Goal: Task Accomplishment & Management: Use online tool/utility

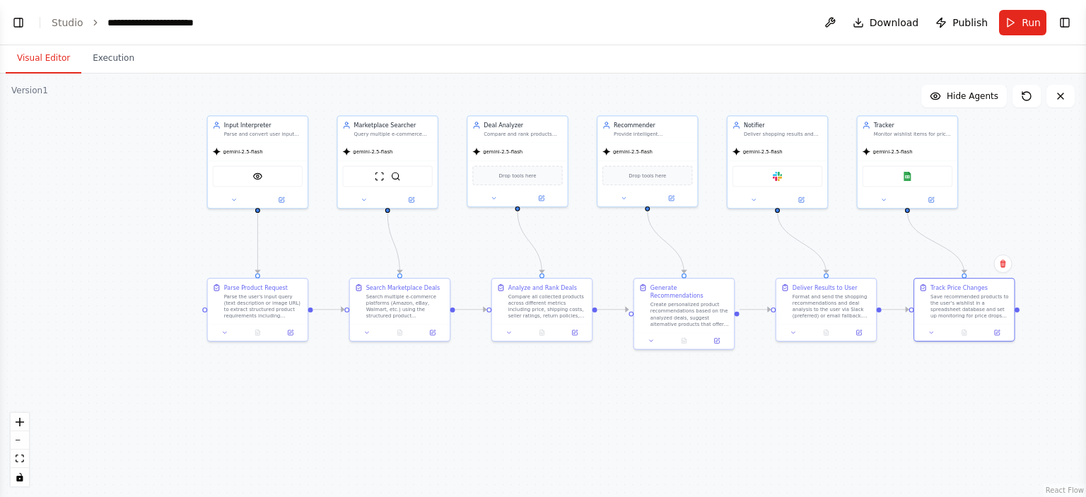
click at [781, 433] on div ".deletable-edge-delete-btn { width: 20px; height: 20px; border: 0px solid #ffff…" at bounding box center [543, 286] width 1086 height 424
click at [21, 25] on button "Toggle Left Sidebar" at bounding box center [18, 23] width 20 height 20
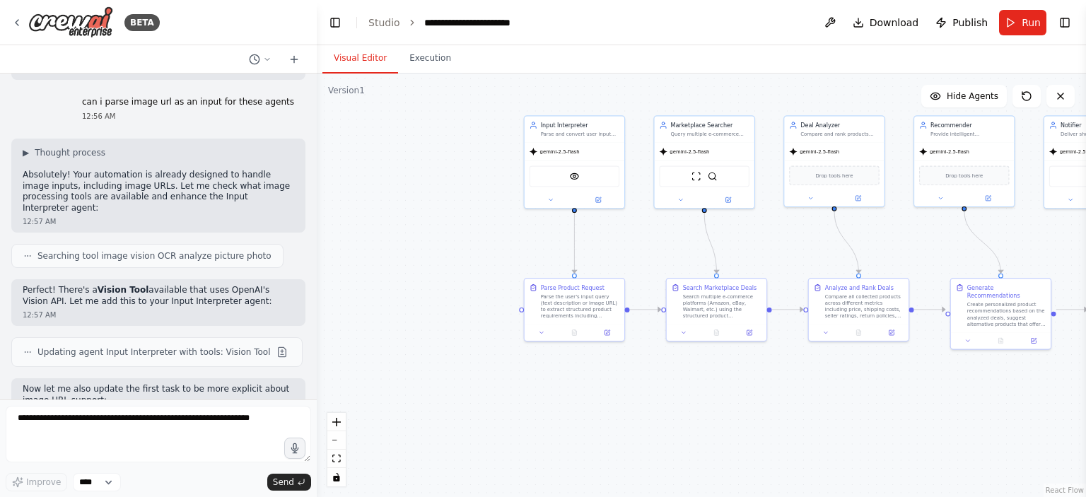
click at [368, 265] on div ".deletable-edge-delete-btn { width: 20px; height: 20px; border: 0px solid #ffff…" at bounding box center [701, 286] width 769 height 424
click at [19, 24] on icon at bounding box center [16, 22] width 11 height 11
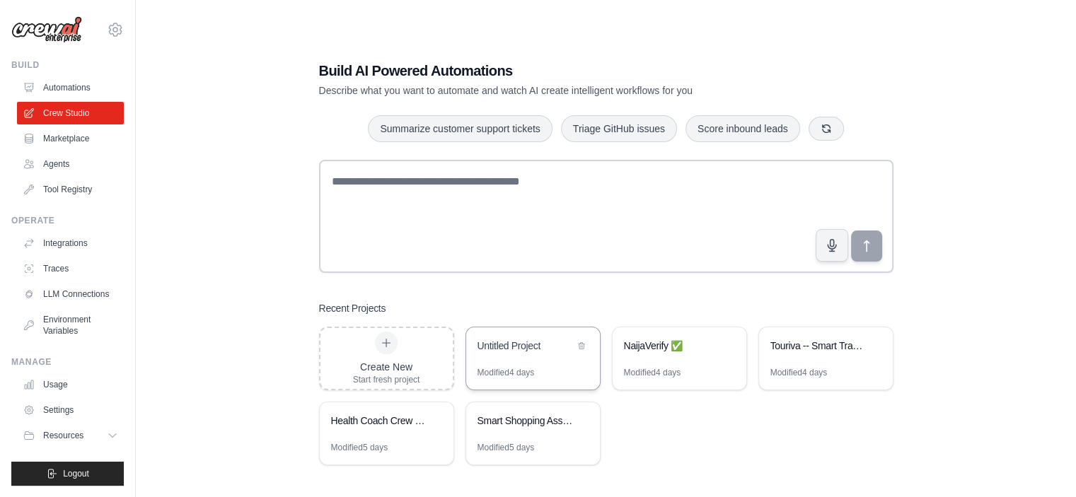
click at [519, 362] on div "Untitled Project" at bounding box center [533, 347] width 134 height 40
click at [76, 320] on link "Environment Variables" at bounding box center [71, 325] width 107 height 34
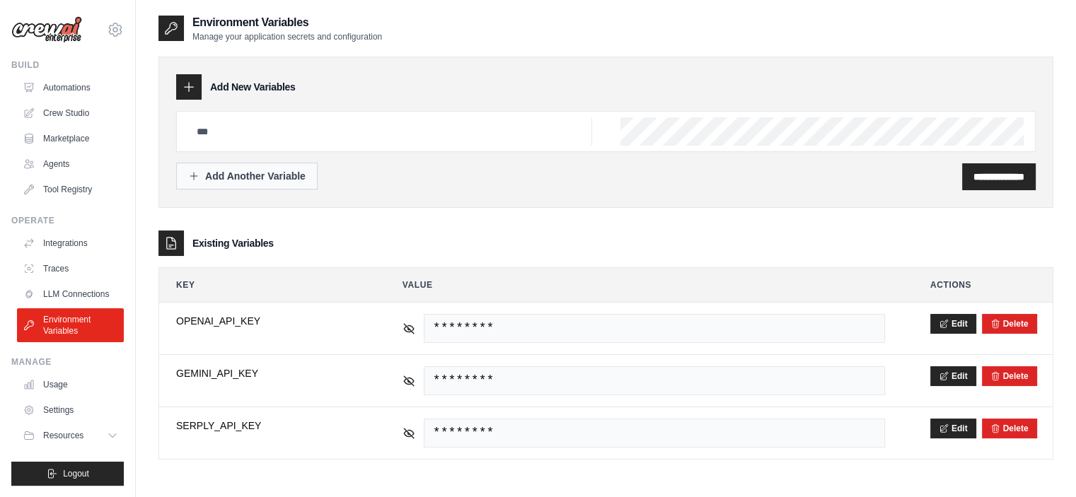
click at [253, 179] on div "Add Another Variable" at bounding box center [246, 176] width 117 height 14
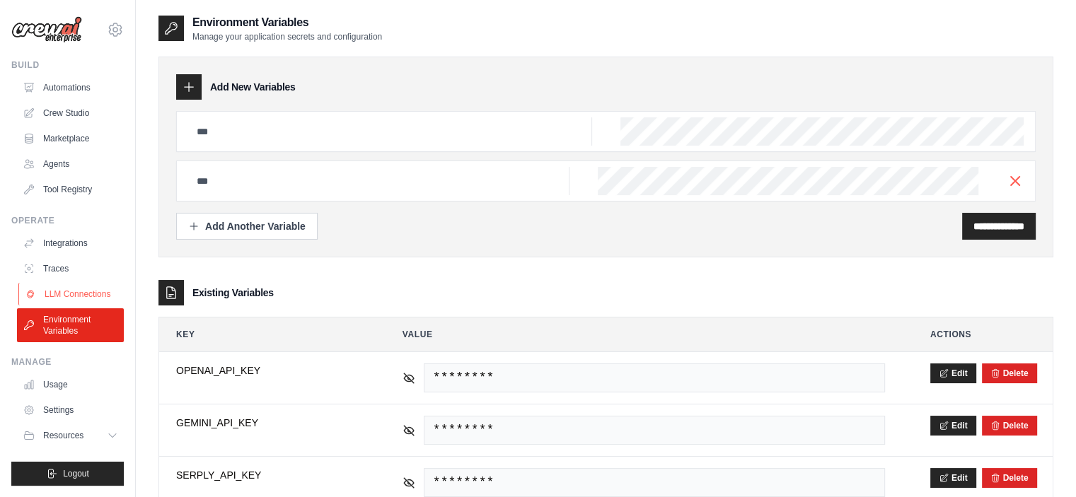
click at [78, 296] on link "LLM Connections" at bounding box center [71, 294] width 107 height 23
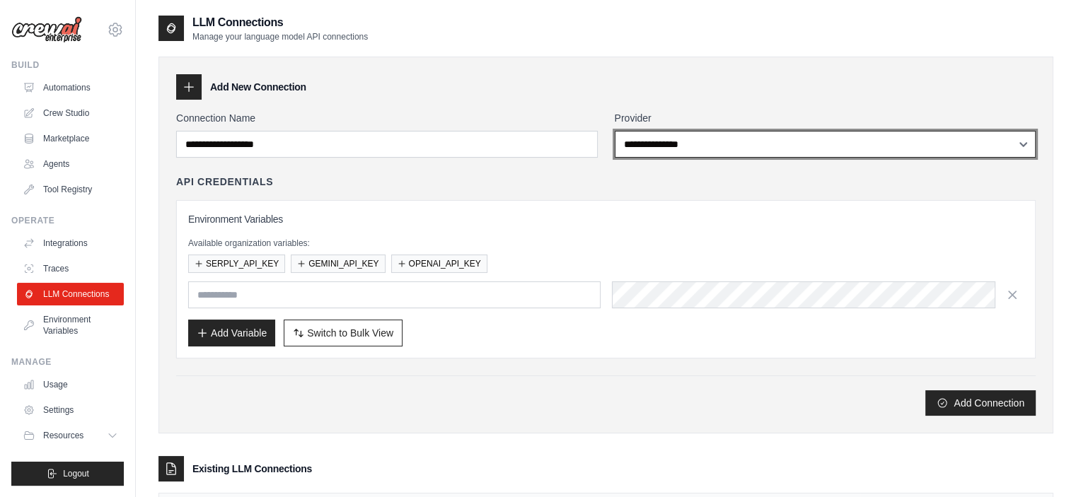
click at [775, 141] on select "**********" at bounding box center [825, 144] width 421 height 27
select select "*********"
click at [615, 131] on select "**********" at bounding box center [825, 144] width 421 height 27
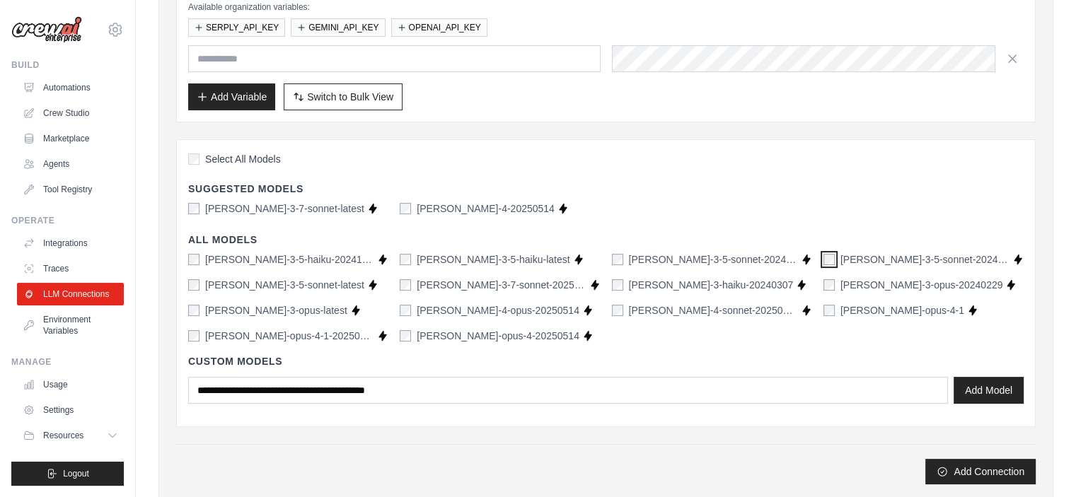
scroll to position [283, 0]
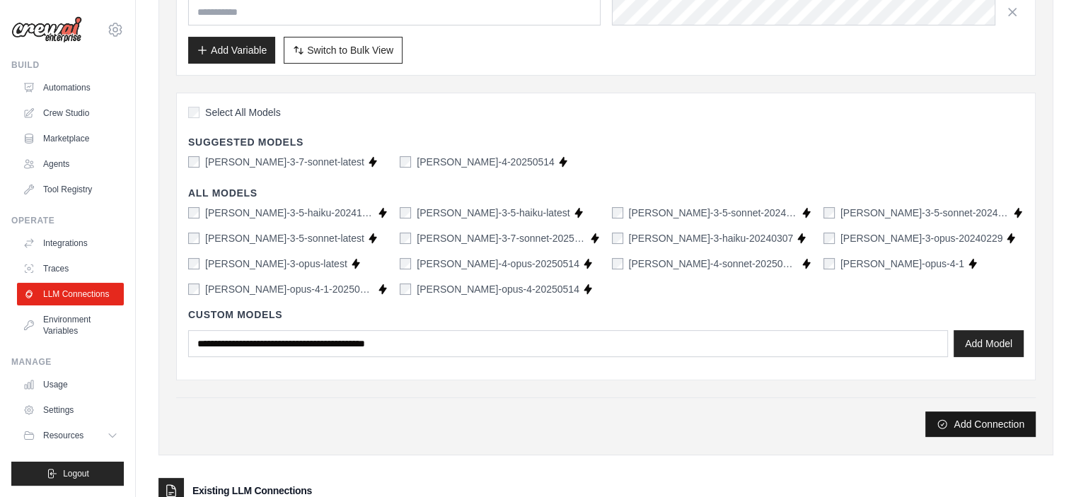
click at [978, 417] on button "Add Connection" at bounding box center [980, 424] width 110 height 25
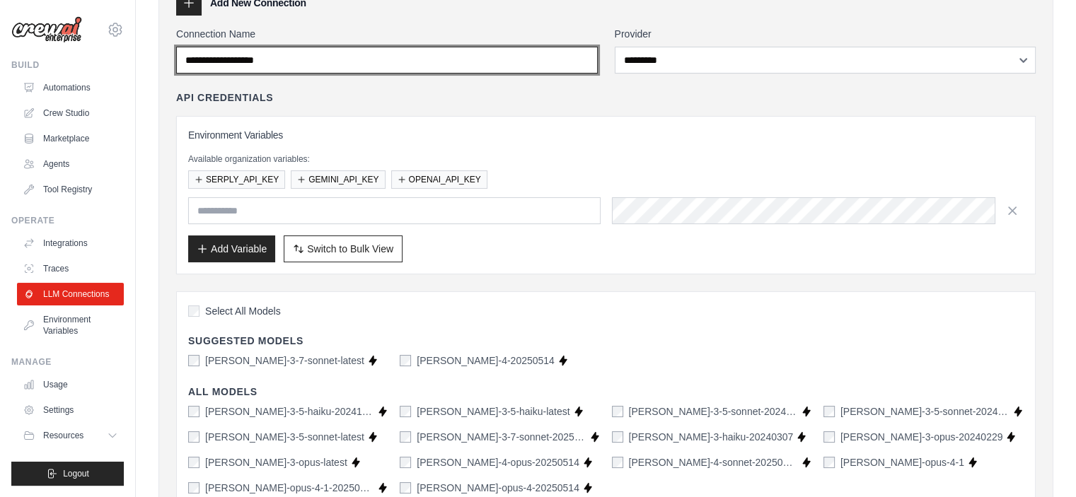
scroll to position [0, 0]
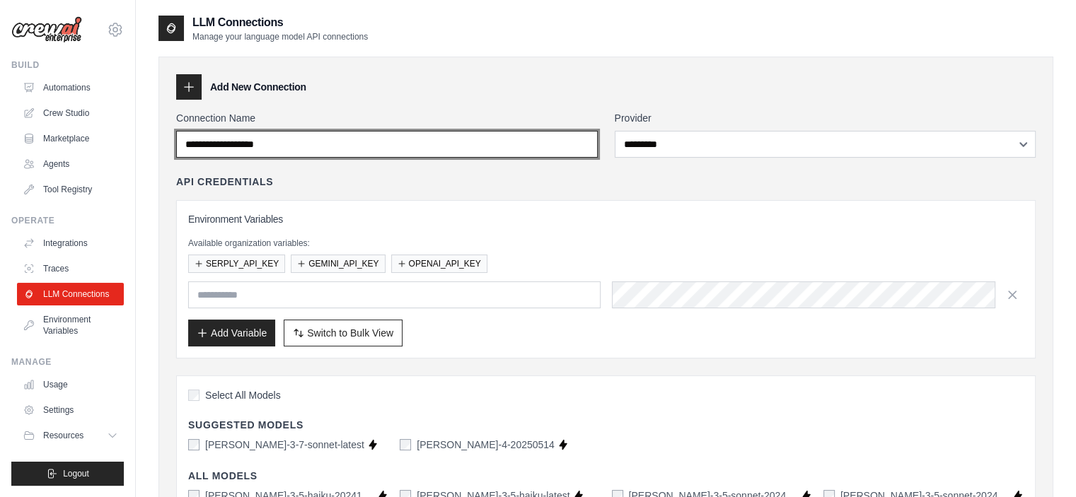
click at [407, 136] on input "Connection Name" at bounding box center [386, 144] width 421 height 27
type input "*"
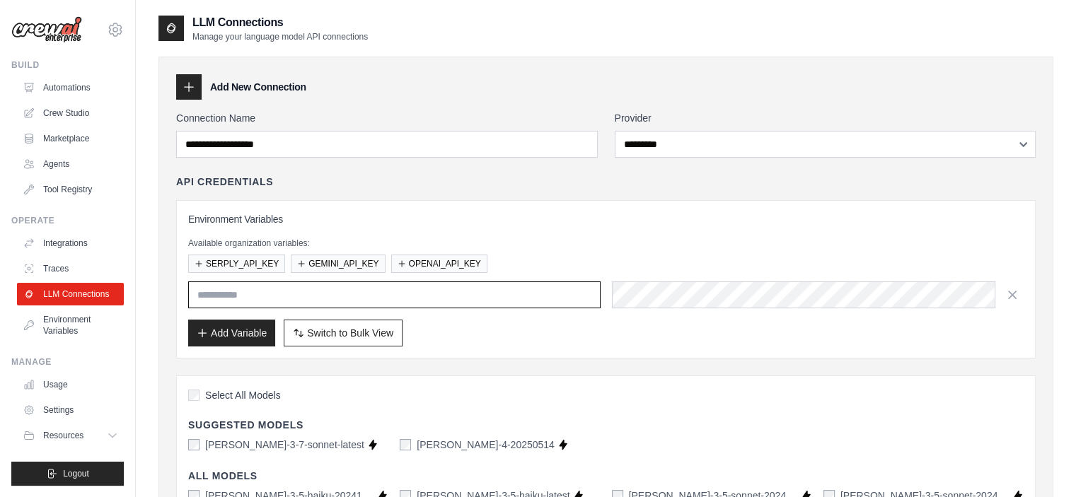
click at [327, 289] on input "text" at bounding box center [394, 294] width 412 height 27
type input "**********"
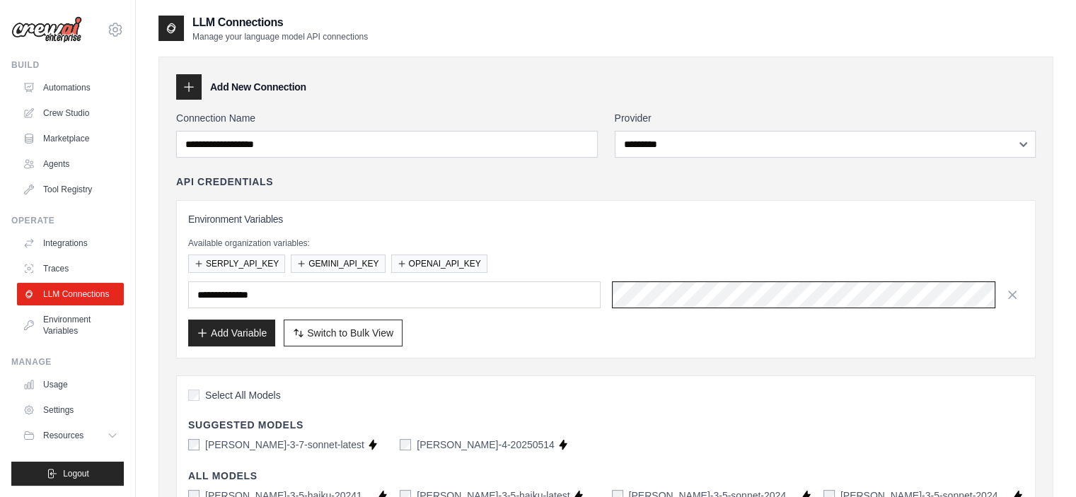
scroll to position [0, 31]
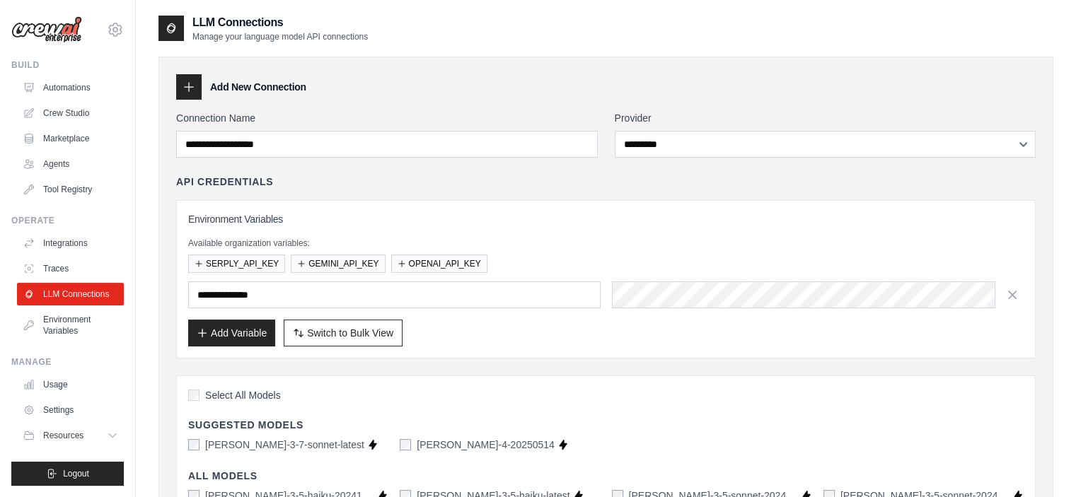
click at [600, 339] on div "Add Variable Switch to Bulk View Switch to Table View" at bounding box center [605, 333] width 835 height 27
click at [228, 326] on button "Add Variable" at bounding box center [231, 332] width 87 height 27
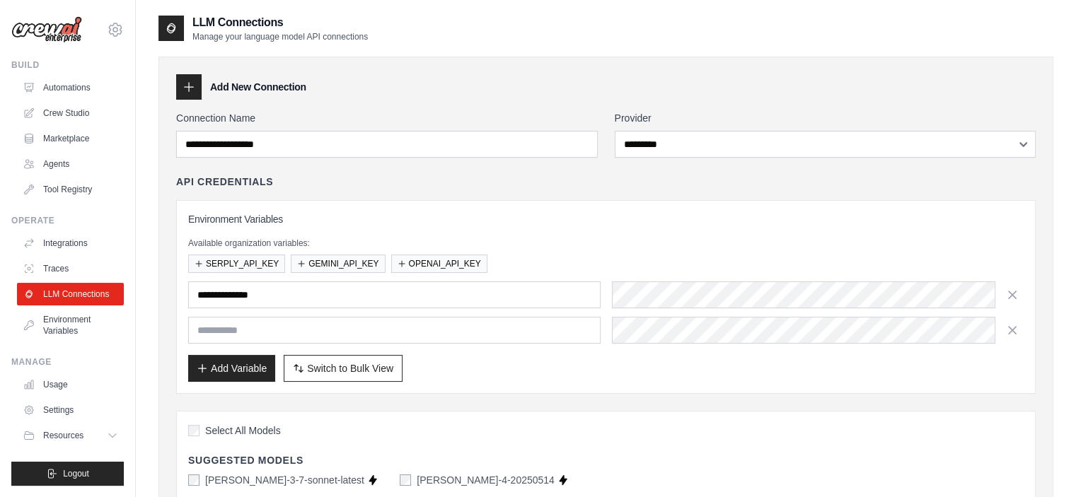
click at [512, 371] on div "Add Variable Switch to Bulk View Switch to Table View" at bounding box center [605, 368] width 835 height 27
click at [1010, 330] on icon "button" at bounding box center [1011, 329] width 7 height 7
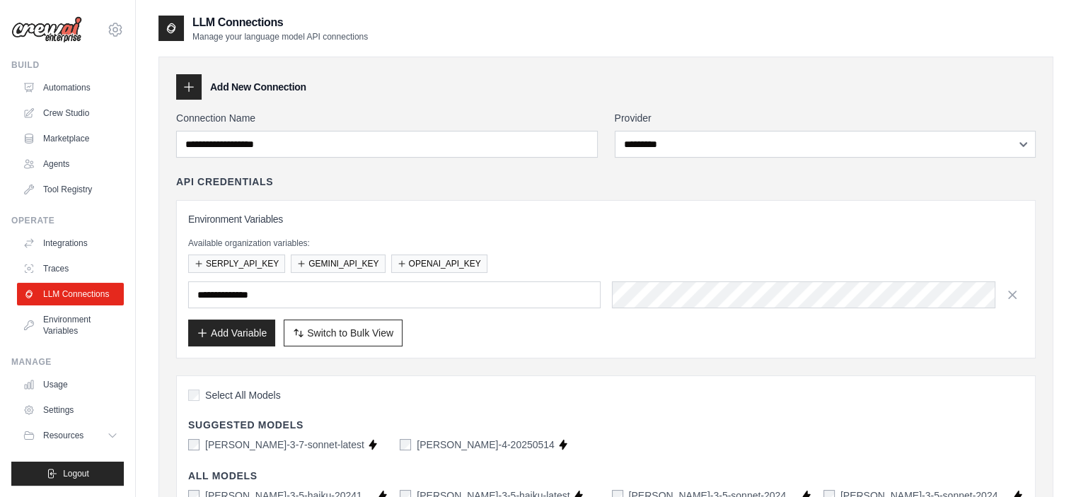
click at [644, 225] on h3 "Environment Variables" at bounding box center [605, 219] width 835 height 14
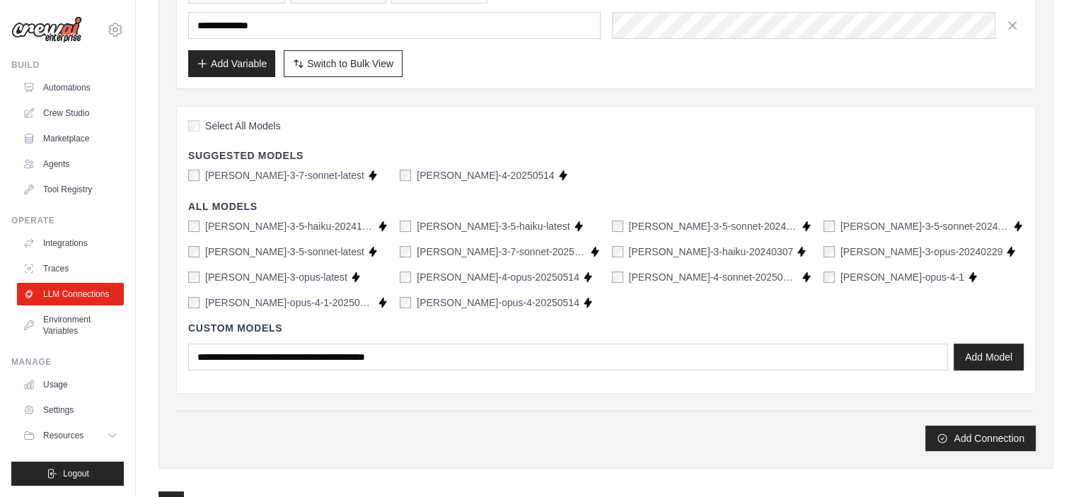
scroll to position [283, 0]
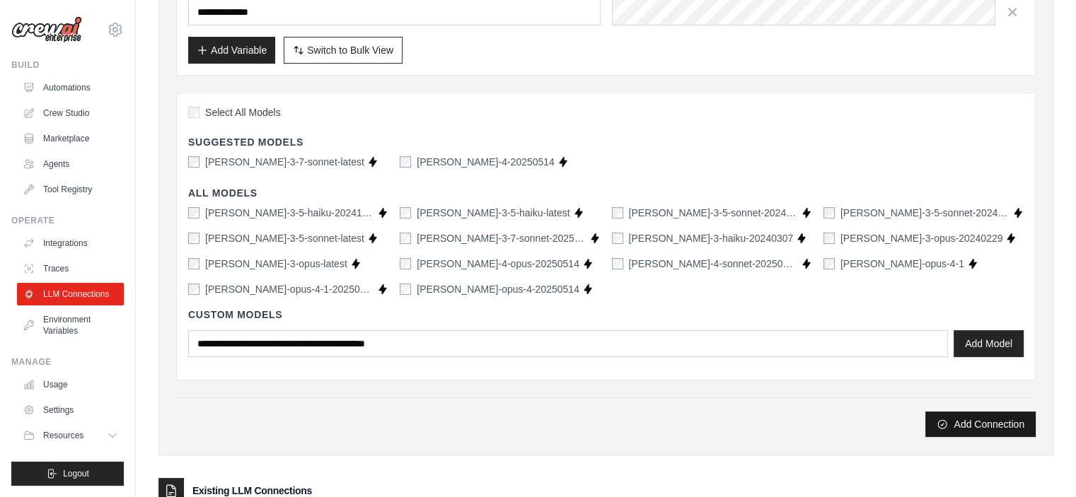
click at [968, 419] on button "Add Connection" at bounding box center [980, 424] width 110 height 25
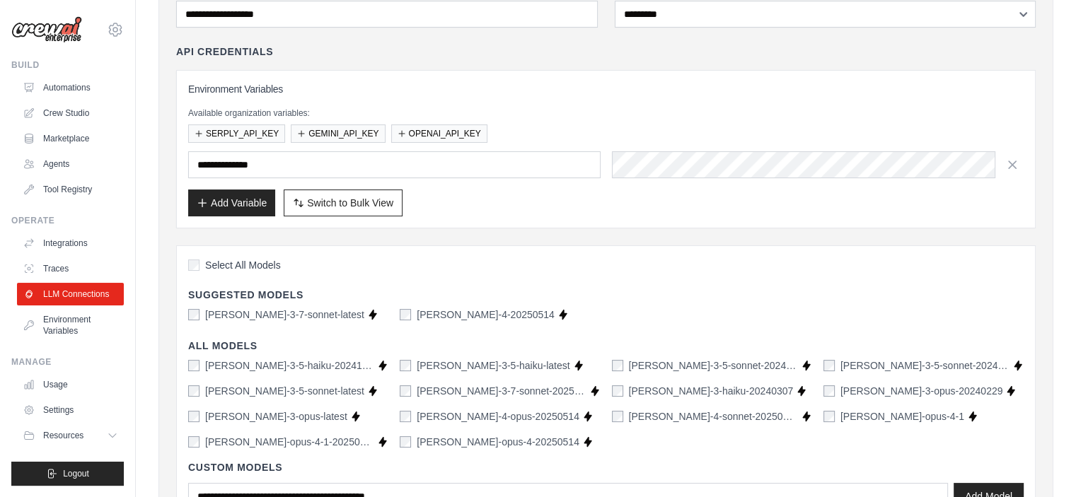
click at [590, 213] on div "Add Variable Switch to Bulk View Switch to Table View" at bounding box center [605, 203] width 835 height 27
click at [71, 110] on link "Crew Studio" at bounding box center [71, 113] width 107 height 23
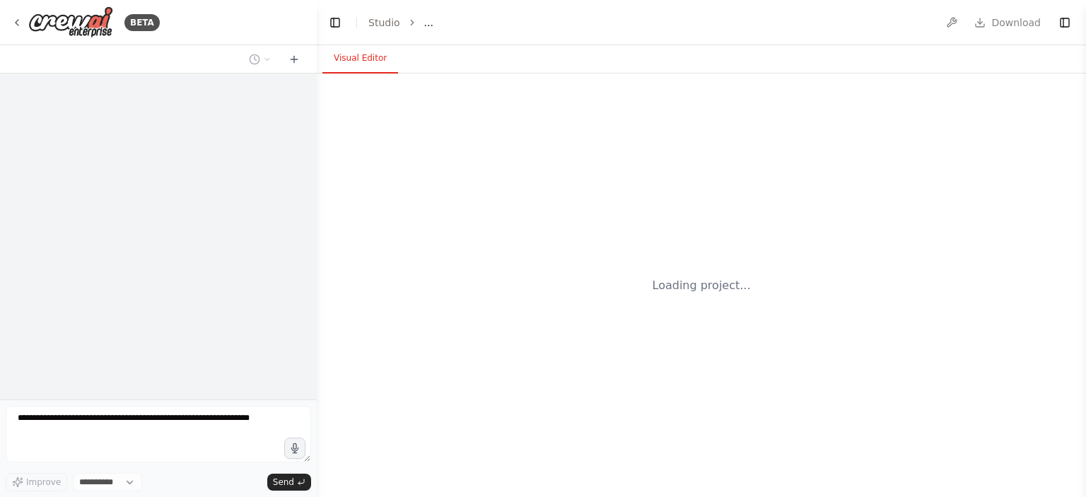
select select "****"
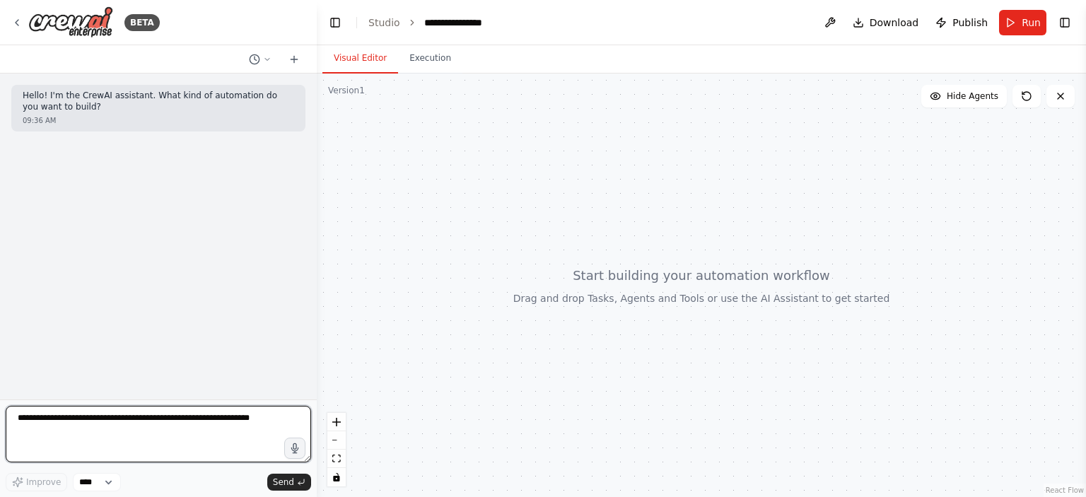
click at [120, 423] on textarea at bounding box center [158, 434] width 305 height 57
click at [103, 416] on textarea "**********" at bounding box center [158, 434] width 305 height 57
type textarea "**********"
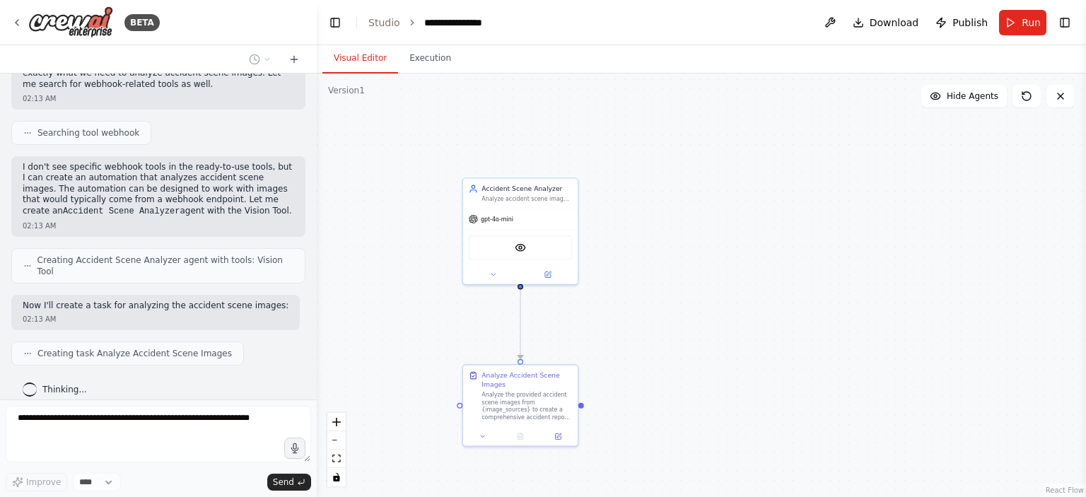
scroll to position [409, 0]
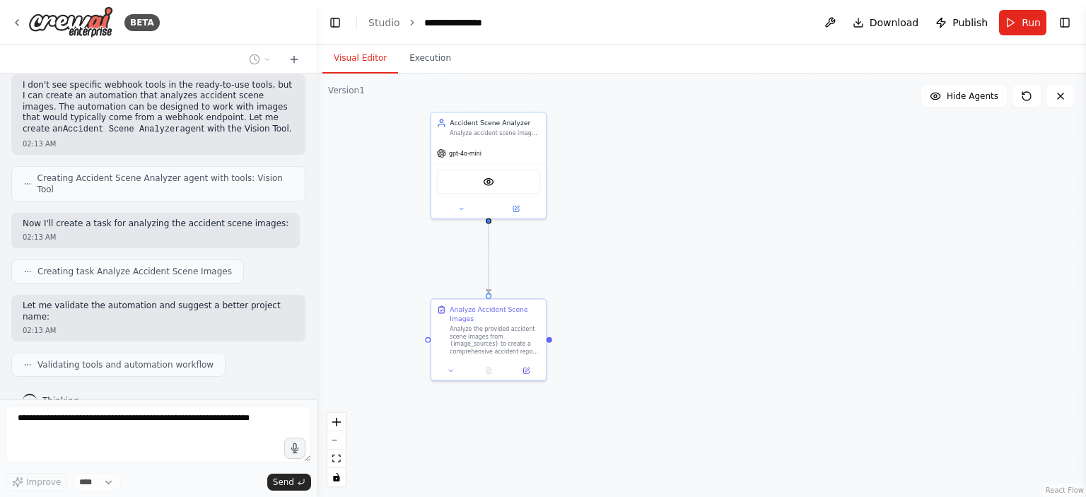
drag, startPoint x: 608, startPoint y: 308, endPoint x: 576, endPoint y: 242, distance: 73.1
click at [576, 242] on div ".deletable-edge-delete-btn { width: 20px; height: 20px; border: 0px solid #ffff…" at bounding box center [701, 286] width 769 height 424
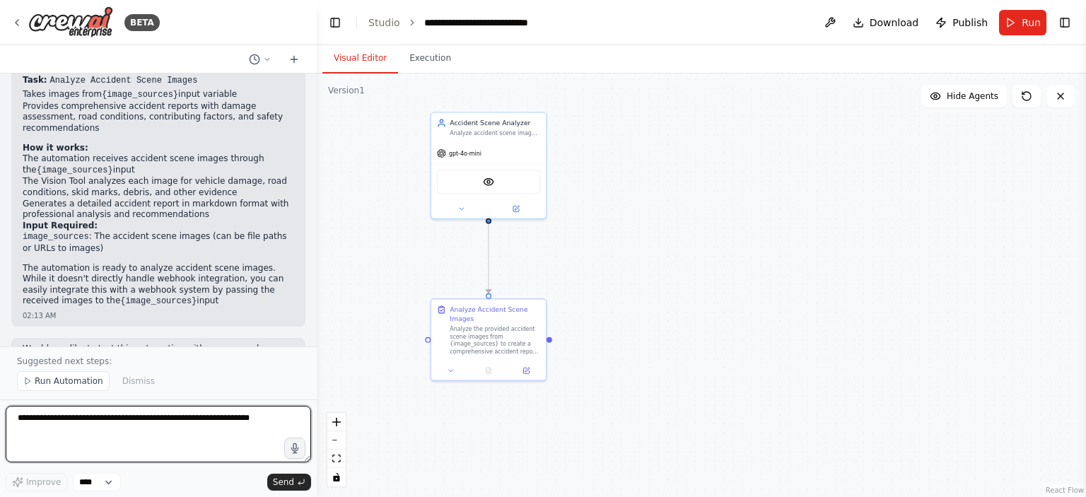
scroll to position [889, 0]
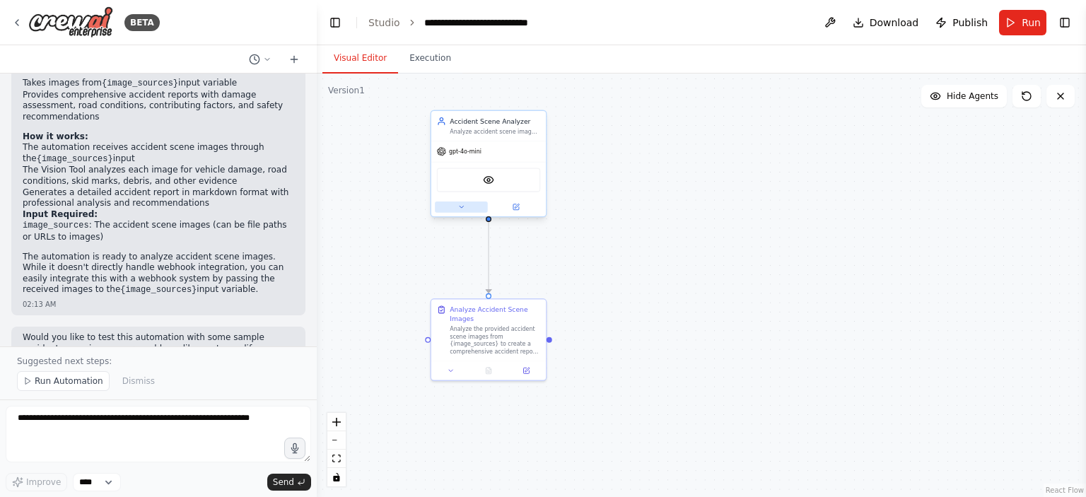
click at [459, 204] on icon at bounding box center [462, 208] width 8 height 8
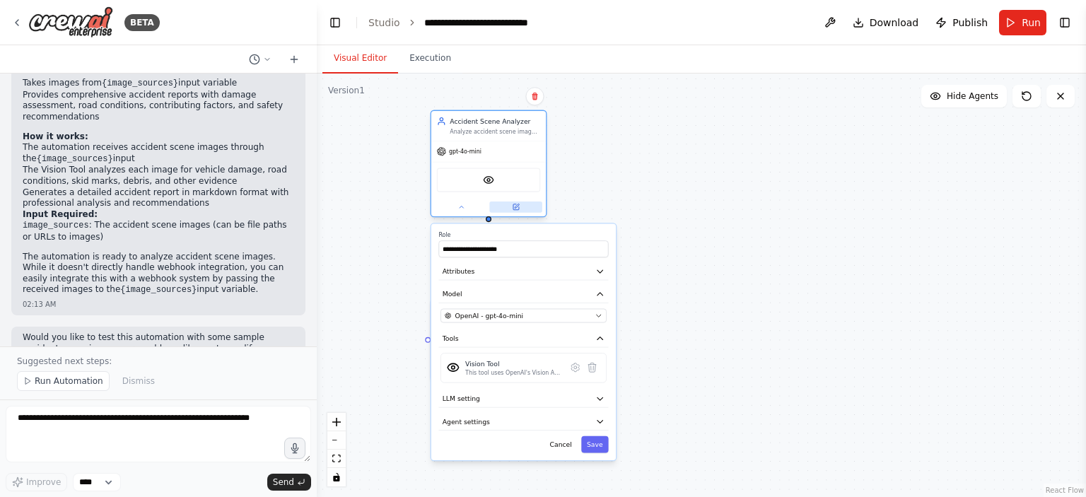
click at [514, 207] on icon at bounding box center [516, 207] width 6 height 6
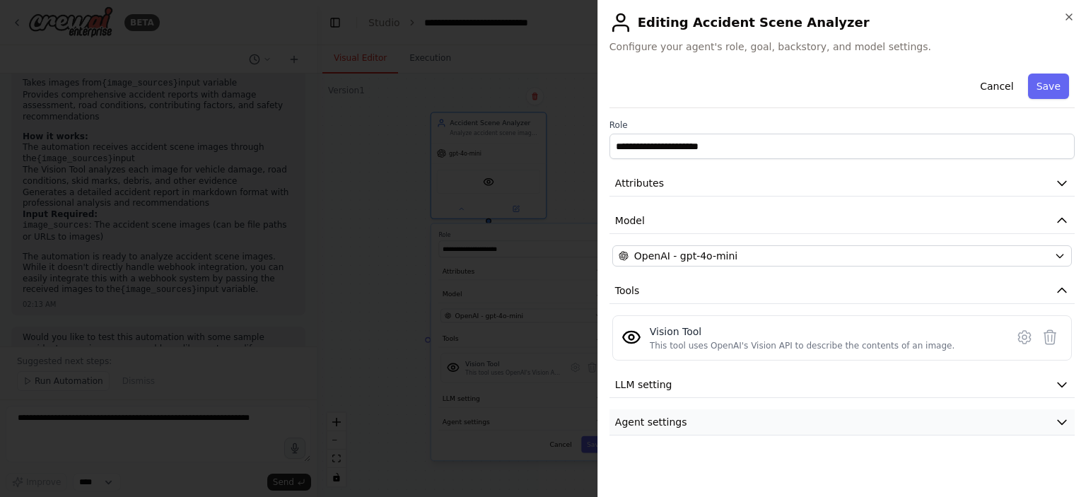
click at [783, 426] on button "Agent settings" at bounding box center [842, 422] width 465 height 26
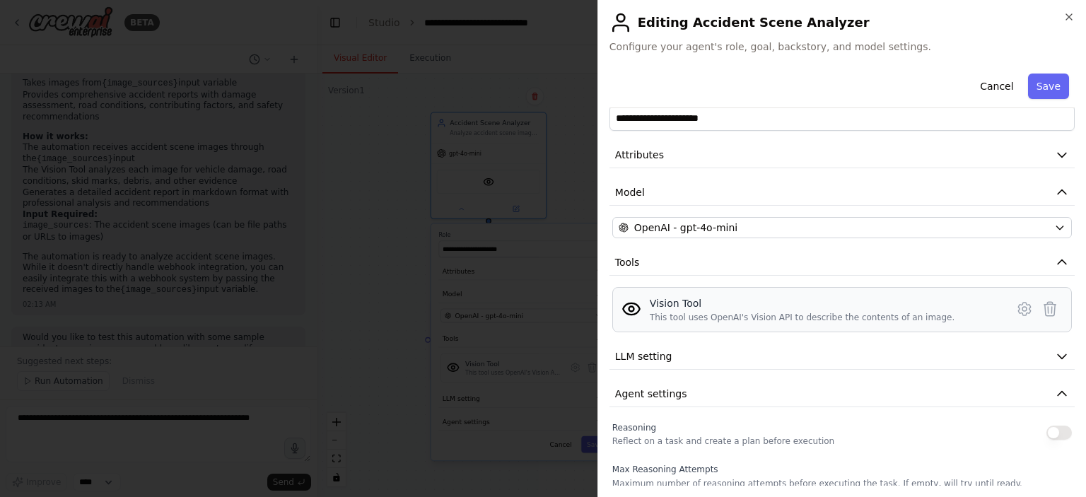
scroll to position [0, 0]
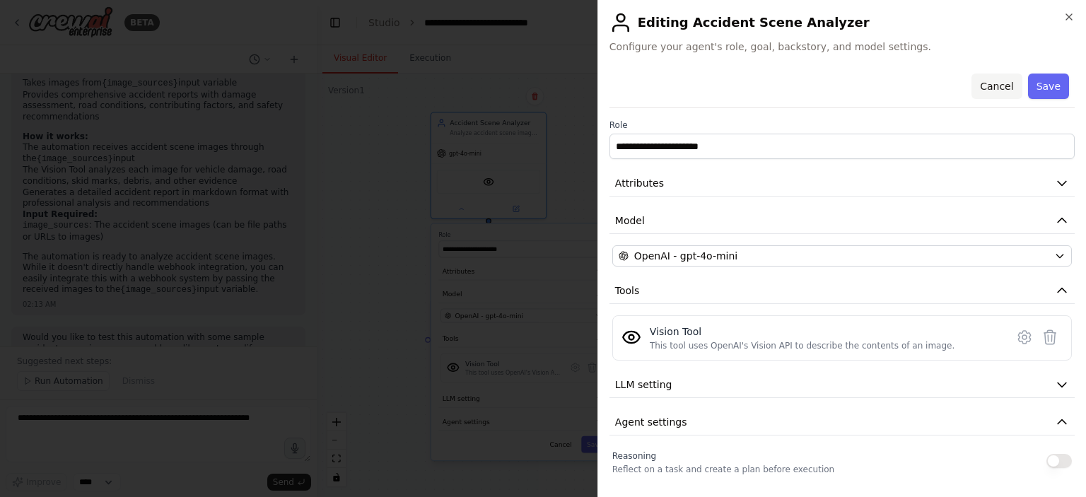
click at [984, 91] on button "Cancel" at bounding box center [997, 86] width 50 height 25
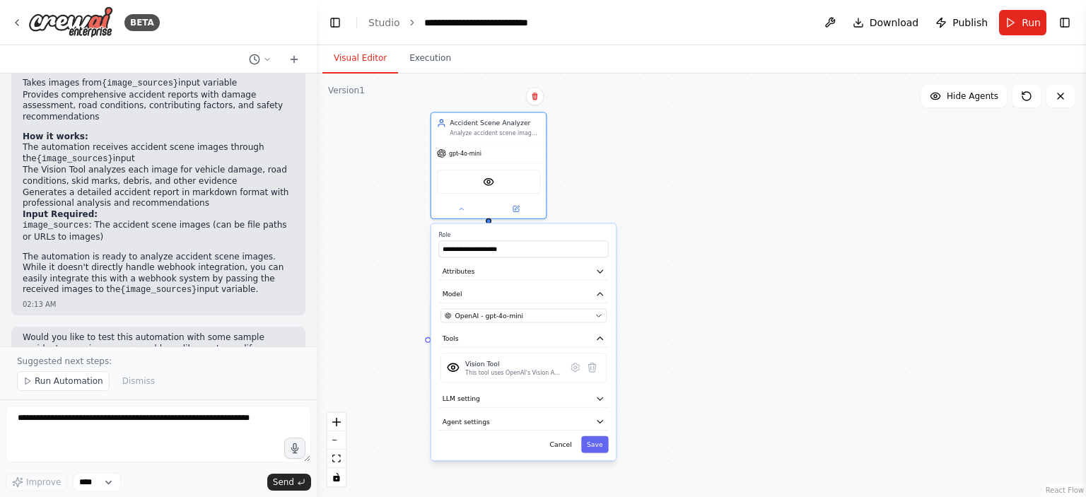
click at [723, 154] on div ".deletable-edge-delete-btn { width: 20px; height: 20px; border: 0px solid #ffff…" at bounding box center [701, 286] width 769 height 424
click at [564, 446] on button "Cancel" at bounding box center [561, 444] width 33 height 17
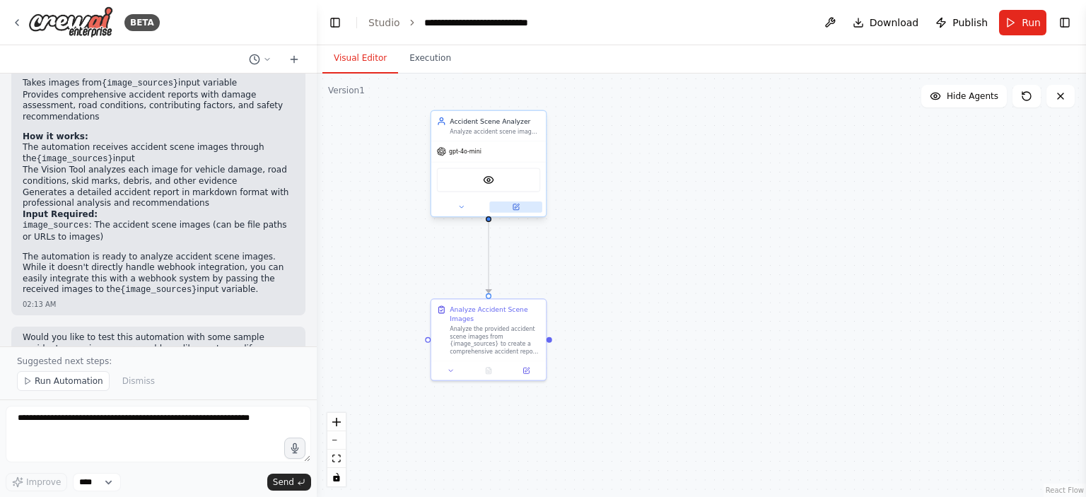
click at [523, 208] on button at bounding box center [515, 207] width 53 height 11
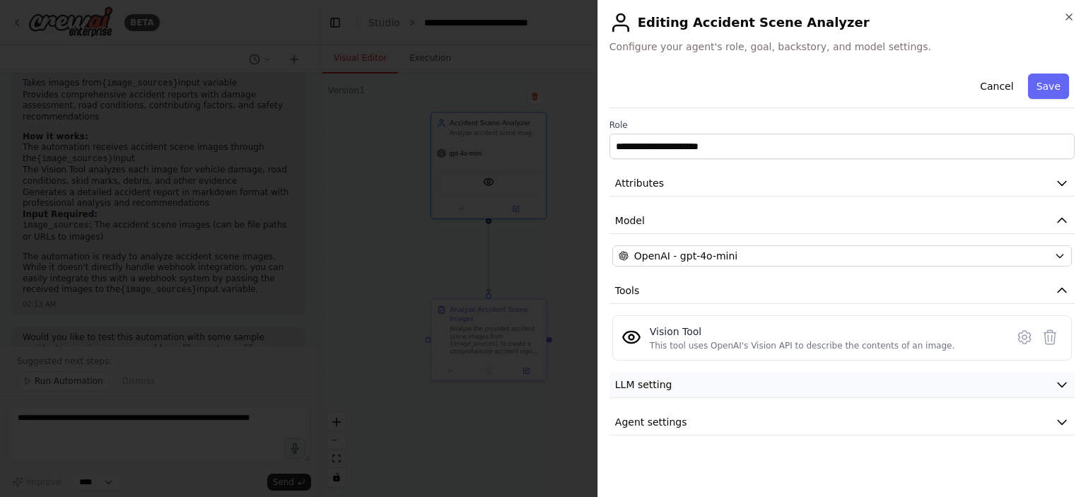
click at [760, 390] on button "LLM setting" at bounding box center [842, 385] width 465 height 26
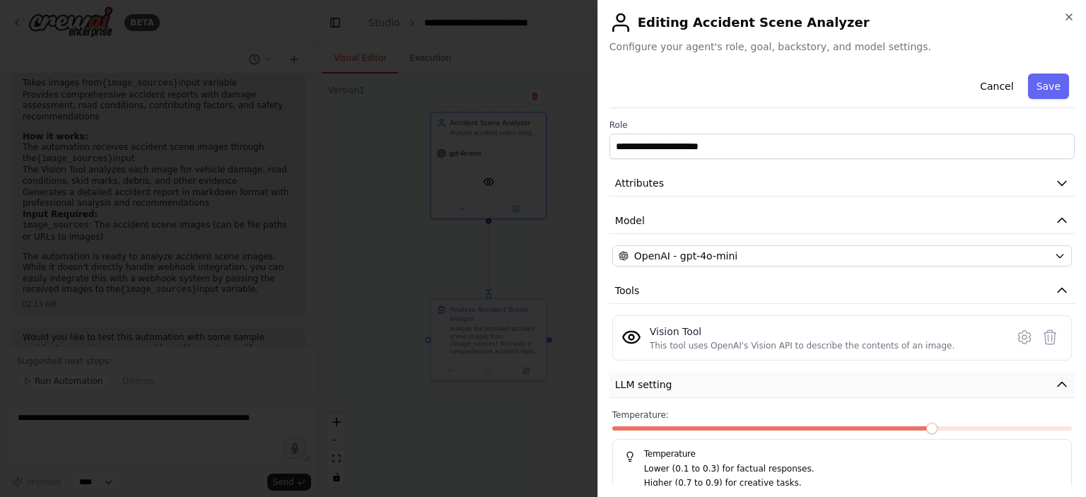
click at [767, 392] on button "LLM setting" at bounding box center [842, 385] width 465 height 26
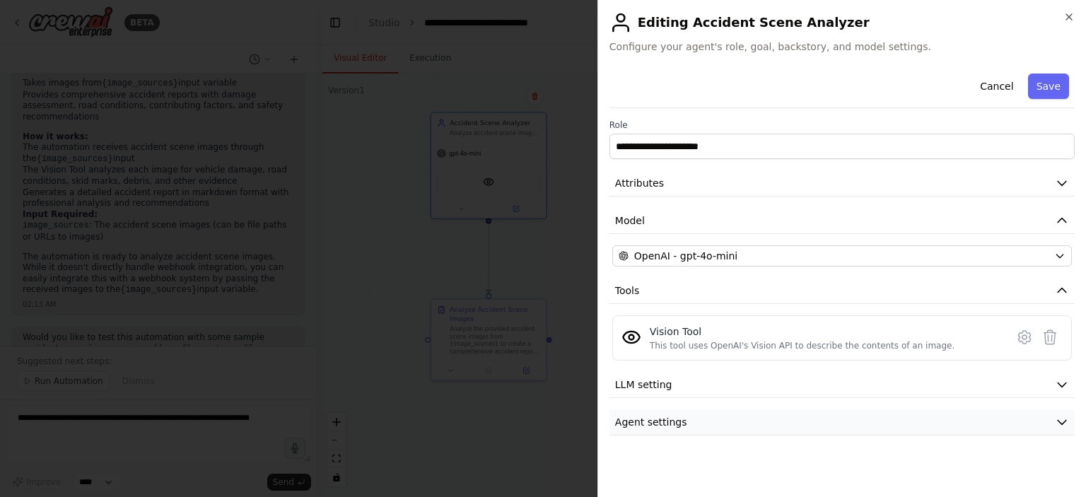
click at [747, 430] on button "Agent settings" at bounding box center [842, 422] width 465 height 26
click at [744, 421] on button "Agent settings" at bounding box center [842, 422] width 465 height 26
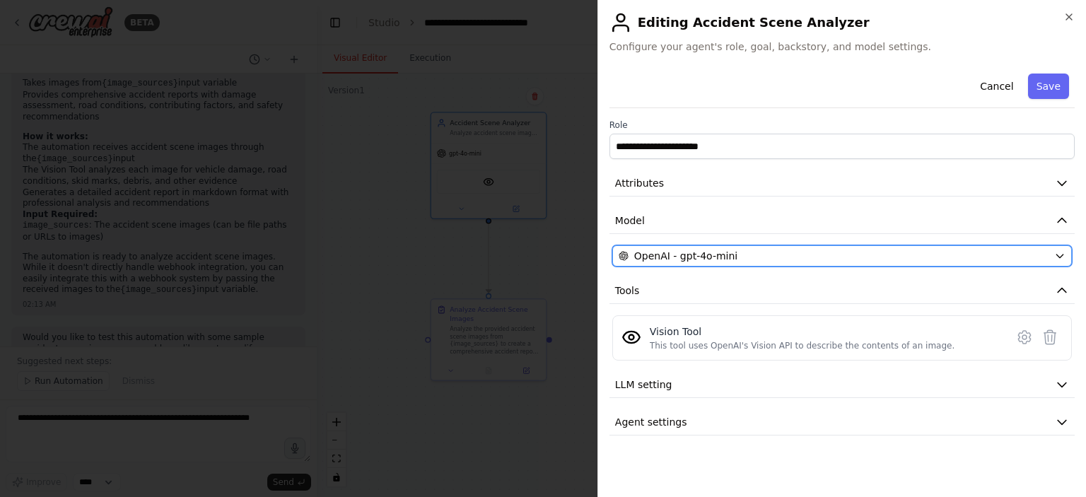
click at [747, 257] on div "OpenAI - gpt-4o-mini" at bounding box center [834, 256] width 430 height 14
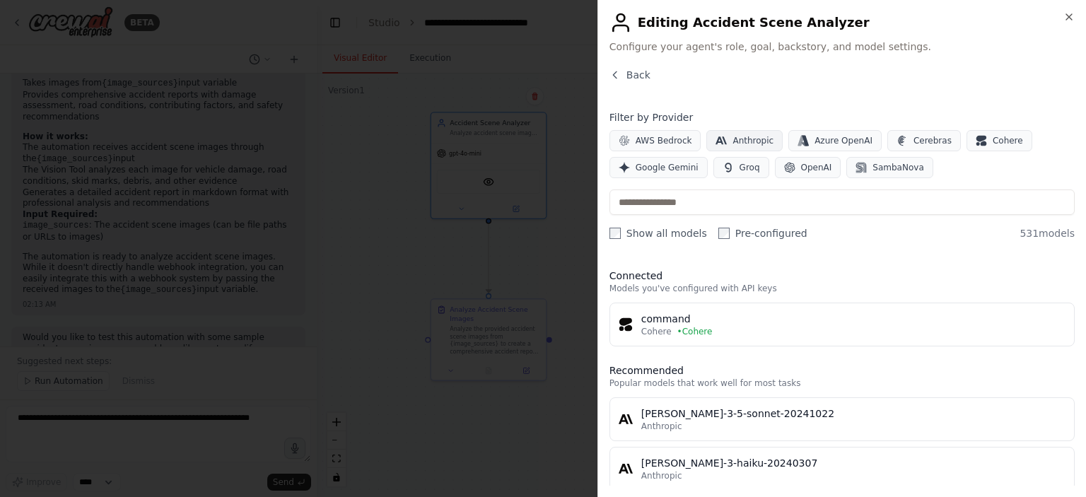
click at [738, 138] on span "Anthropic" at bounding box center [753, 140] width 41 height 11
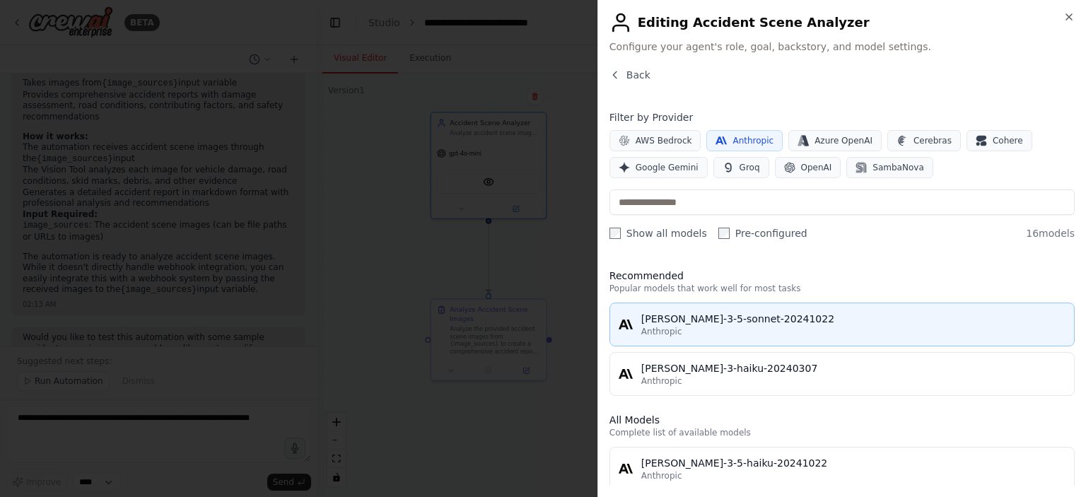
click at [721, 325] on div "claude-3-5-sonnet-20241022" at bounding box center [853, 319] width 424 height 14
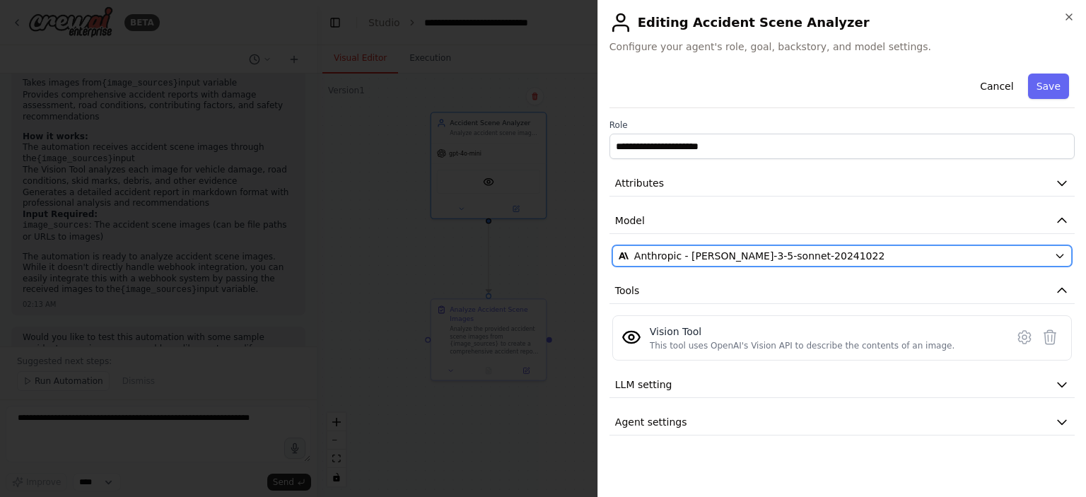
click at [842, 254] on div "Anthropic - claude-3-5-sonnet-20241022" at bounding box center [834, 256] width 430 height 14
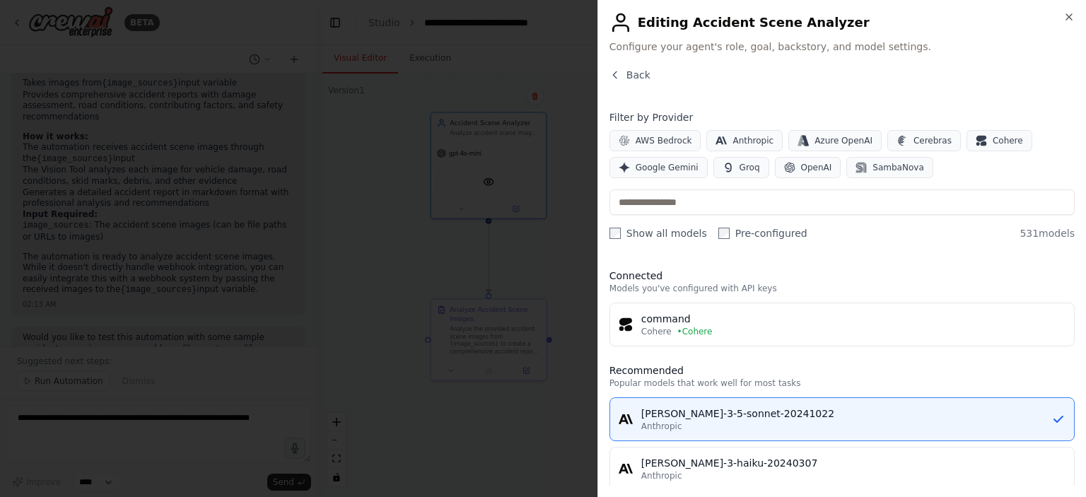
click at [560, 260] on div at bounding box center [543, 248] width 1086 height 497
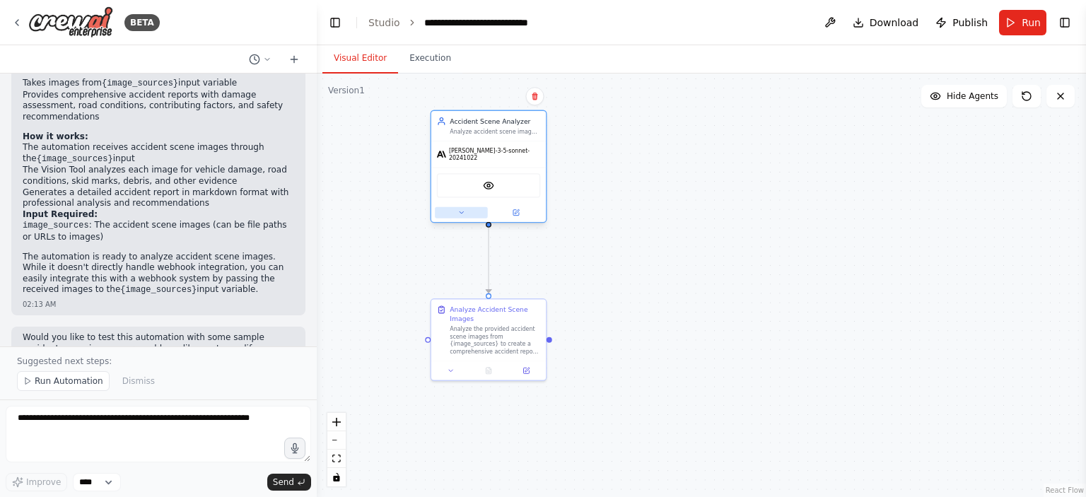
click at [461, 209] on icon at bounding box center [462, 213] width 8 height 8
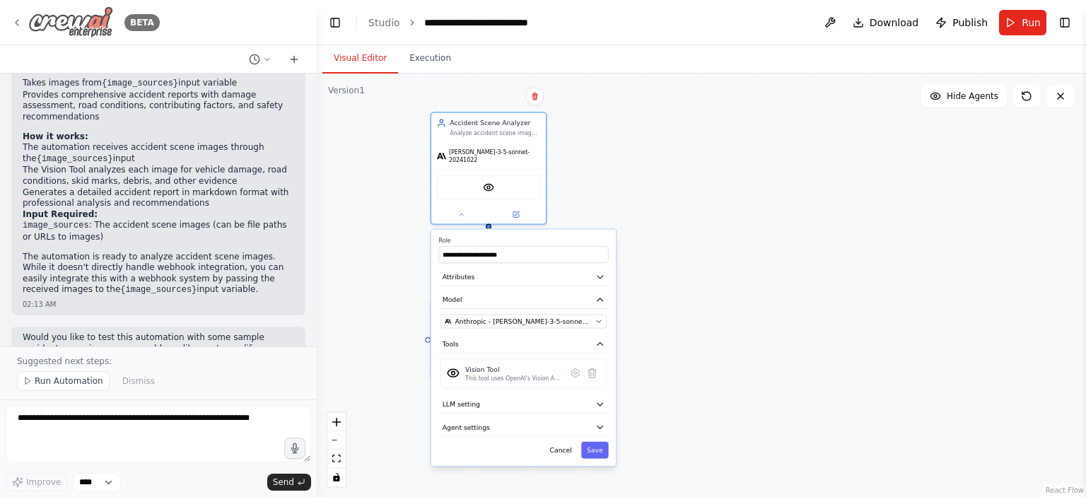
click at [17, 19] on icon at bounding box center [16, 22] width 11 height 11
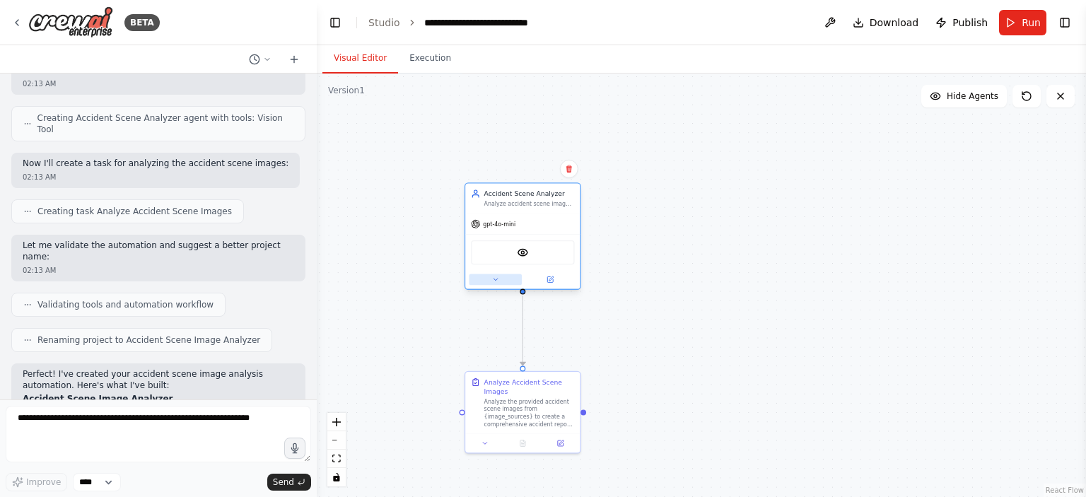
click at [494, 279] on icon at bounding box center [496, 280] width 4 height 2
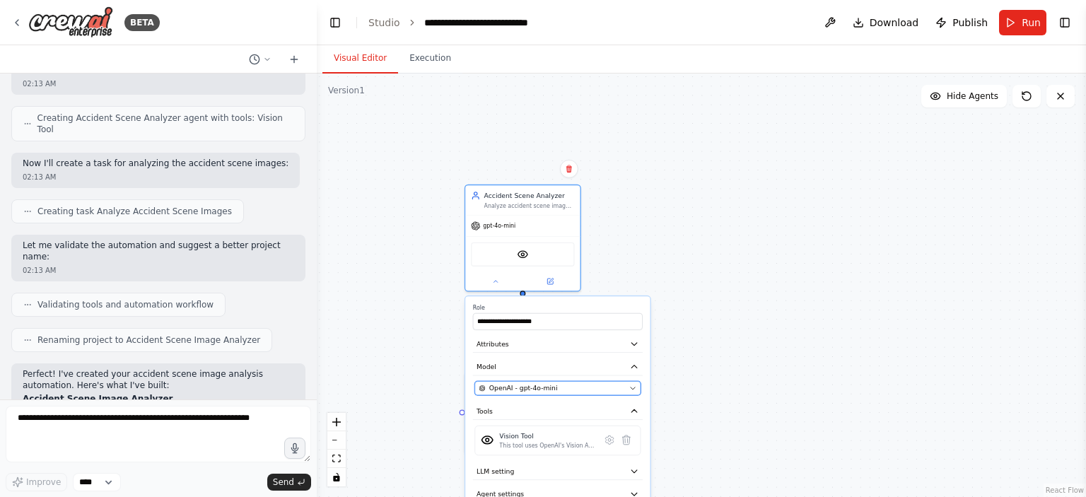
click at [517, 390] on span "OpenAI - gpt-4o-mini" at bounding box center [523, 388] width 69 height 9
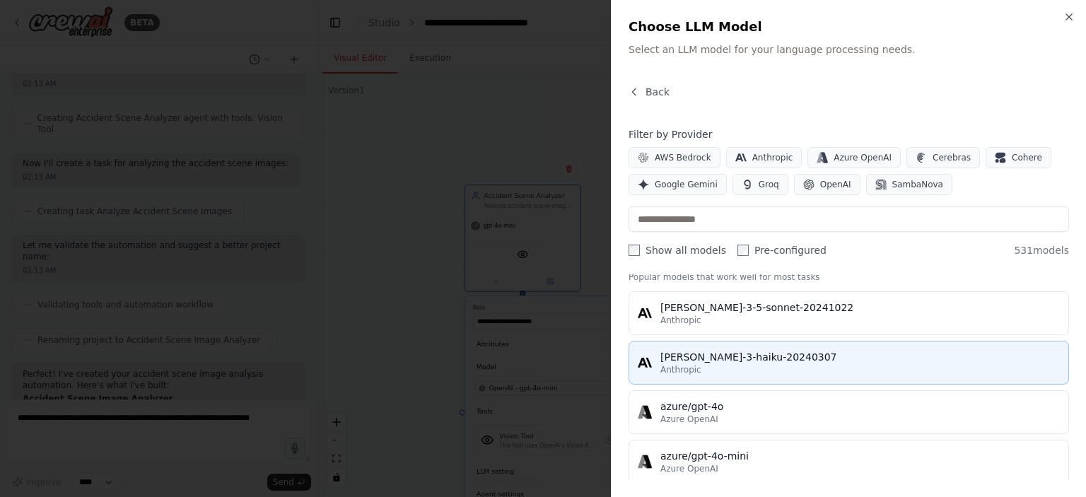
scroll to position [141, 0]
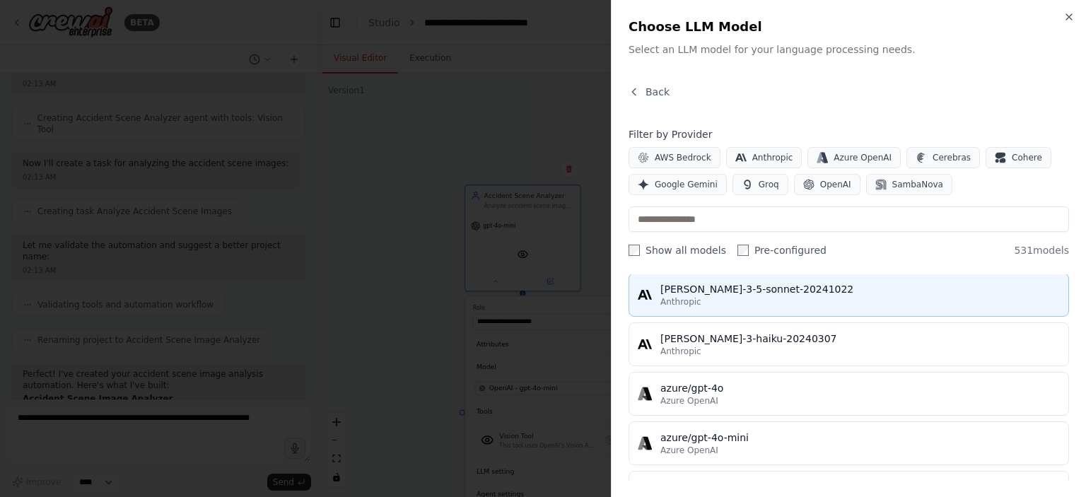
click at [704, 298] on div "Anthropic" at bounding box center [860, 301] width 400 height 11
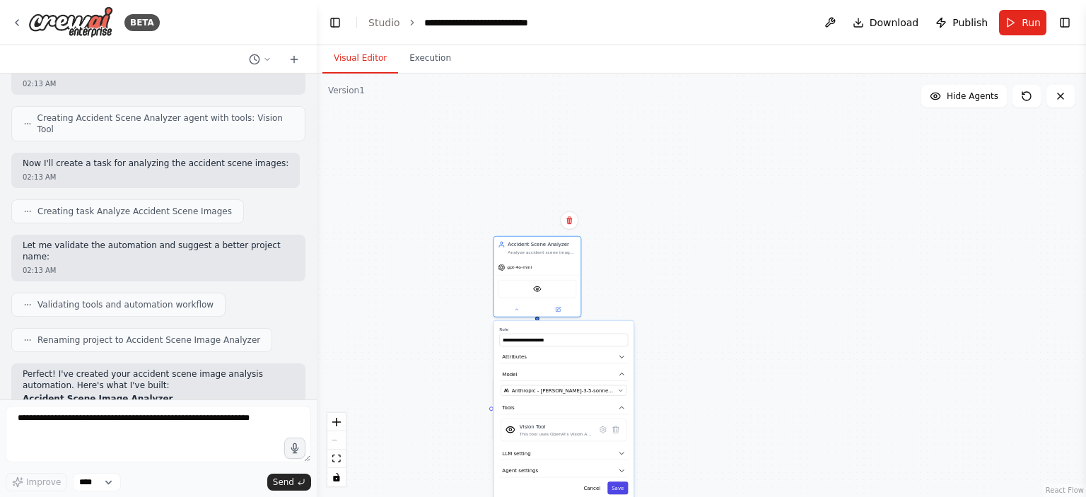
click at [622, 489] on button "Save" at bounding box center [617, 488] width 21 height 13
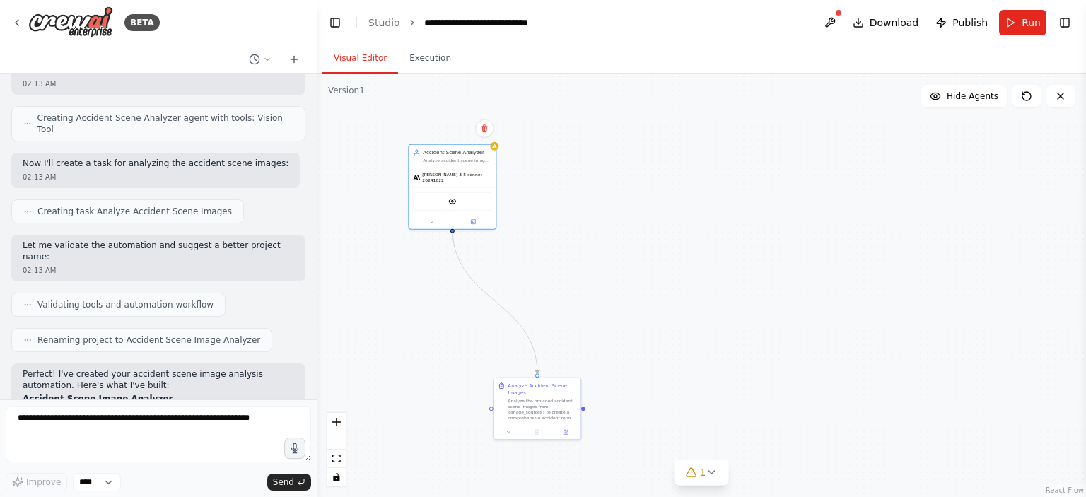
drag, startPoint x: 535, startPoint y: 257, endPoint x: 494, endPoint y: 314, distance: 69.5
click at [450, 173] on span "claude-3-5-sonnet-20241022" at bounding box center [456, 177] width 69 height 11
drag, startPoint x: 532, startPoint y: 410, endPoint x: 442, endPoint y: 328, distance: 121.6
click at [442, 330] on div "Analyze the provided accident scene images from {image_sources} to create a com…" at bounding box center [450, 323] width 69 height 23
click at [478, 156] on div "Analyze accident scene images to extract detailed information about vehicle dam…" at bounding box center [457, 159] width 69 height 6
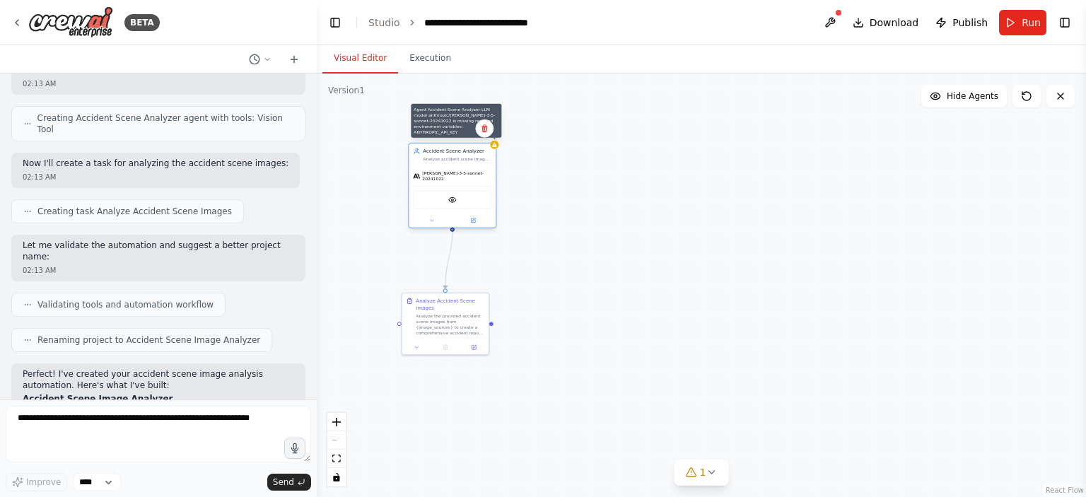
click at [497, 147] on div at bounding box center [494, 145] width 8 height 8
click at [701, 477] on span "1" at bounding box center [703, 472] width 6 height 14
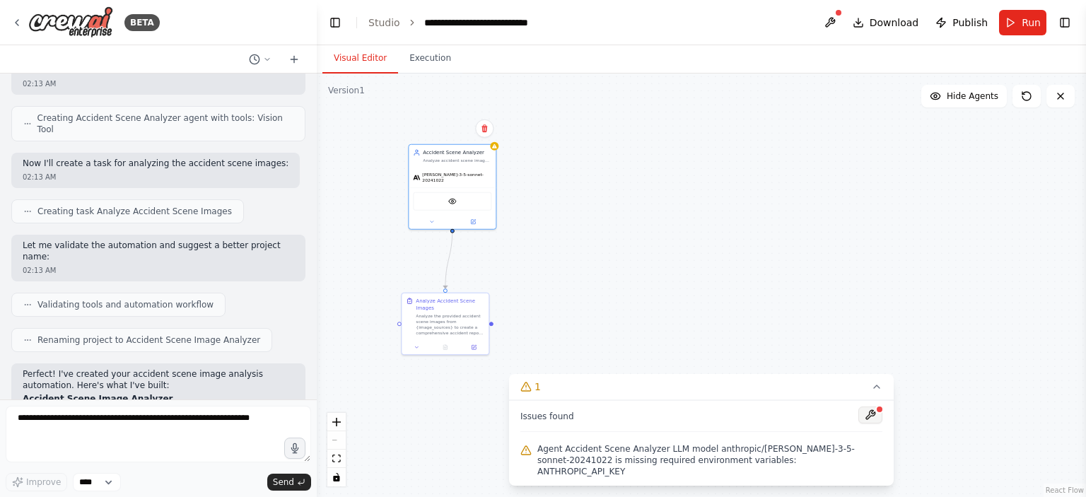
click at [871, 424] on button at bounding box center [870, 415] width 24 height 17
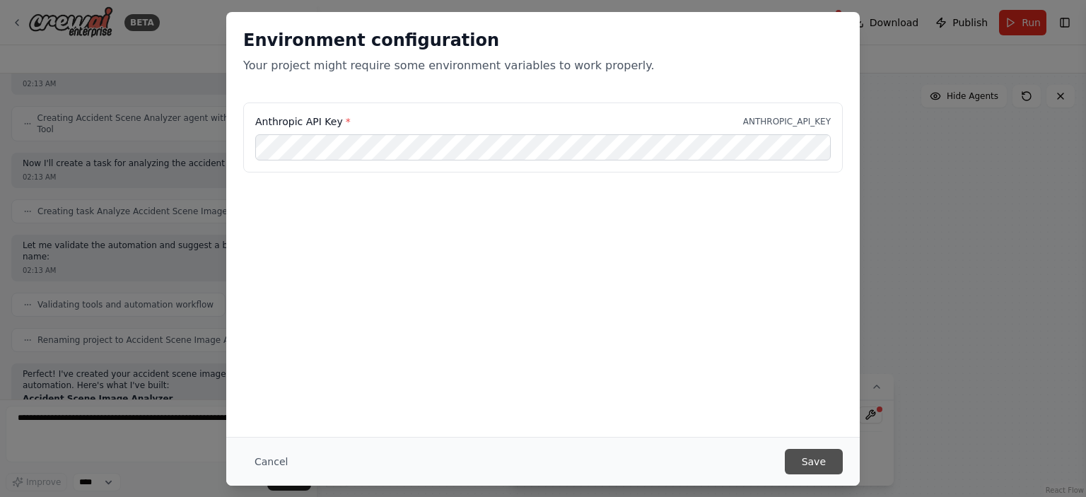
click at [799, 465] on button "Save" at bounding box center [814, 461] width 58 height 25
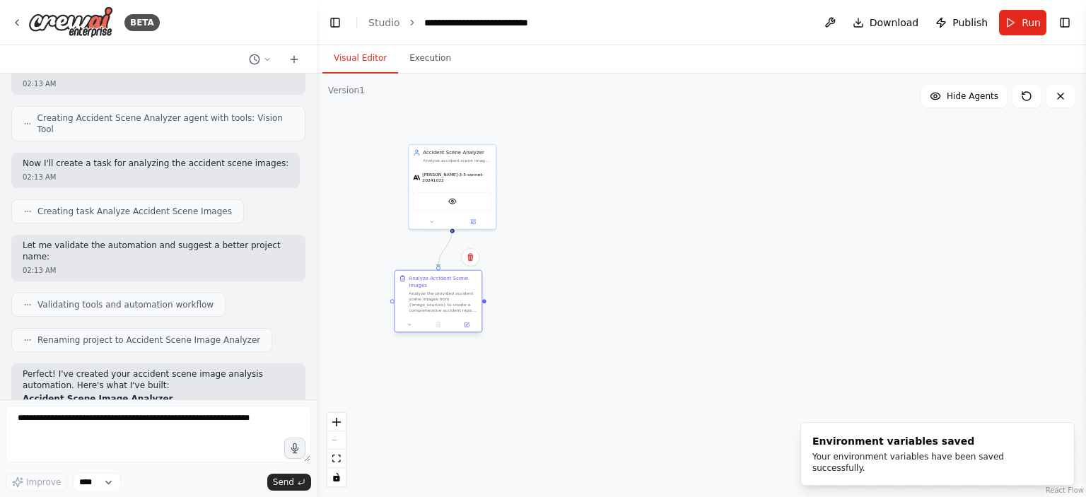
drag, startPoint x: 445, startPoint y: 322, endPoint x: 436, endPoint y: 299, distance: 24.4
click at [436, 299] on div "Analyze the provided accident scene images from {image_sources} to create a com…" at bounding box center [443, 302] width 69 height 23
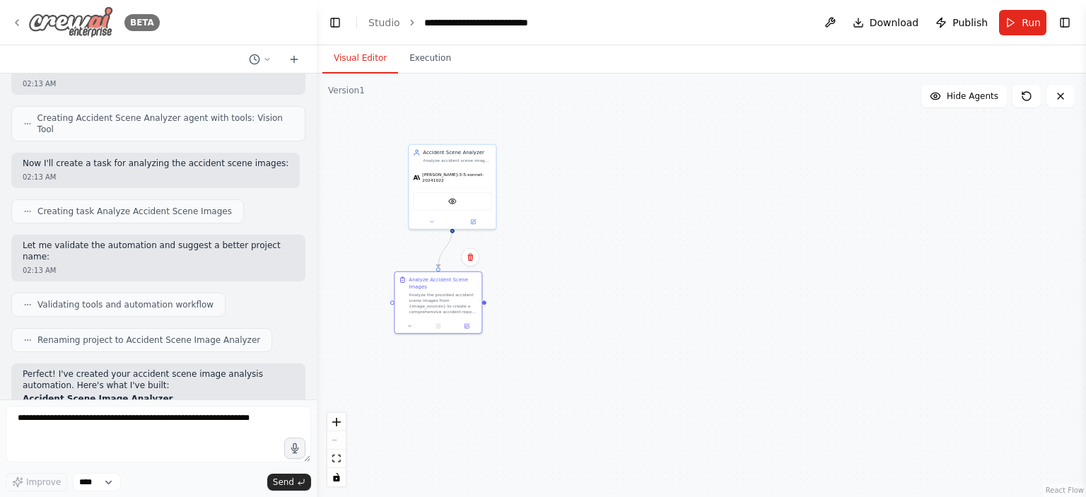
click at [15, 23] on icon at bounding box center [16, 22] width 11 height 11
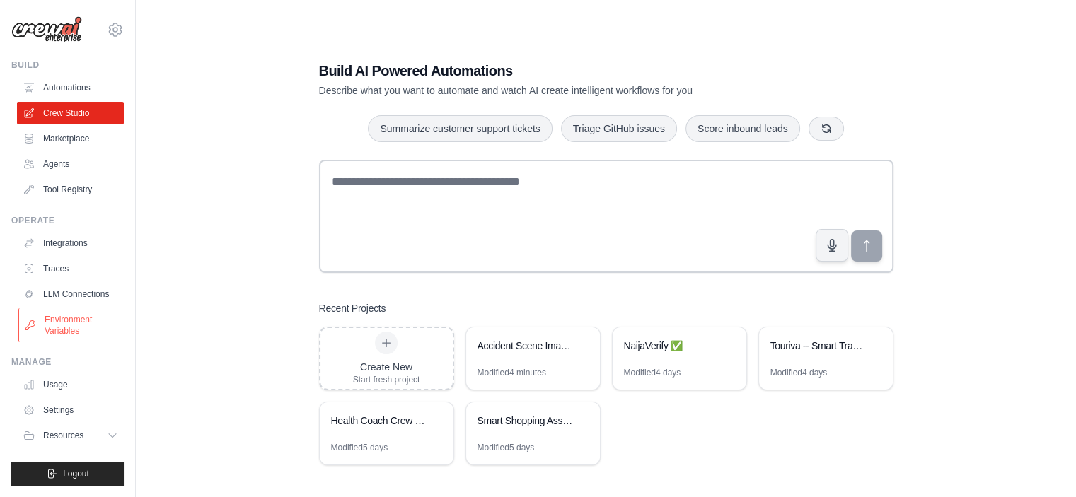
click at [59, 323] on link "Environment Variables" at bounding box center [71, 325] width 107 height 34
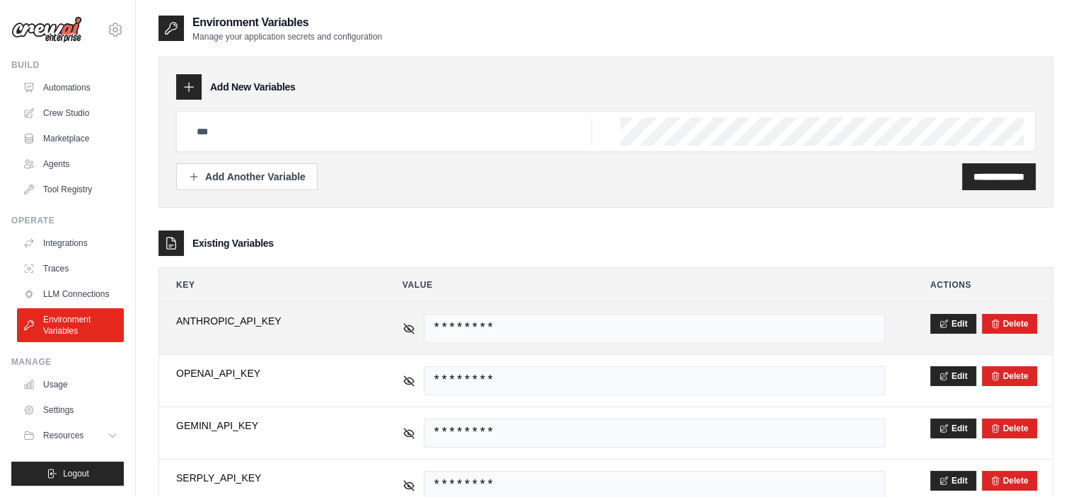
scroll to position [48, 0]
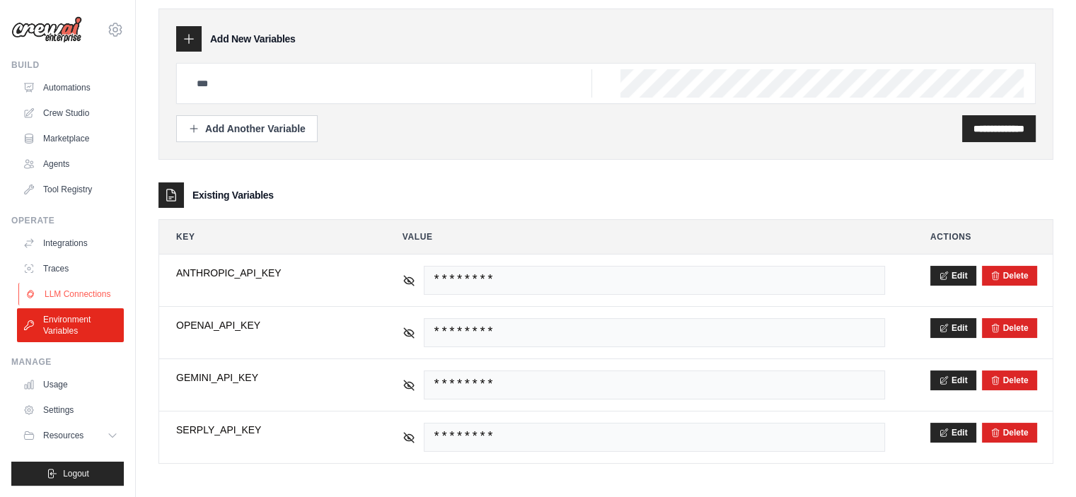
click at [48, 289] on link "LLM Connections" at bounding box center [71, 294] width 107 height 23
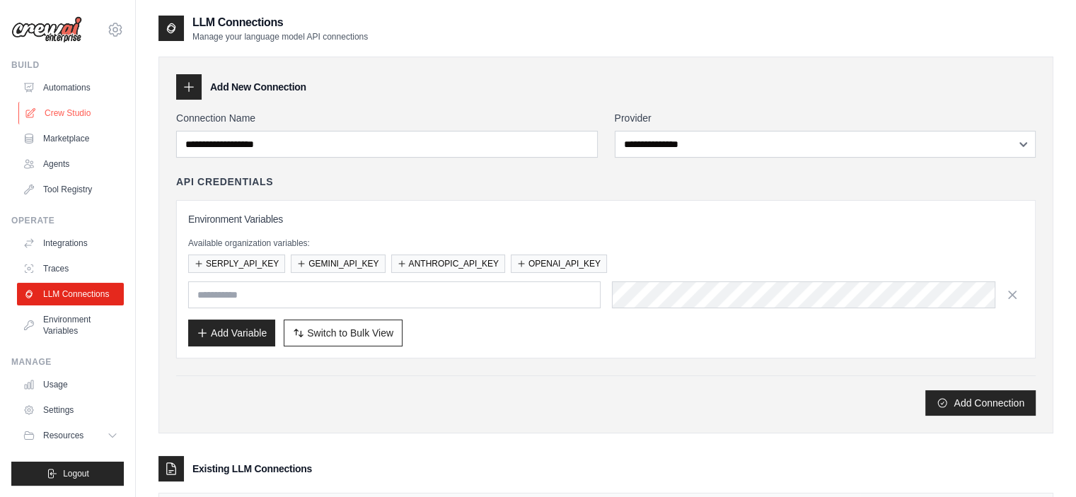
click at [60, 110] on link "Crew Studio" at bounding box center [71, 113] width 107 height 23
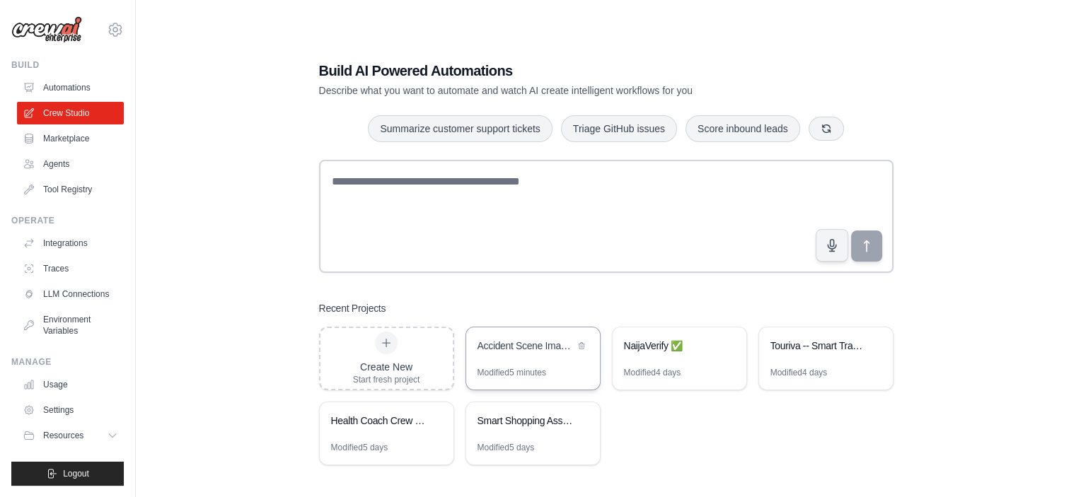
click at [546, 361] on div "Accident Scene Image Analyzer" at bounding box center [533, 347] width 134 height 40
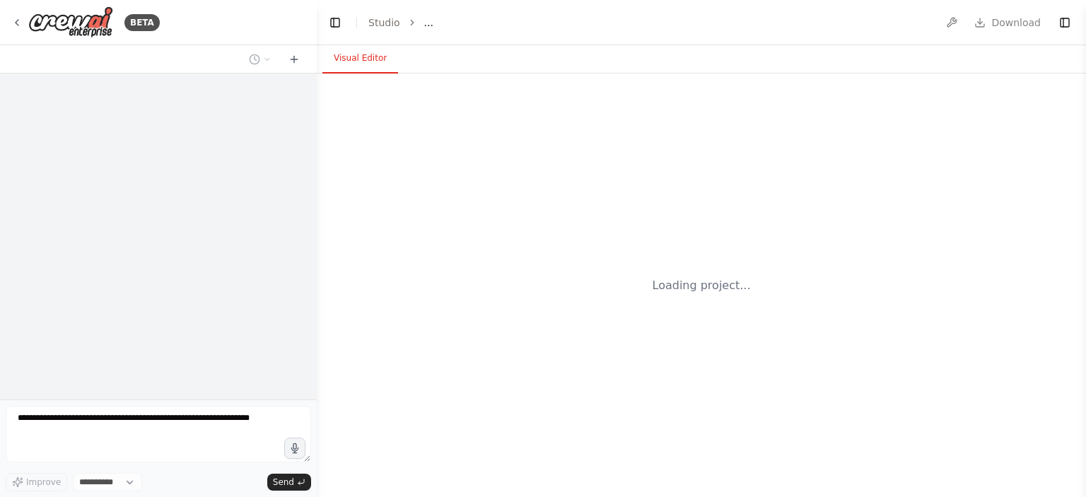
select select "****"
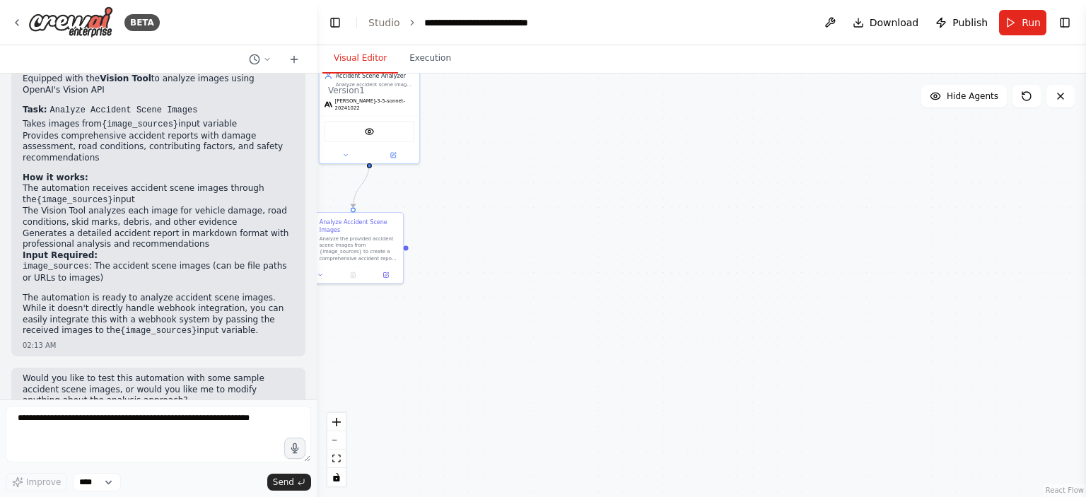
scroll to position [837, 0]
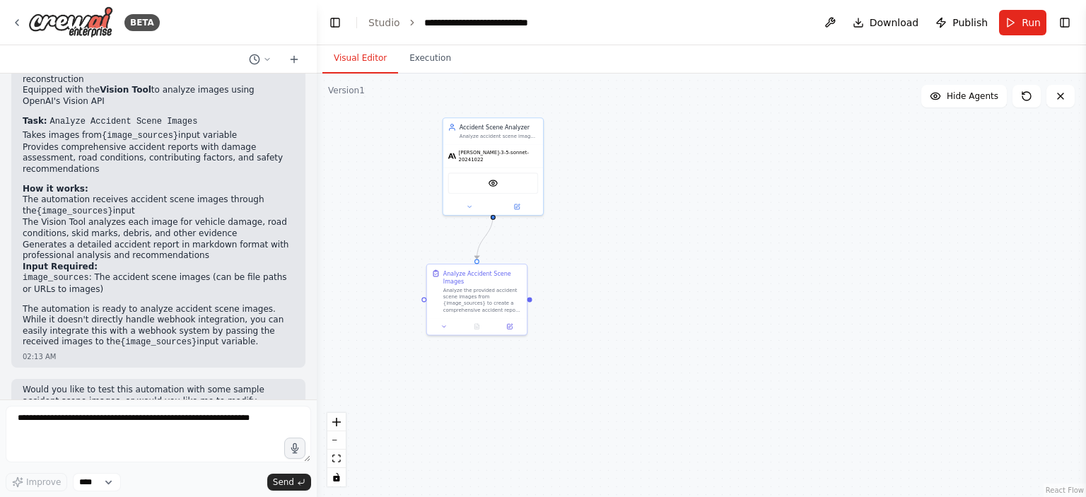
drag, startPoint x: 393, startPoint y: 180, endPoint x: 517, endPoint y: 232, distance: 134.1
click at [517, 232] on div ".deletable-edge-delete-btn { width: 20px; height: 20px; border: 0px solid #ffff…" at bounding box center [701, 286] width 769 height 424
click at [1013, 22] on button "Run" at bounding box center [1022, 22] width 47 height 25
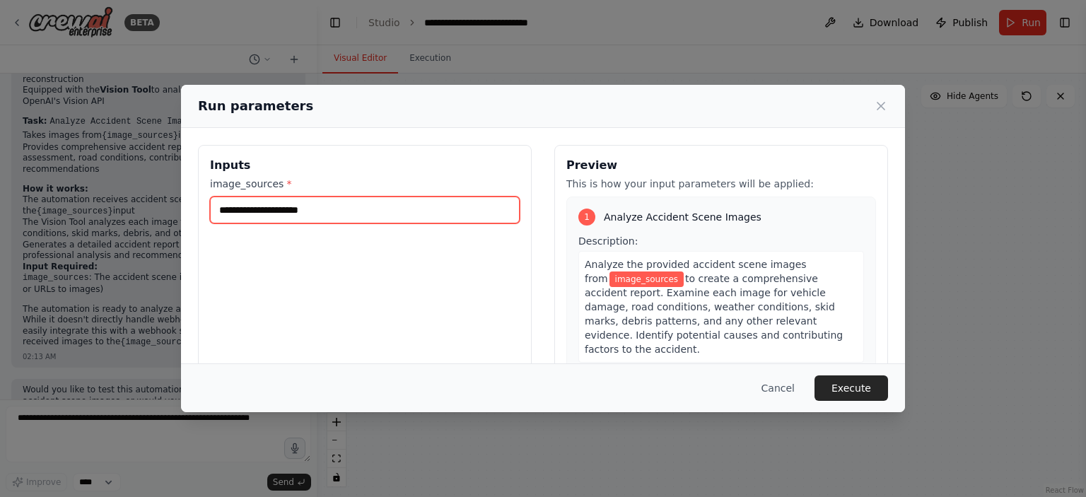
click at [392, 213] on input "image_sources *" at bounding box center [365, 210] width 310 height 27
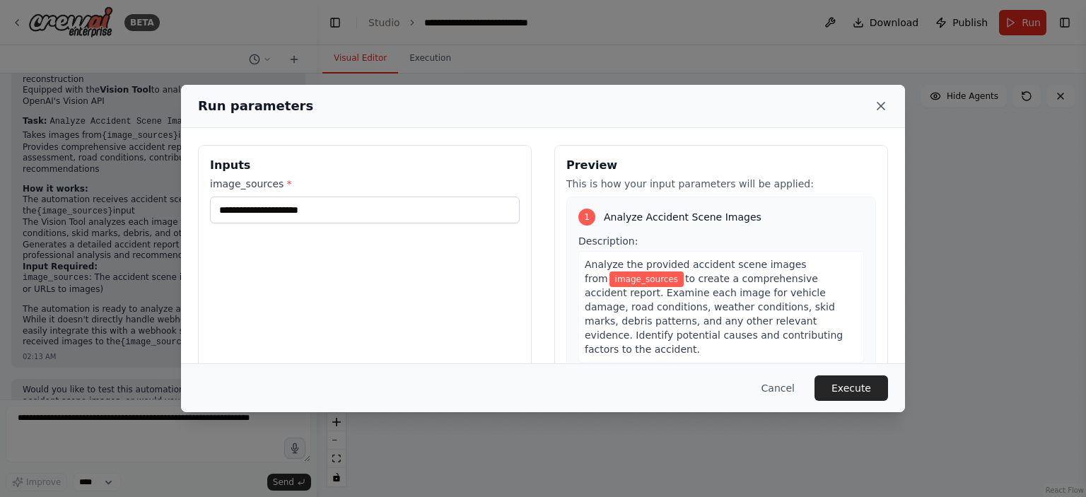
click at [883, 103] on icon at bounding box center [881, 106] width 7 height 7
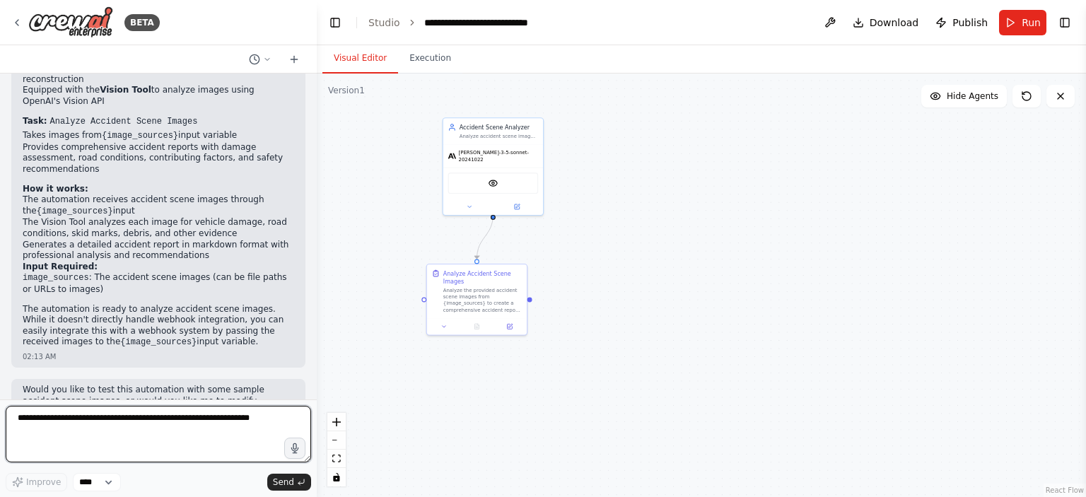
click at [175, 419] on textarea at bounding box center [158, 434] width 305 height 57
type textarea "*"
click at [116, 421] on textarea at bounding box center [158, 434] width 305 height 57
type textarea "*"
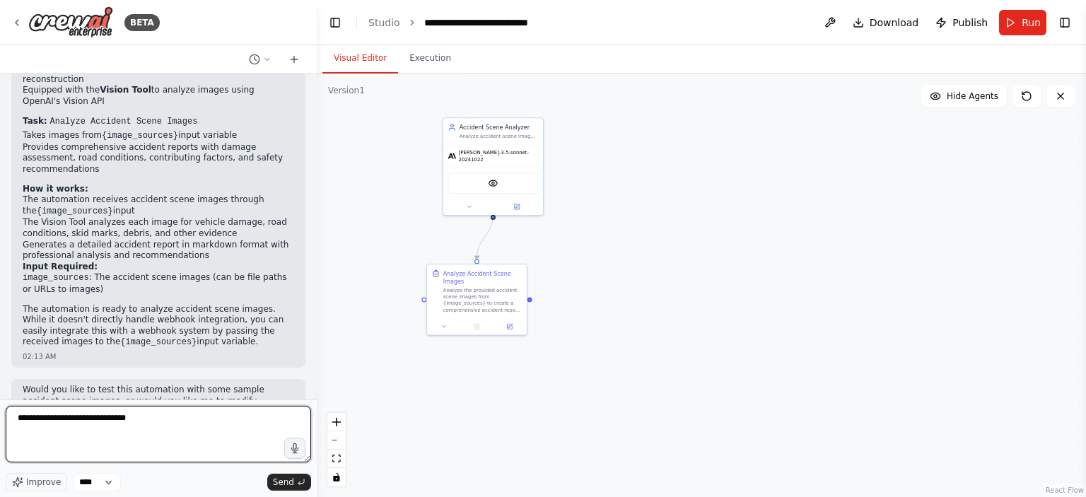
type textarea "**********"
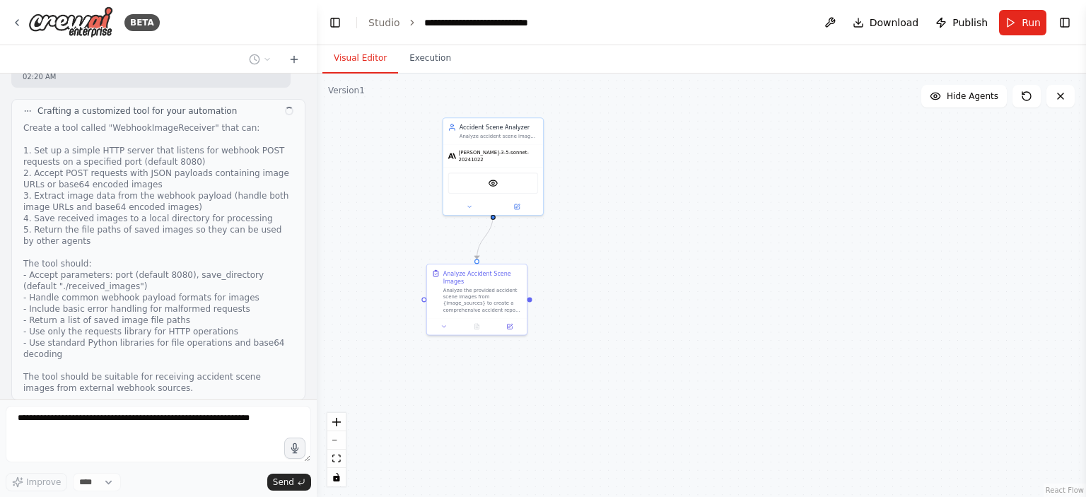
scroll to position [1457, 0]
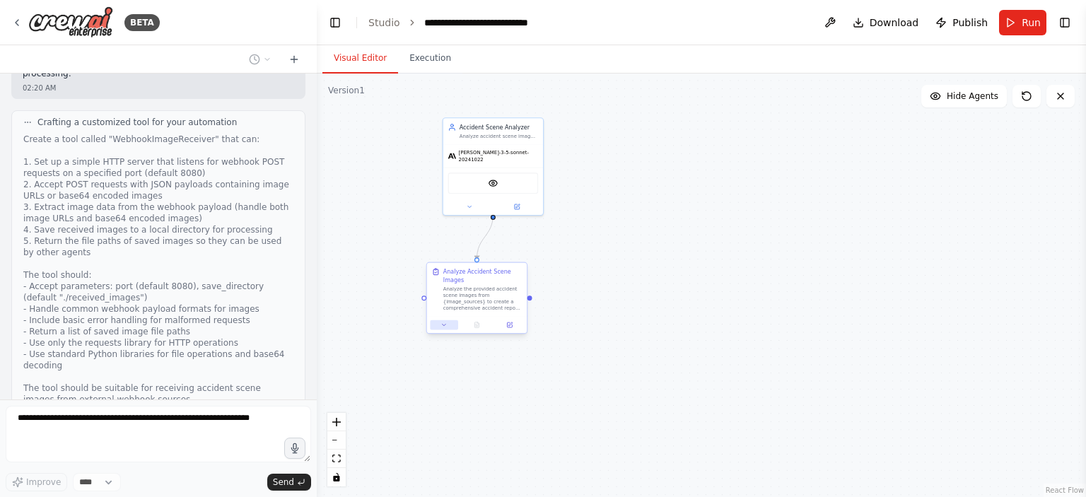
click at [447, 325] on button at bounding box center [444, 325] width 28 height 10
click at [506, 325] on button at bounding box center [510, 325] width 28 height 10
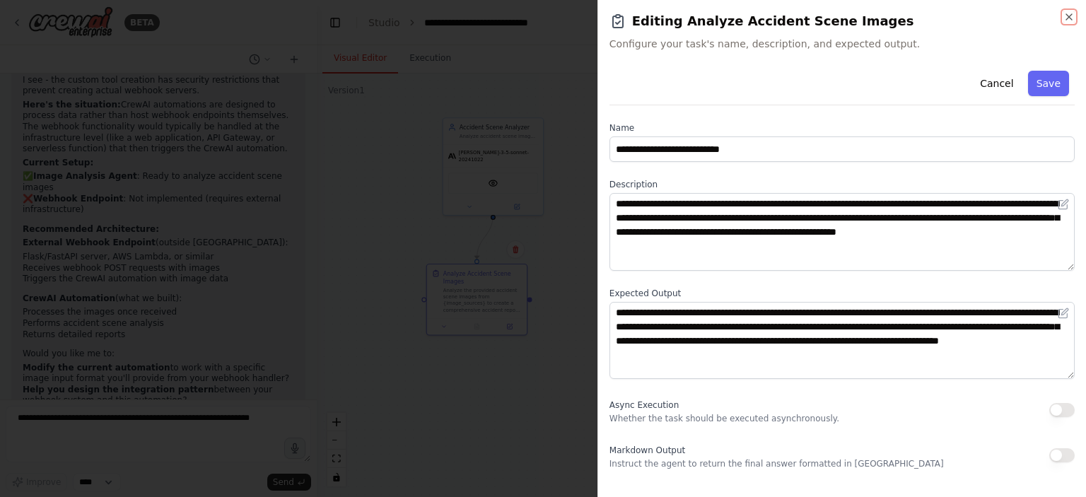
scroll to position [1821, 0]
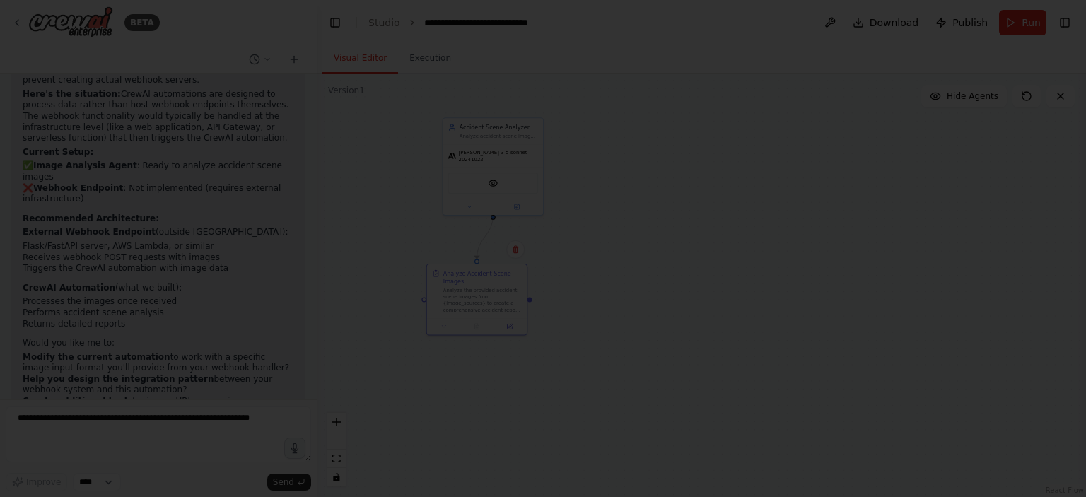
click at [483, 397] on div at bounding box center [543, 248] width 1086 height 497
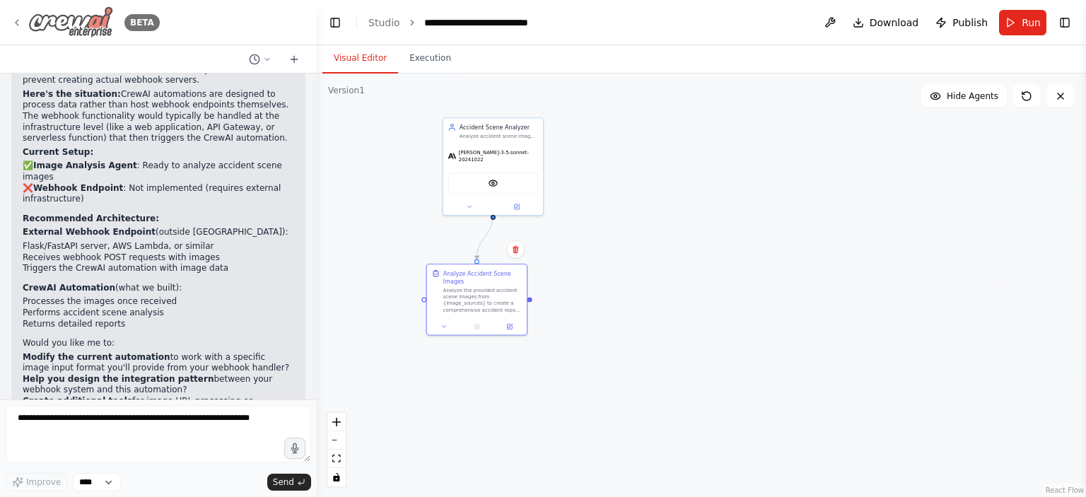
click at [18, 19] on icon at bounding box center [16, 22] width 11 height 11
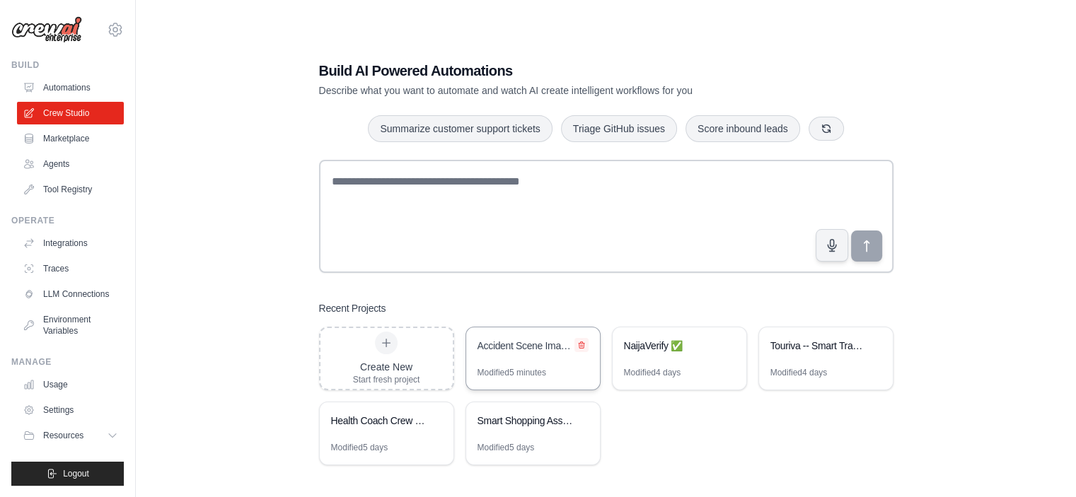
click at [578, 344] on icon at bounding box center [581, 345] width 8 height 8
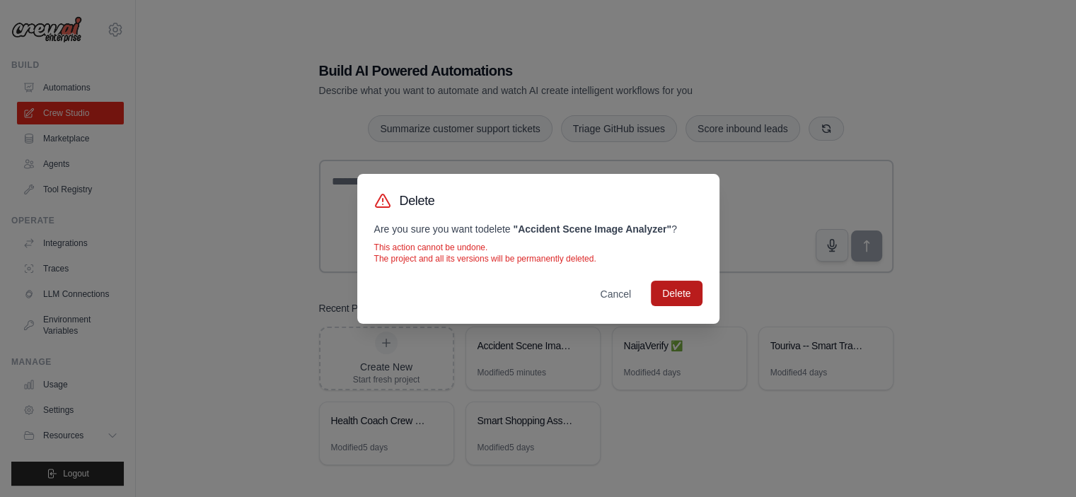
click at [668, 302] on button "Delete" at bounding box center [676, 293] width 51 height 25
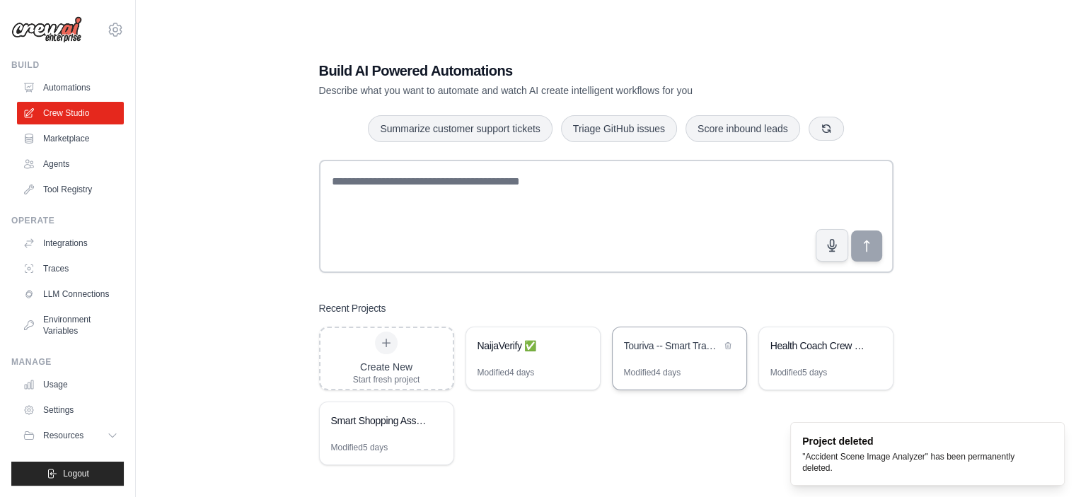
click at [659, 362] on div "Touriva -- Smart Travel Planner" at bounding box center [679, 347] width 134 height 40
click at [495, 370] on div "Modified 4 days" at bounding box center [505, 372] width 57 height 11
click at [388, 426] on div "Smart Shopping Assistant" at bounding box center [379, 421] width 97 height 14
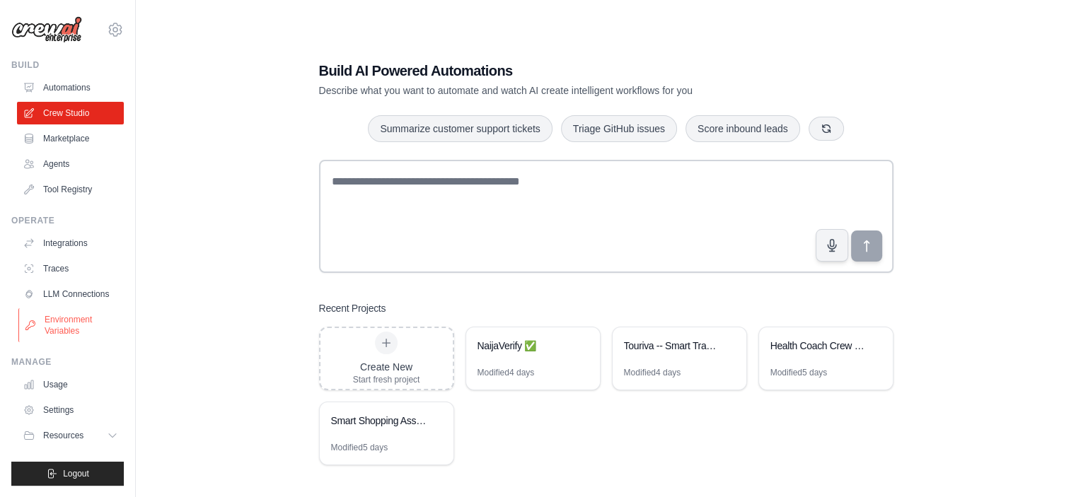
click at [47, 313] on link "Environment Variables" at bounding box center [71, 325] width 107 height 34
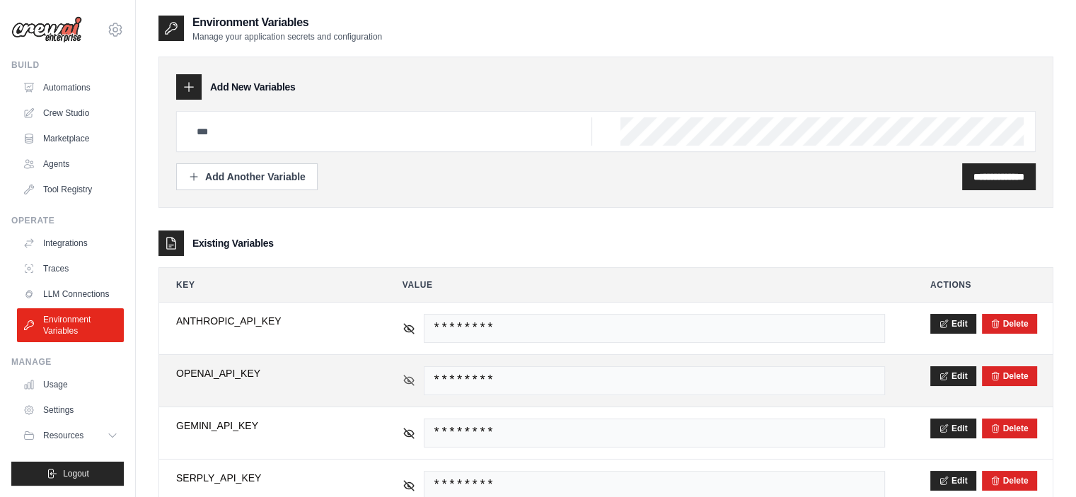
click at [407, 378] on icon at bounding box center [409, 381] width 10 height 10
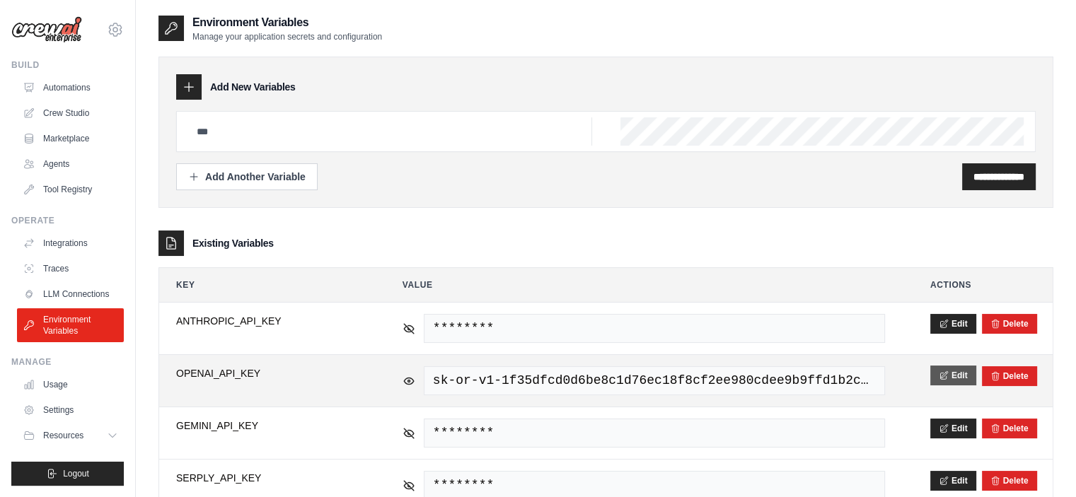
click at [948, 378] on button "Edit" at bounding box center [953, 376] width 46 height 20
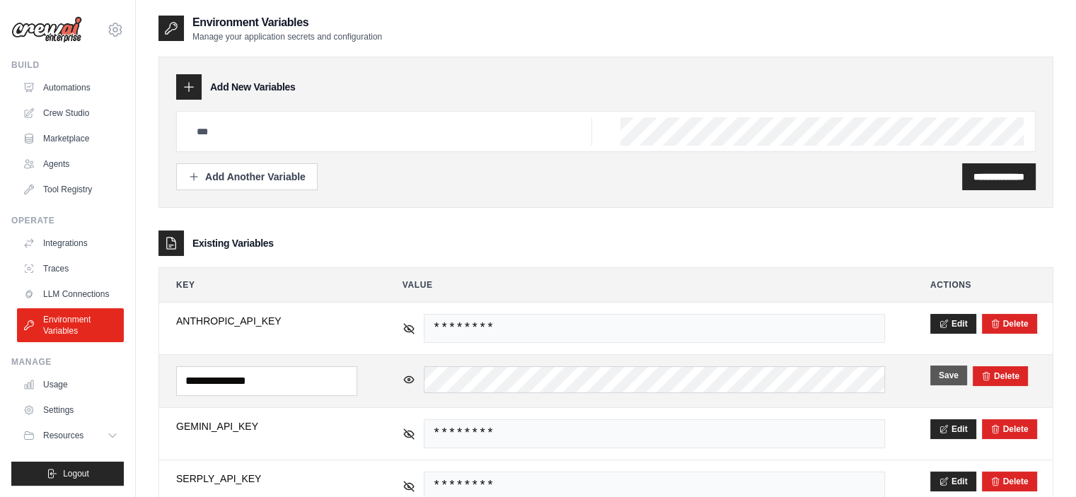
click at [937, 373] on button "Save" at bounding box center [948, 376] width 37 height 20
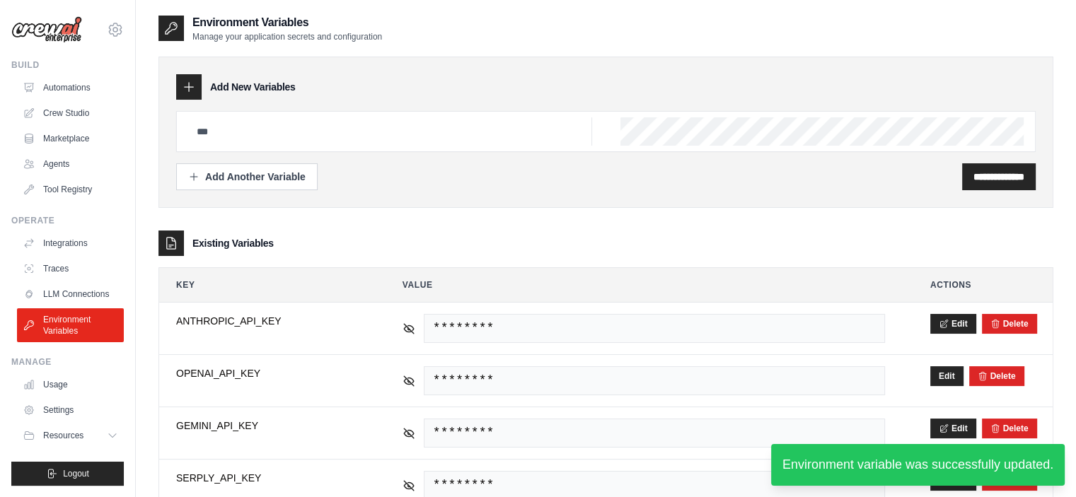
click at [602, 244] on div "Existing Variables" at bounding box center [605, 243] width 895 height 25
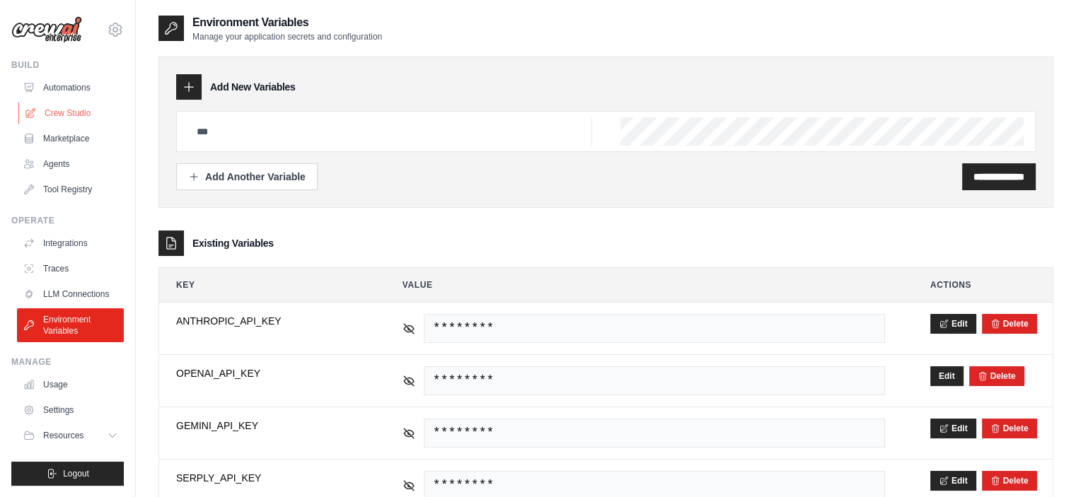
click at [54, 117] on link "Crew Studio" at bounding box center [71, 113] width 107 height 23
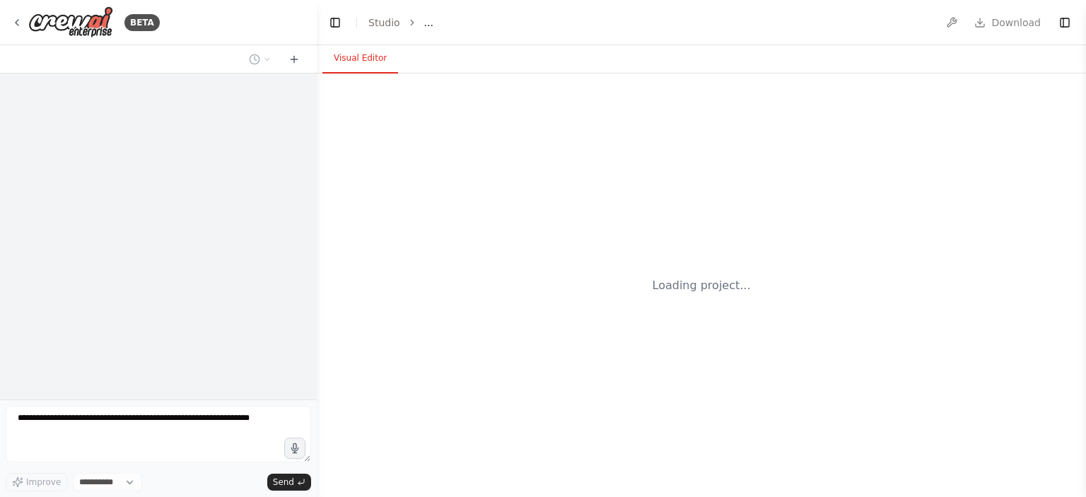
select select "****"
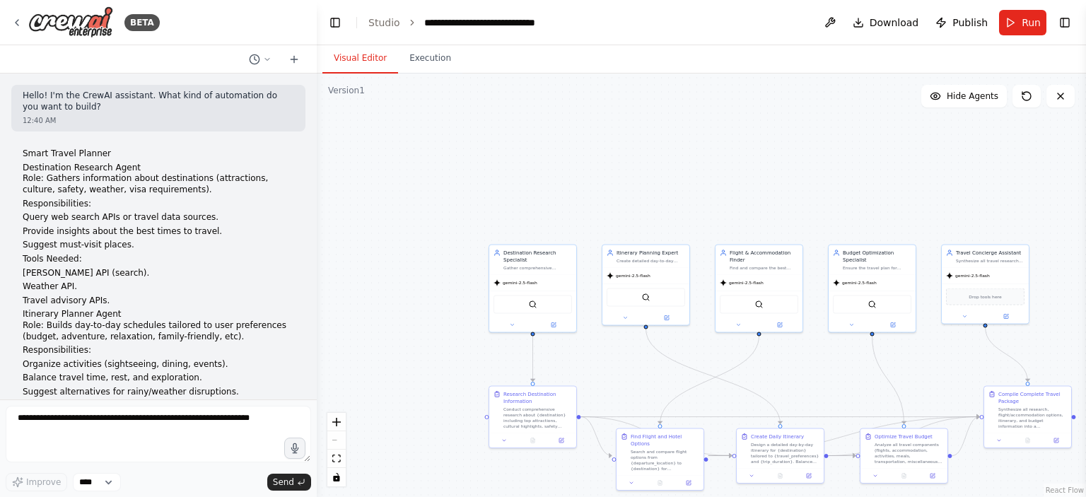
scroll to position [1792, 0]
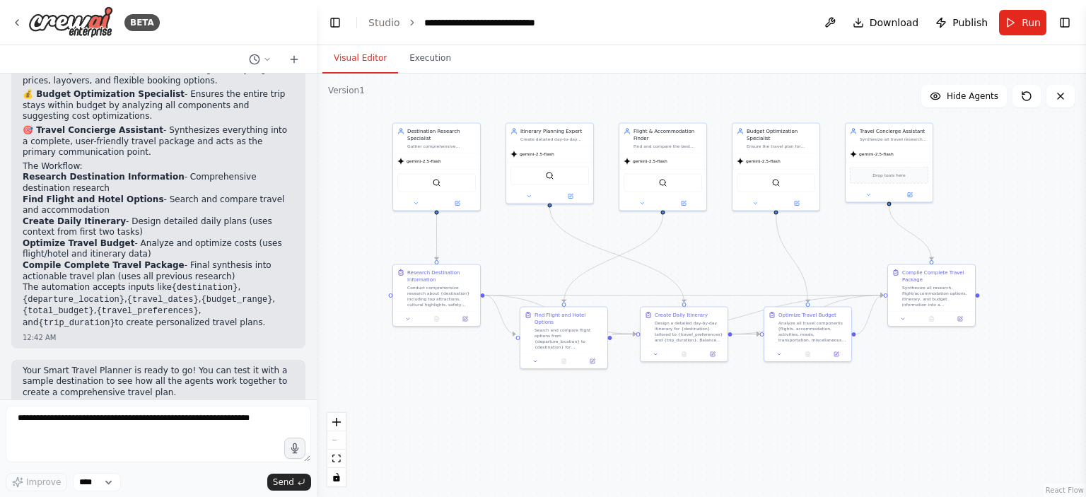
drag, startPoint x: 610, startPoint y: 356, endPoint x: 513, endPoint y: 234, distance: 155.1
click at [513, 234] on div ".deletable-edge-delete-btn { width: 20px; height: 20px; border: 0px solid #ffff…" at bounding box center [701, 286] width 769 height 424
click at [14, 21] on icon at bounding box center [16, 22] width 11 height 11
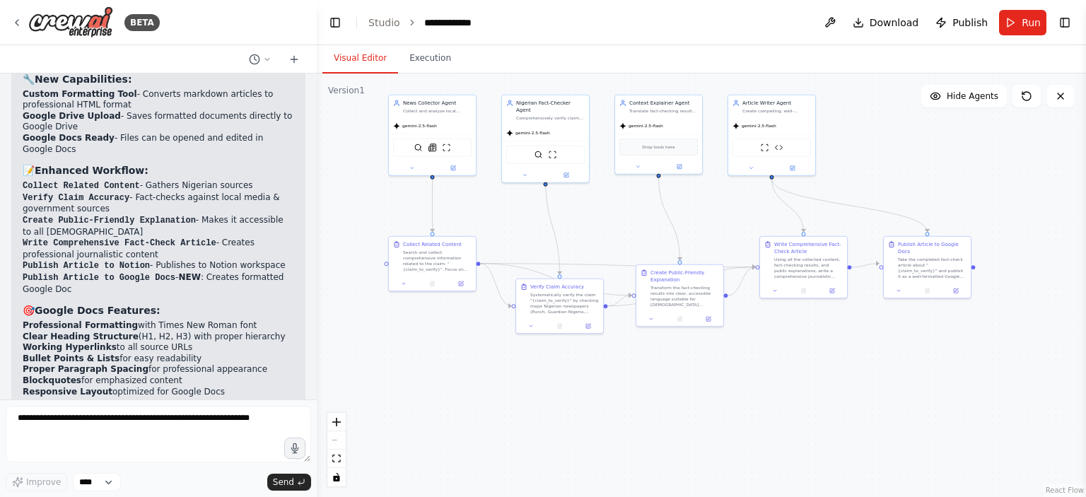
scroll to position [6294, 0]
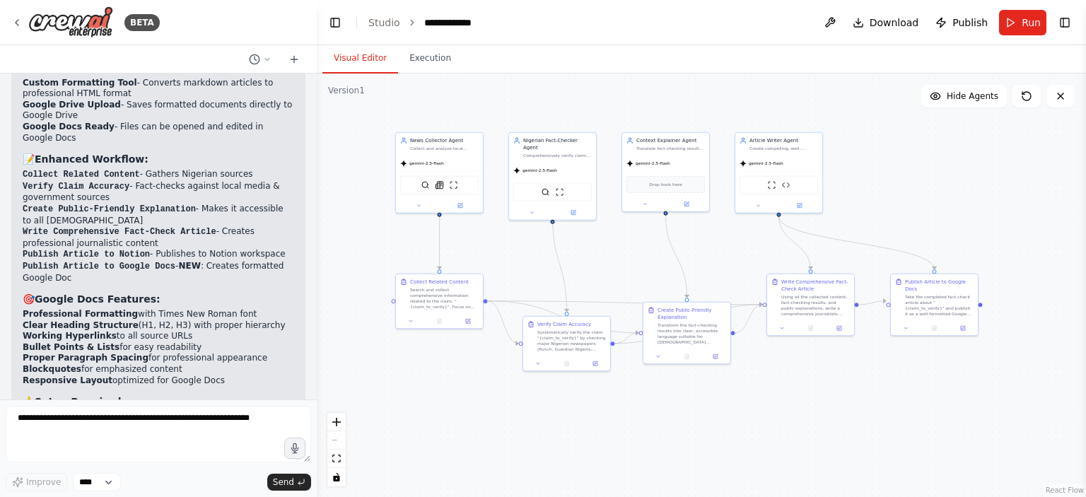
drag, startPoint x: 549, startPoint y: 362, endPoint x: 484, endPoint y: 250, distance: 129.6
click at [484, 250] on div ".deletable-edge-delete-btn { width: 20px; height: 20px; border: 0px solid #ffff…" at bounding box center [701, 286] width 769 height 424
click at [14, 21] on icon at bounding box center [16, 22] width 11 height 11
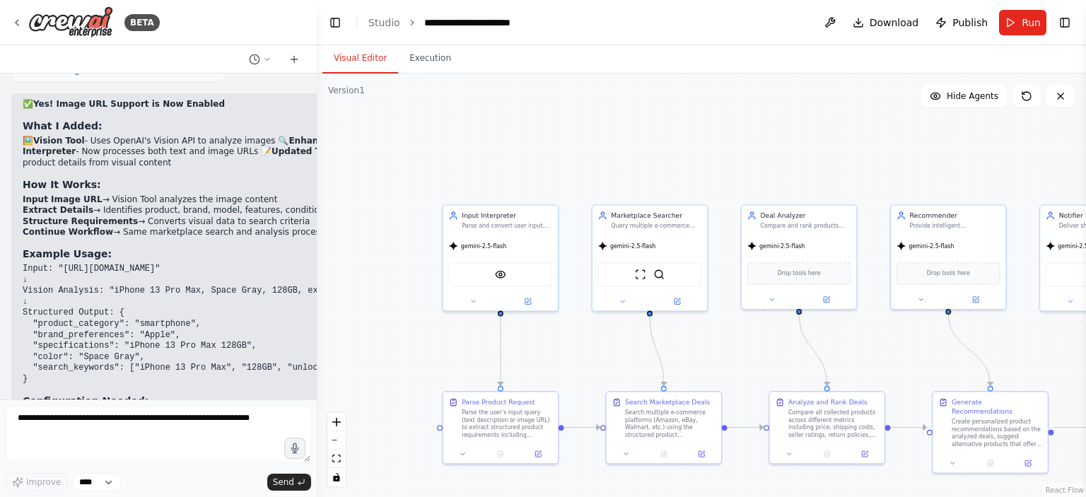
scroll to position [5275, 0]
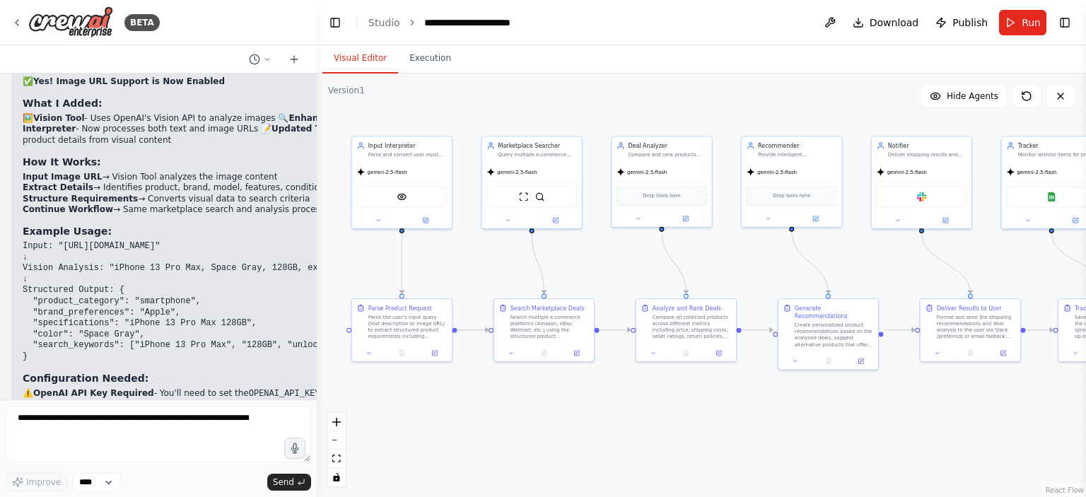
drag, startPoint x: 566, startPoint y: 359, endPoint x: 462, endPoint y: 274, distance: 134.3
click at [462, 274] on div ".deletable-edge-delete-btn { width: 20px; height: 20px; border: 0px solid #ffff…" at bounding box center [701, 286] width 769 height 424
click at [404, 197] on img at bounding box center [402, 195] width 10 height 10
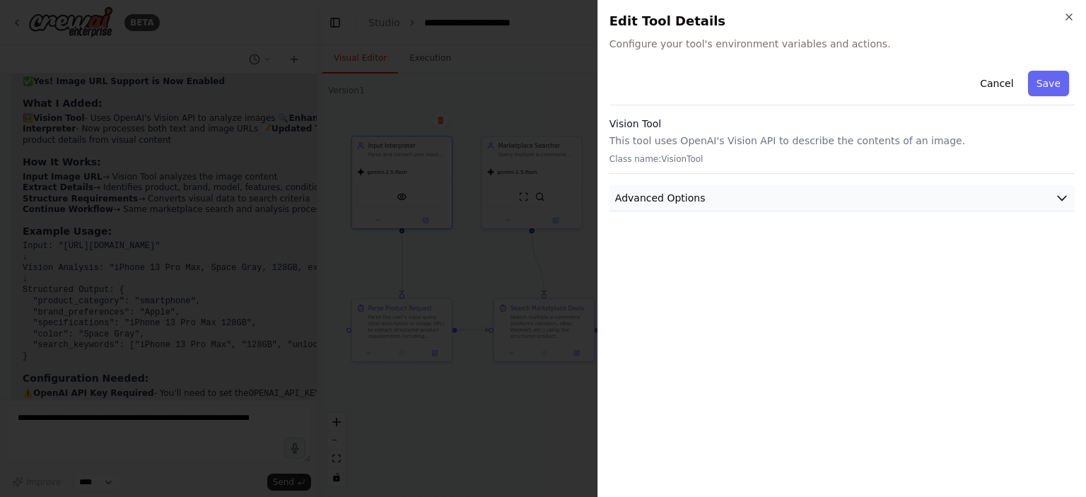
click at [693, 200] on span "Advanced Options" at bounding box center [660, 198] width 91 height 14
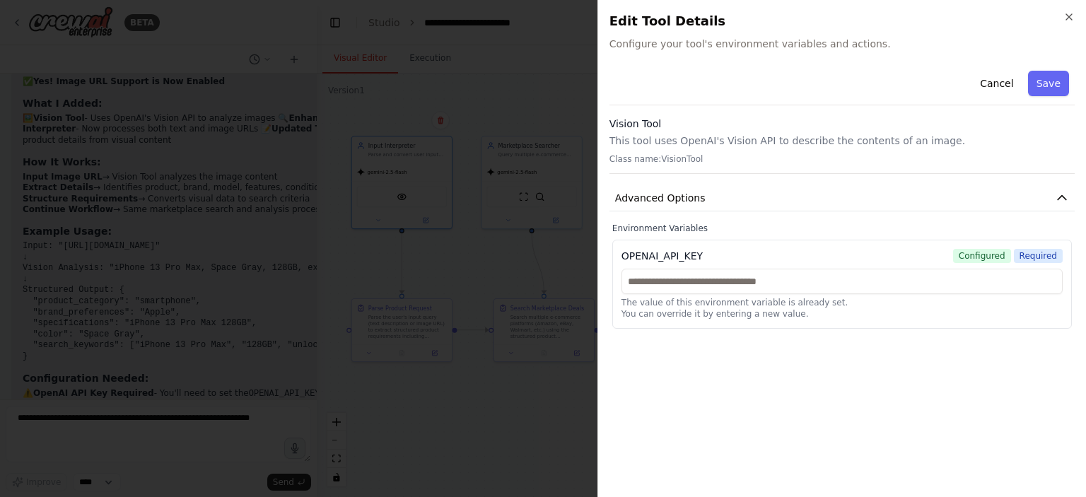
click at [685, 377] on div "Cancel Save Vision Tool This tool uses OpenAI's Vision API to describe the cont…" at bounding box center [842, 275] width 465 height 421
click at [1003, 82] on button "Cancel" at bounding box center [997, 83] width 50 height 25
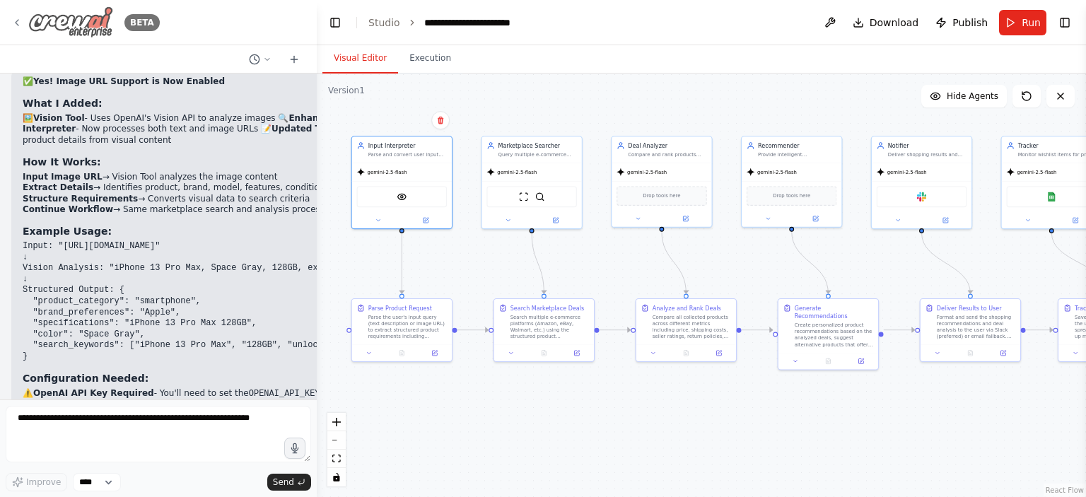
click at [15, 21] on icon at bounding box center [16, 22] width 11 height 11
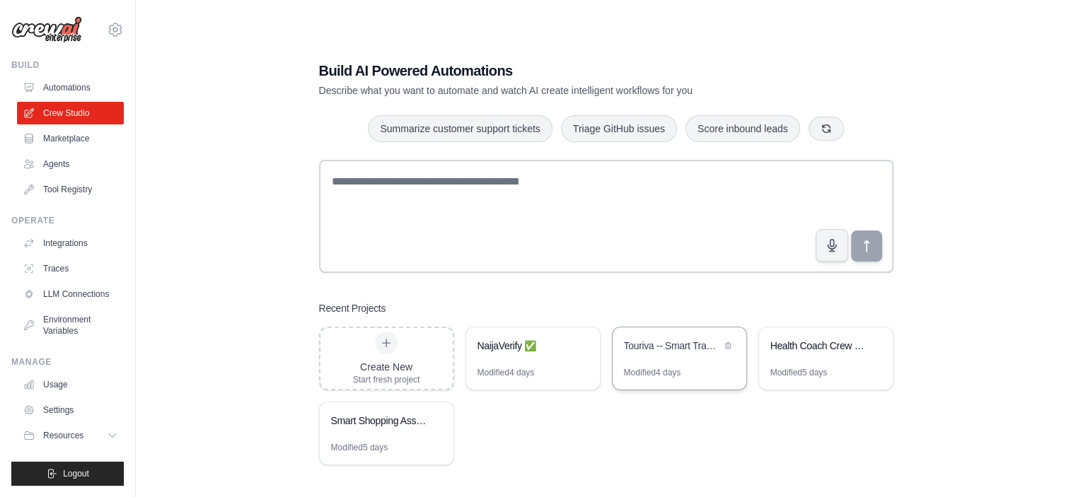
click at [648, 360] on div "Touriva -- Smart Travel Planner" at bounding box center [679, 347] width 134 height 40
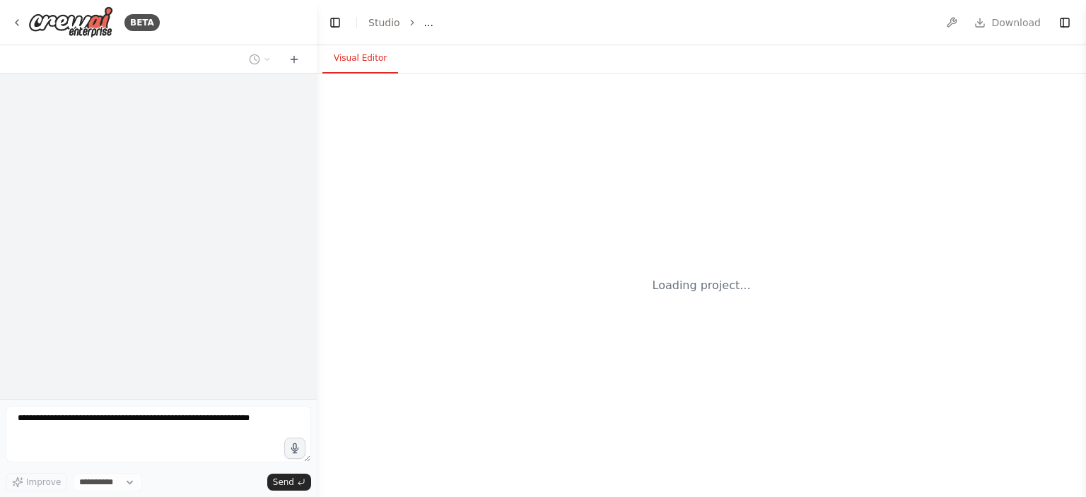
select select "****"
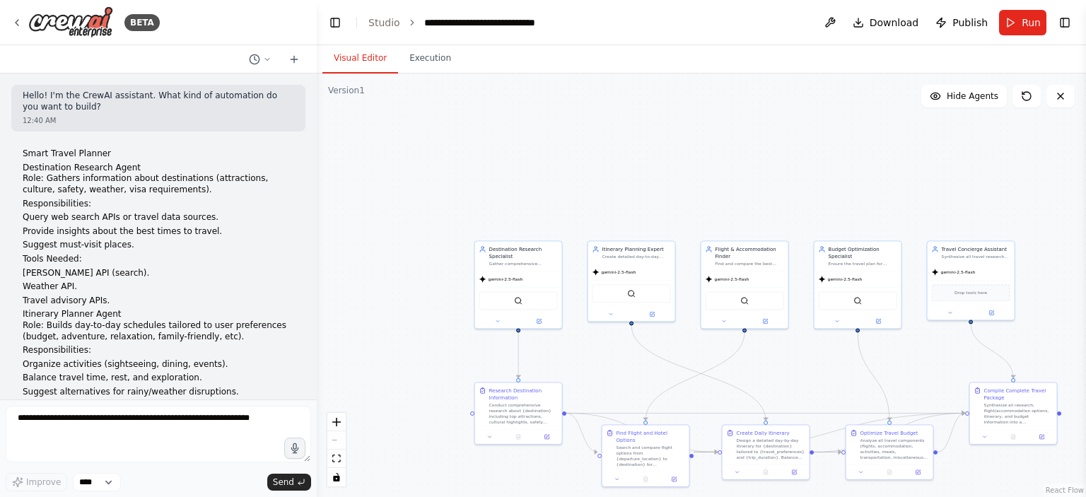
scroll to position [1792, 0]
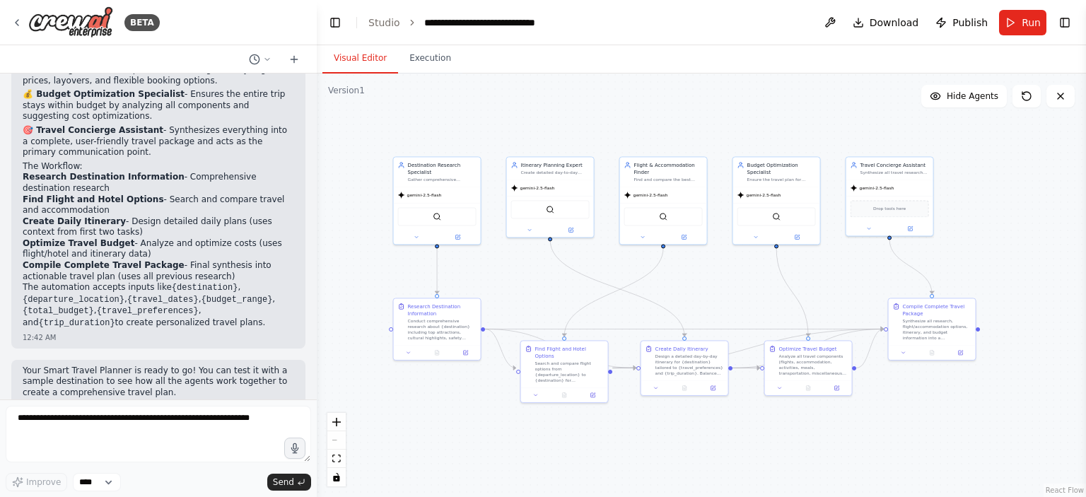
drag, startPoint x: 588, startPoint y: 224, endPoint x: 506, endPoint y: 140, distance: 117.0
click at [506, 140] on div ".deletable-edge-delete-btn { width: 20px; height: 20px; border: 0px solid #ffff…" at bounding box center [701, 286] width 769 height 424
click at [459, 237] on icon at bounding box center [457, 235] width 4 height 4
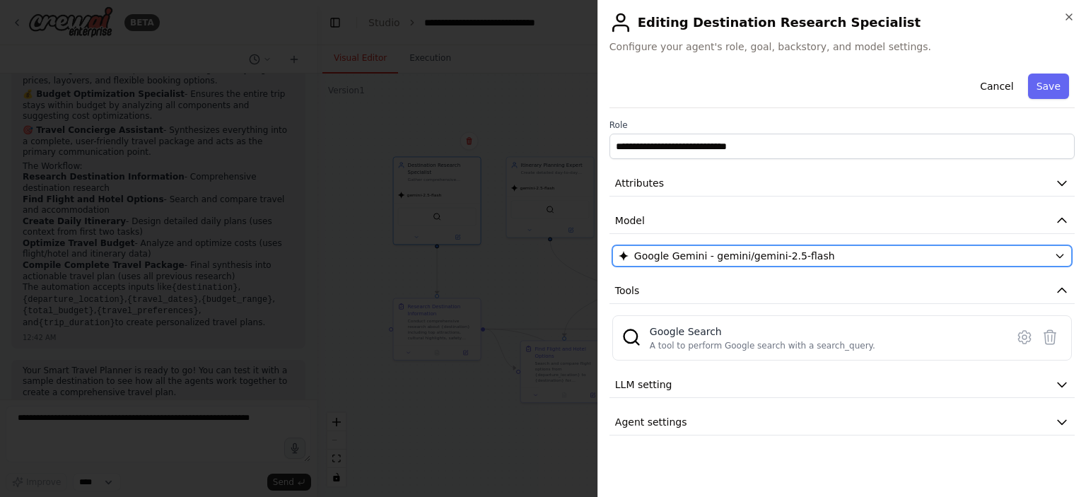
click at [789, 255] on span "Google Gemini - gemini/gemini-2.5-flash" at bounding box center [734, 256] width 201 height 14
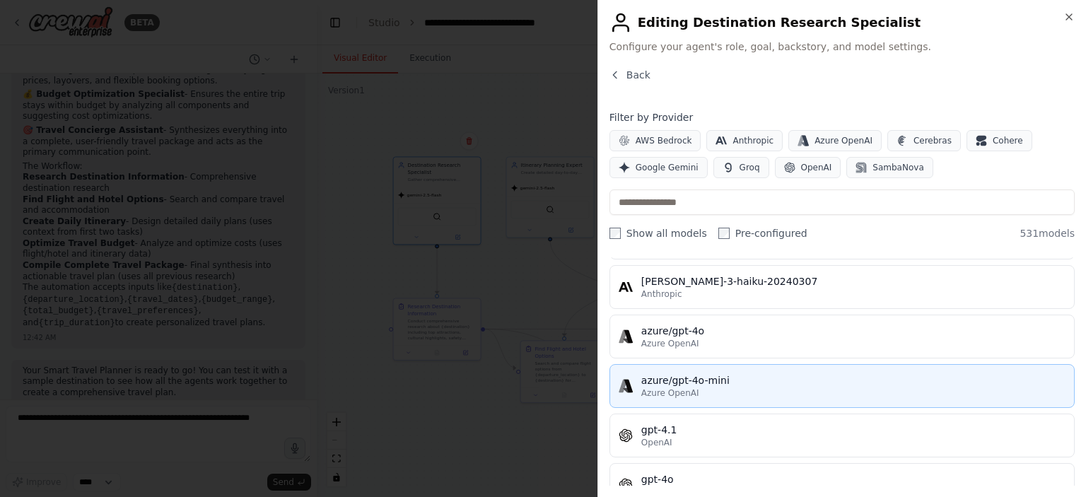
scroll to position [0, 0]
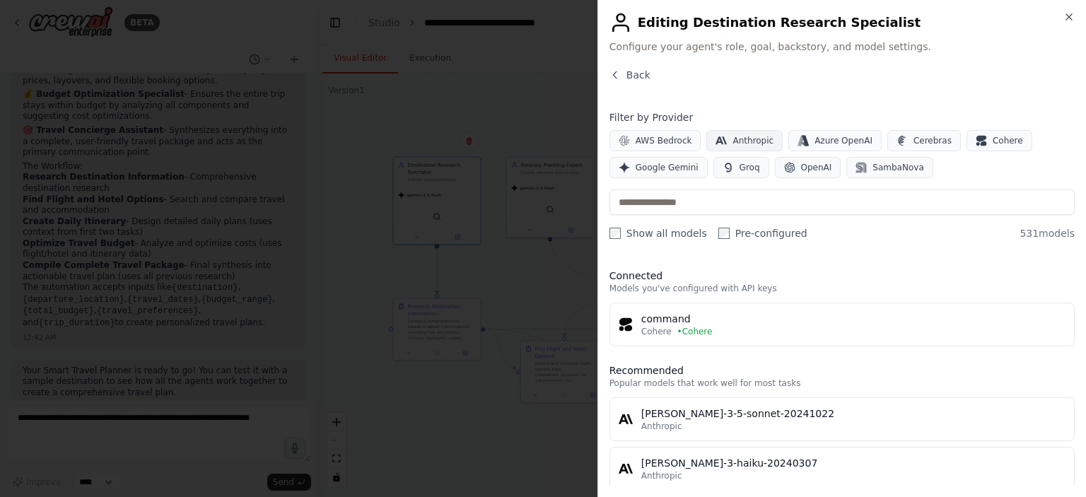
click at [743, 138] on span "Anthropic" at bounding box center [753, 140] width 41 height 11
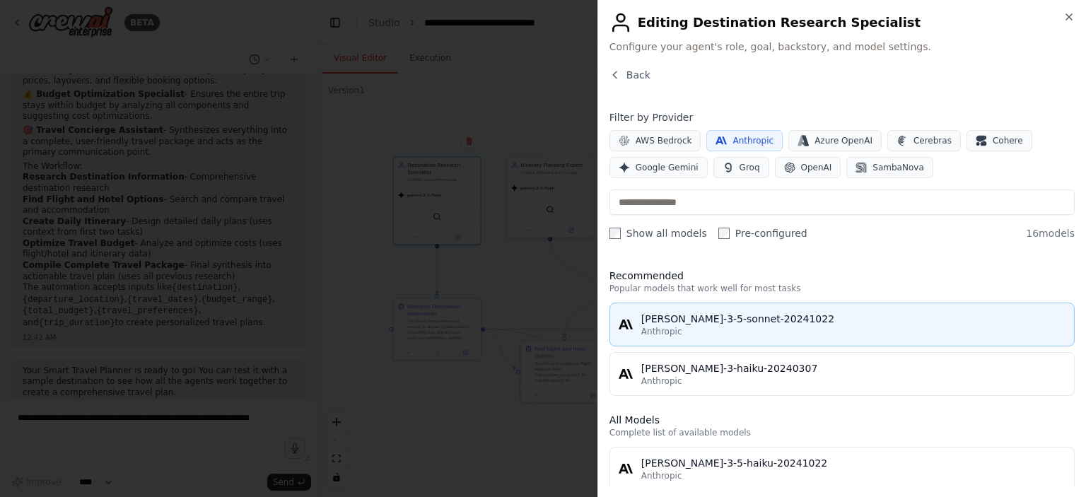
click at [735, 335] on div "Anthropic" at bounding box center [853, 331] width 424 height 11
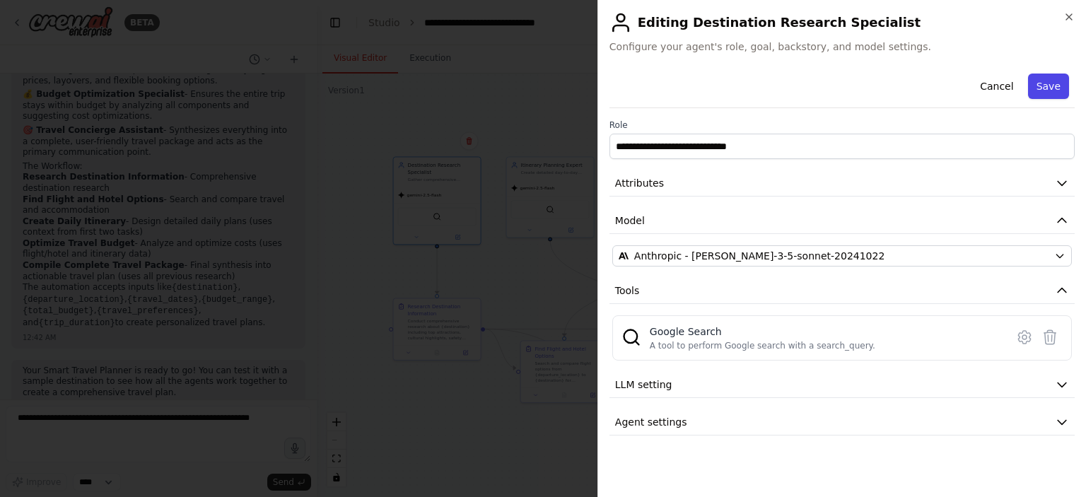
click at [1049, 88] on button "Save" at bounding box center [1048, 86] width 41 height 25
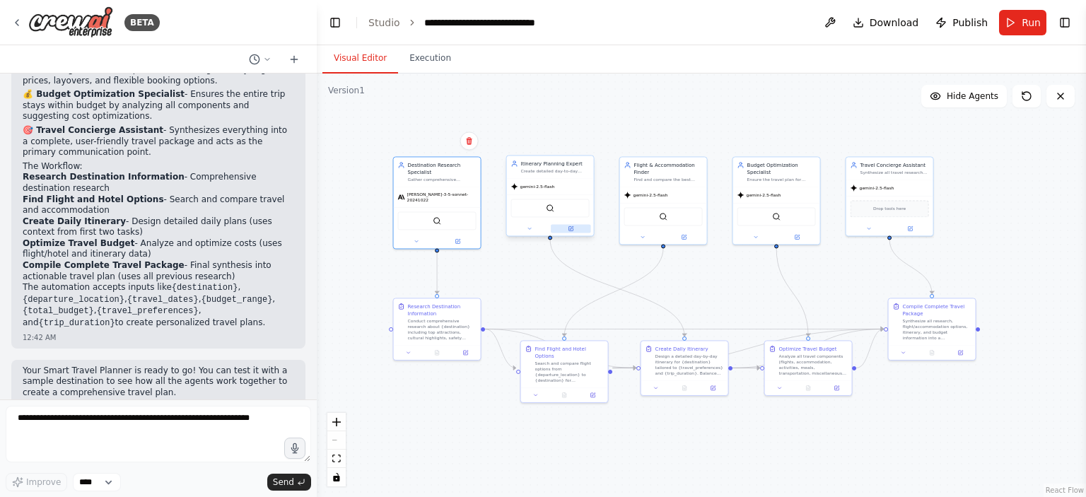
click at [573, 231] on button at bounding box center [571, 228] width 40 height 8
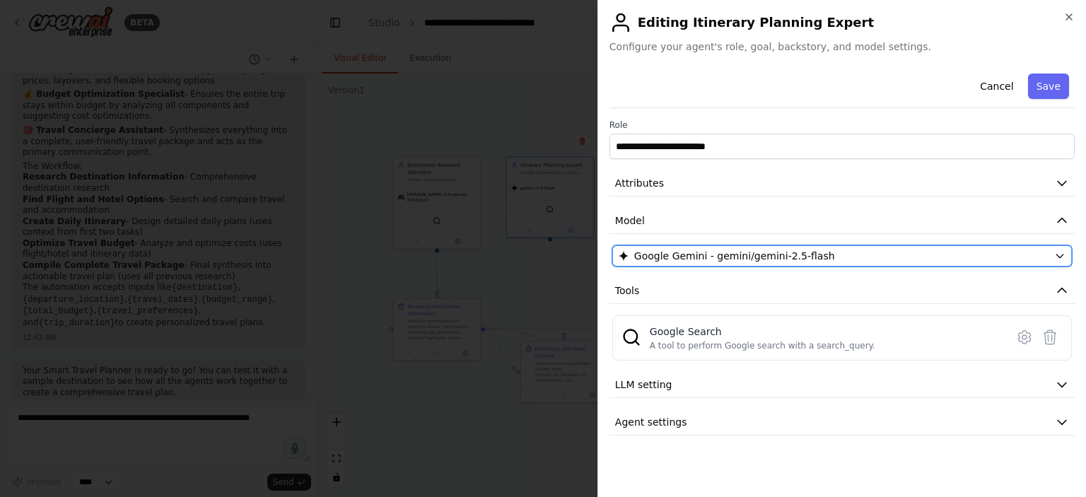
click at [834, 259] on div "Google Gemini - gemini/gemini-2.5-flash" at bounding box center [834, 256] width 430 height 14
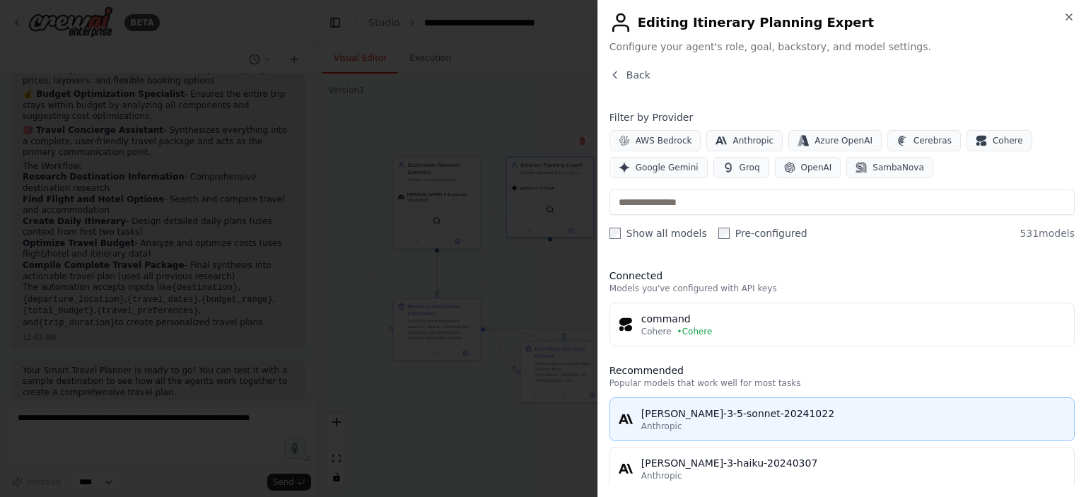
click at [740, 431] on div "Anthropic" at bounding box center [853, 426] width 424 height 11
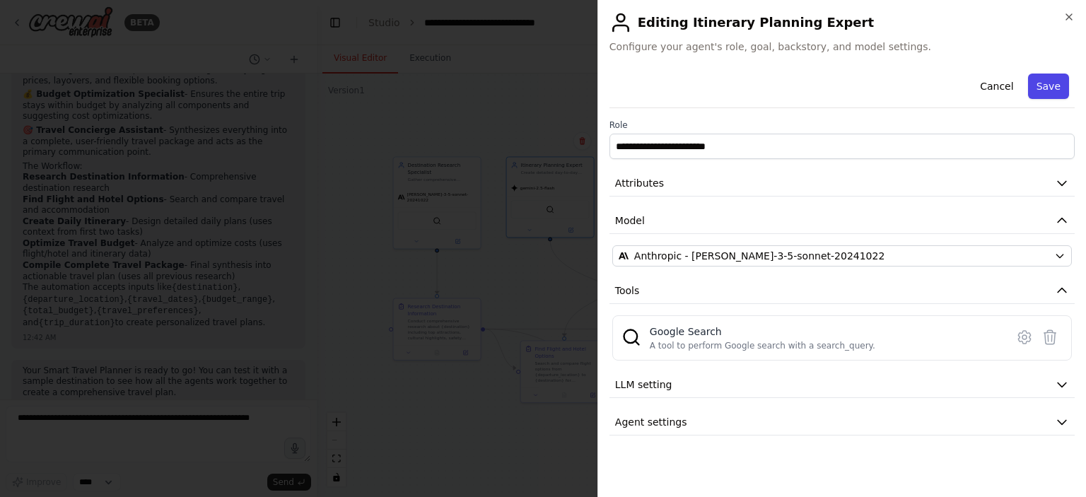
click at [1050, 89] on button "Save" at bounding box center [1048, 86] width 41 height 25
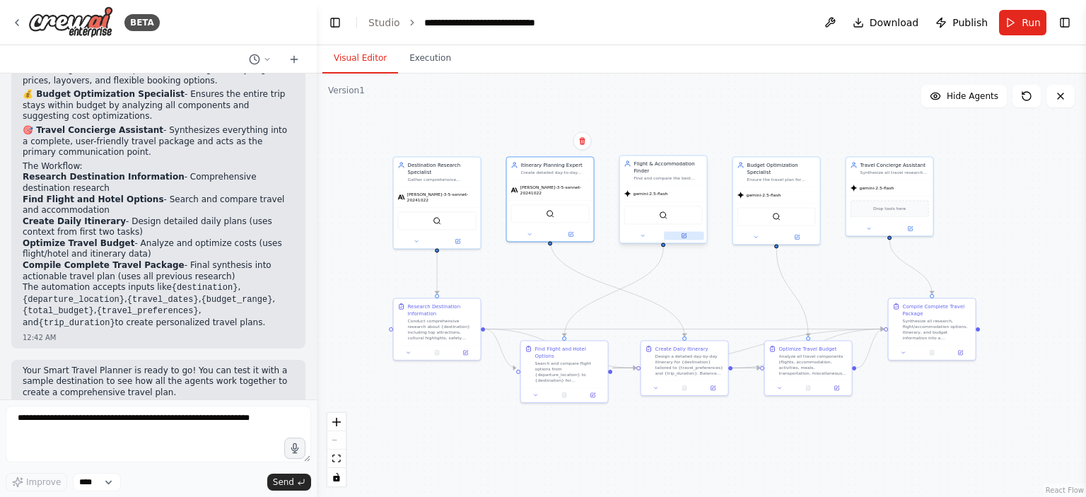
click at [692, 237] on button at bounding box center [684, 235] width 40 height 8
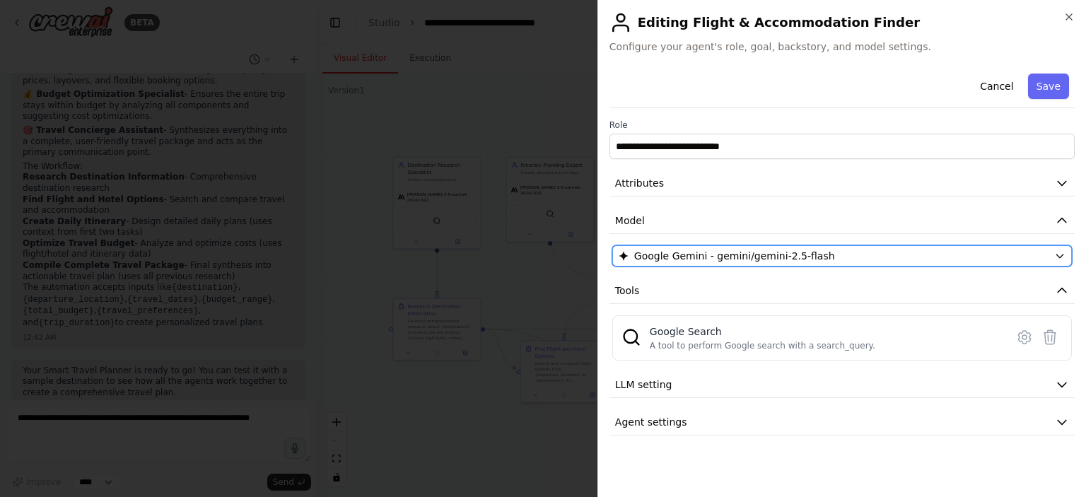
click at [883, 254] on div "Google Gemini - gemini/gemini-2.5-flash" at bounding box center [834, 256] width 430 height 14
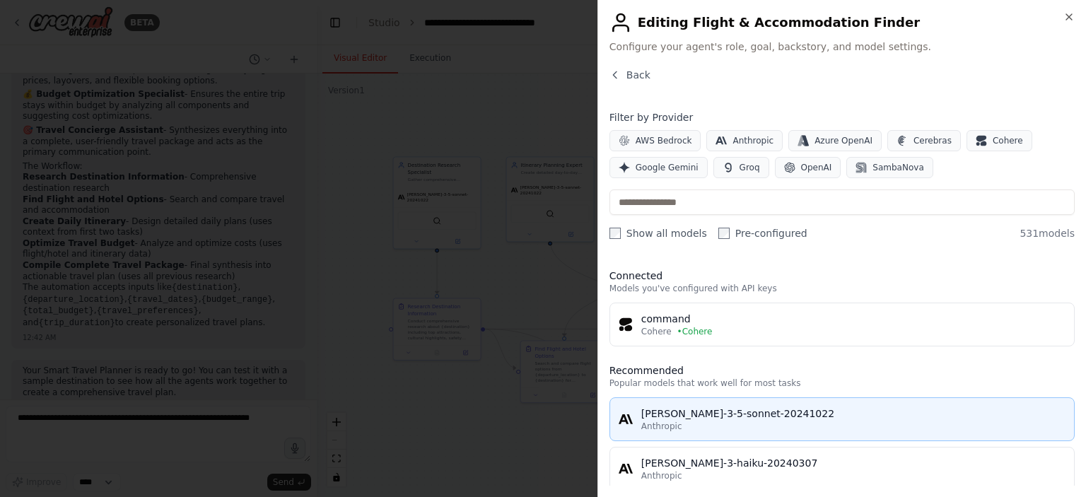
click at [733, 426] on div "Anthropic" at bounding box center [853, 426] width 424 height 11
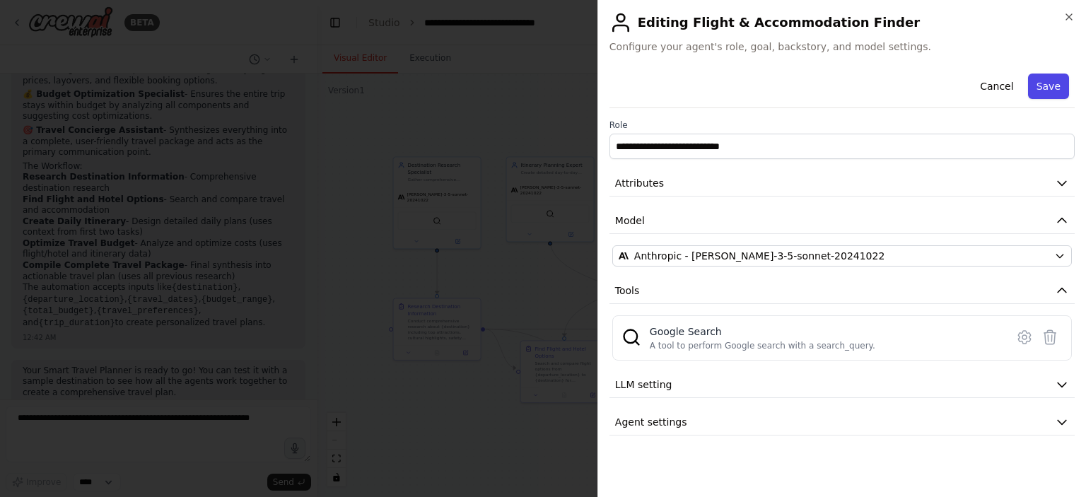
click at [1044, 88] on button "Save" at bounding box center [1048, 86] width 41 height 25
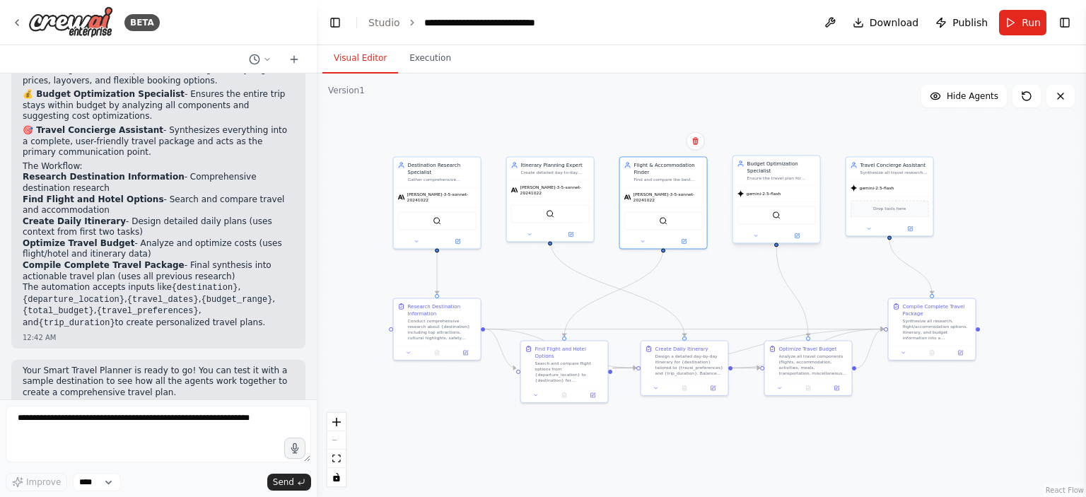
click at [773, 197] on div "gemini-2.5-flash" at bounding box center [776, 194] width 87 height 16
click at [800, 235] on icon at bounding box center [797, 236] width 6 height 6
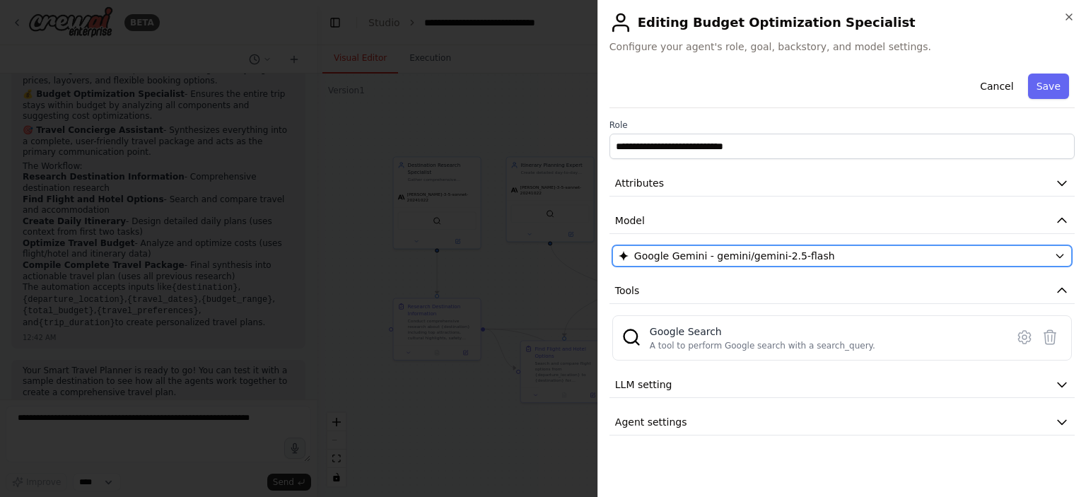
click at [846, 260] on div "Google Gemini - gemini/gemini-2.5-flash" at bounding box center [834, 256] width 430 height 14
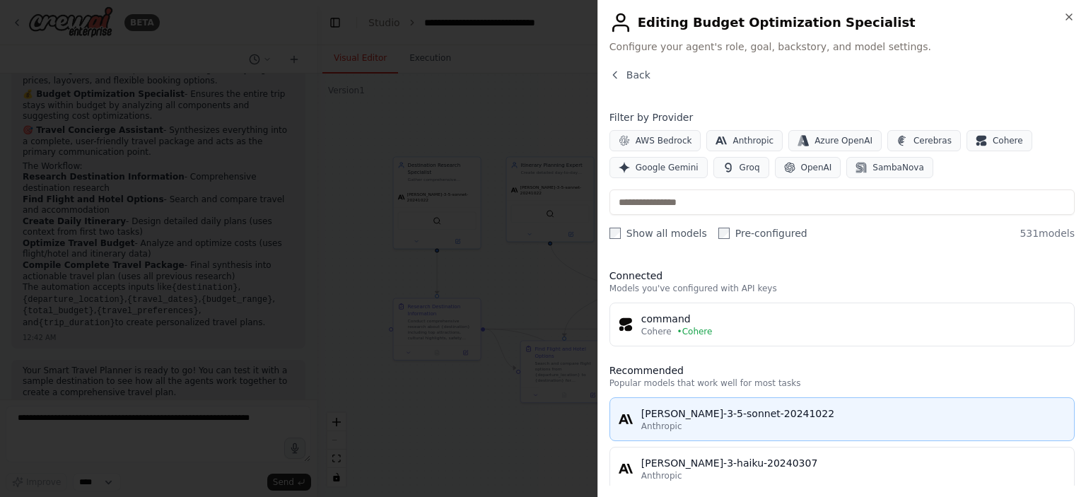
click at [764, 415] on div "claude-3-5-sonnet-20241022" at bounding box center [853, 414] width 424 height 14
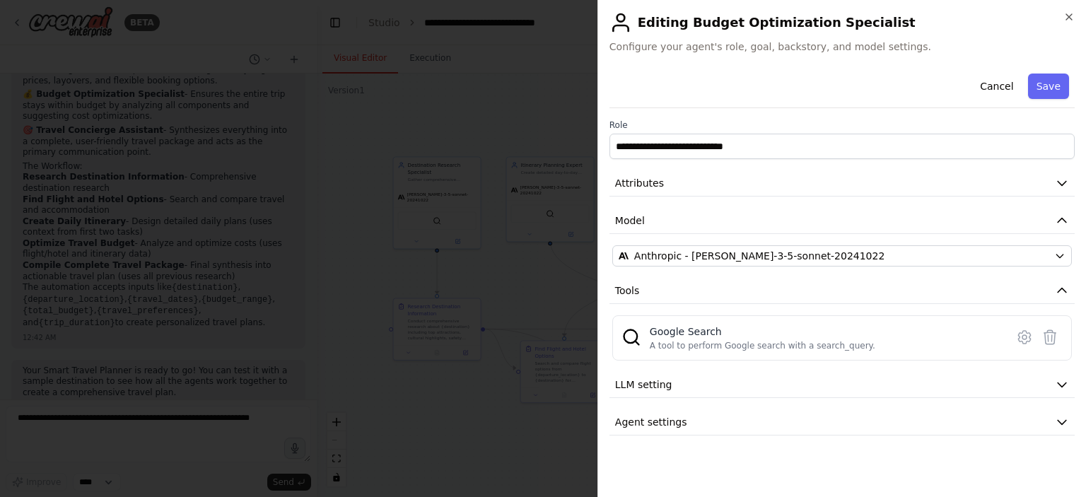
click at [1059, 93] on button "Save" at bounding box center [1048, 86] width 41 height 25
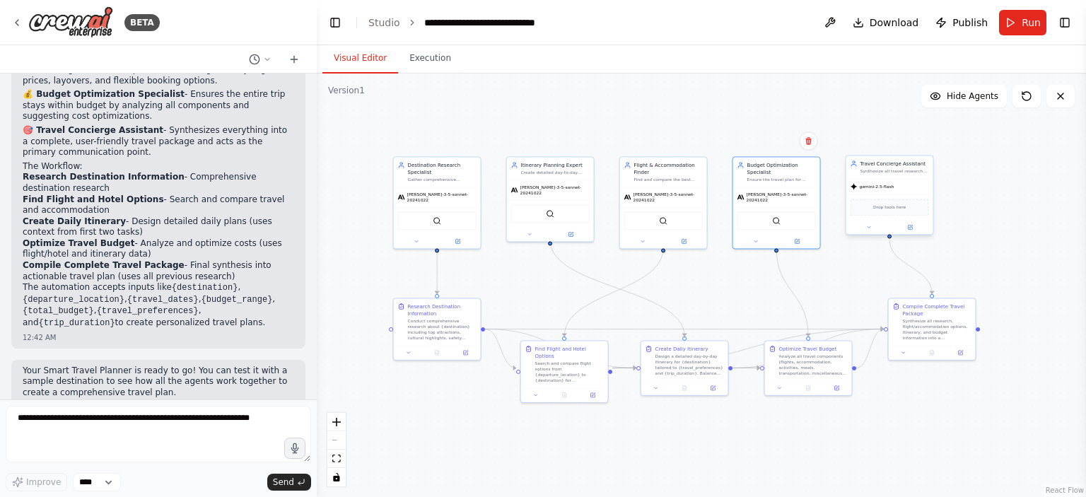
click at [916, 231] on div at bounding box center [889, 227] width 87 height 14
click at [914, 226] on button at bounding box center [910, 227] width 40 height 8
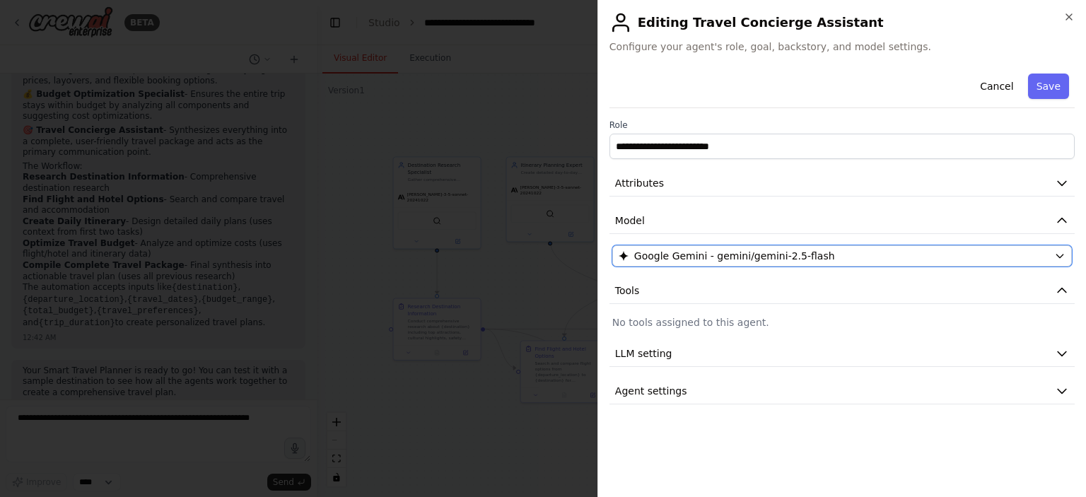
click at [749, 252] on span "Google Gemini - gemini/gemini-2.5-flash" at bounding box center [734, 256] width 201 height 14
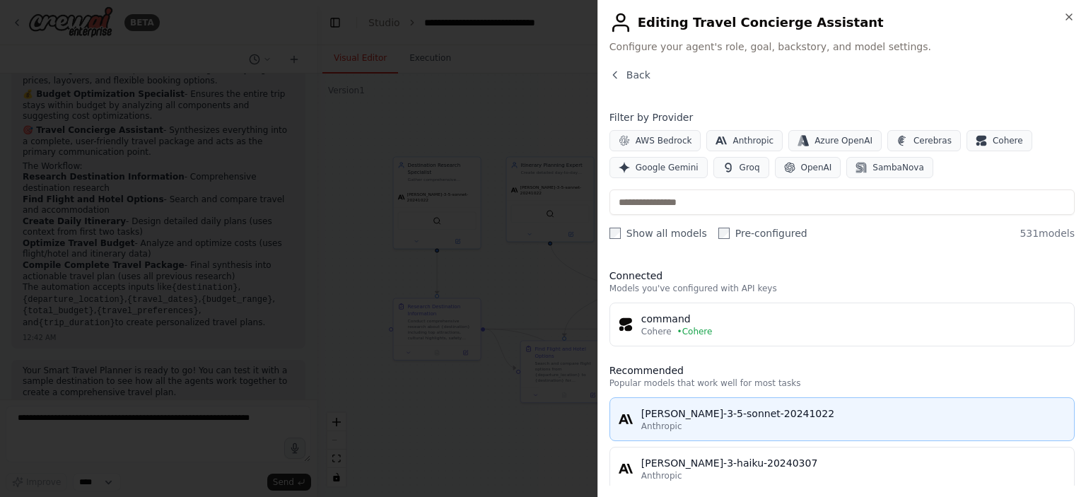
click at [774, 415] on div "claude-3-5-sonnet-20241022" at bounding box center [853, 414] width 424 height 14
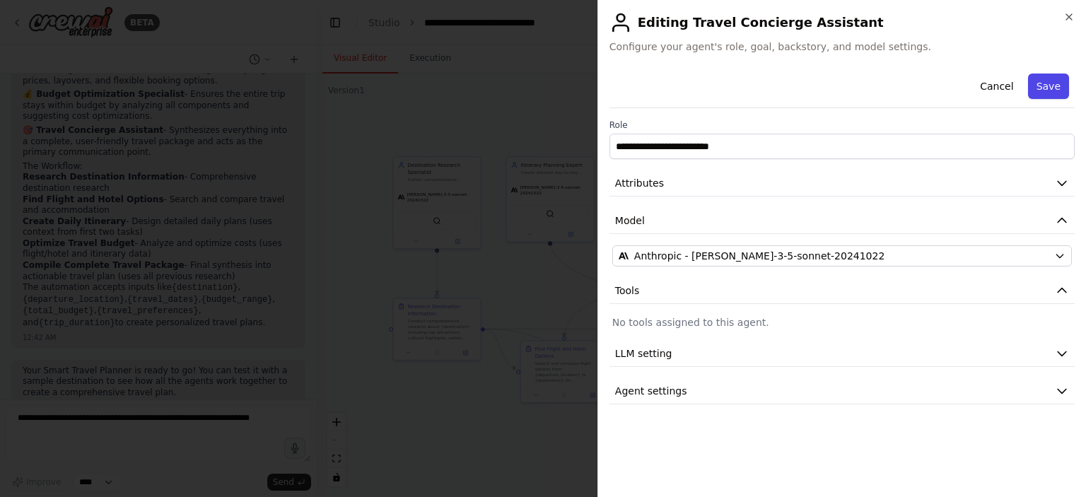
click at [1059, 86] on button "Save" at bounding box center [1048, 86] width 41 height 25
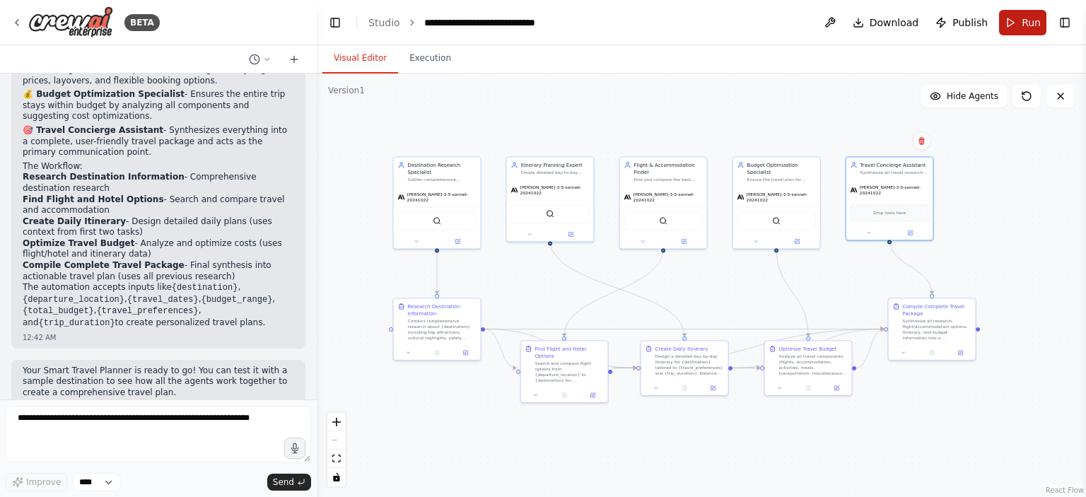
click at [1018, 25] on button "Run" at bounding box center [1022, 22] width 47 height 25
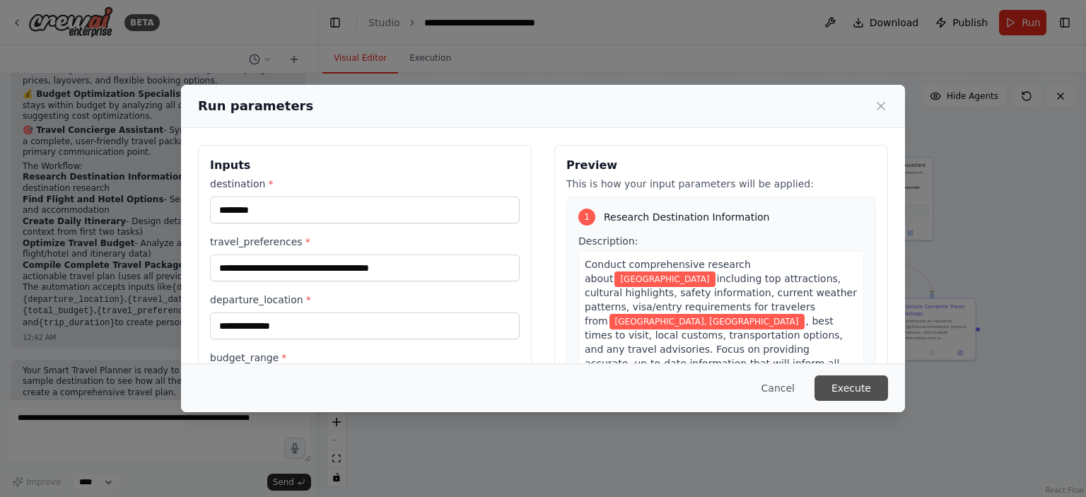
click at [849, 388] on button "Execute" at bounding box center [852, 388] width 74 height 25
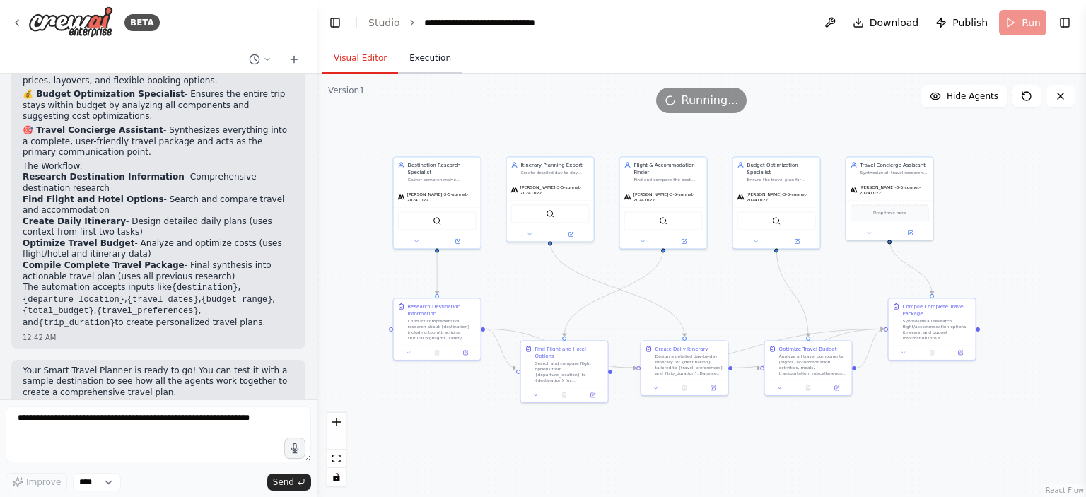
click at [417, 56] on button "Execution" at bounding box center [430, 59] width 64 height 30
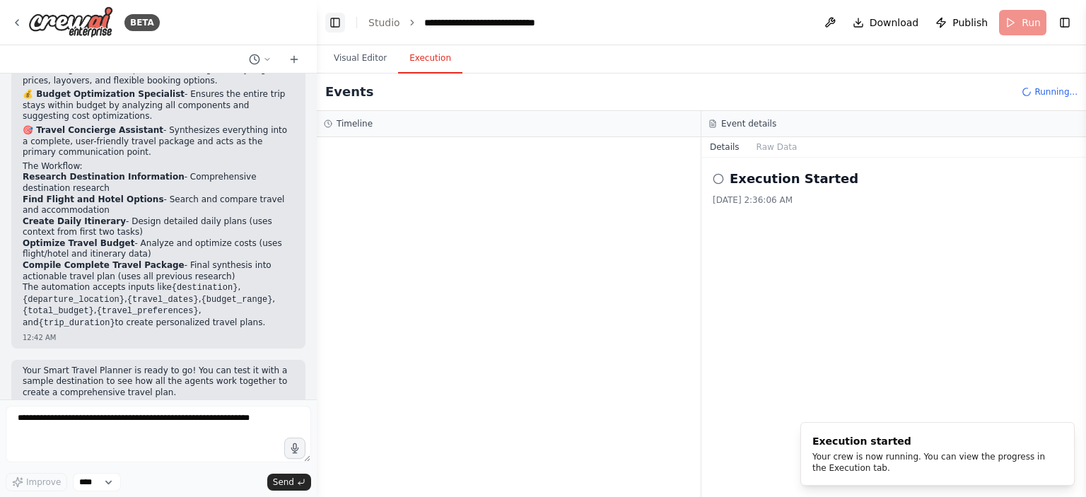
click at [342, 25] on button "Toggle Left Sidebar" at bounding box center [335, 23] width 20 height 20
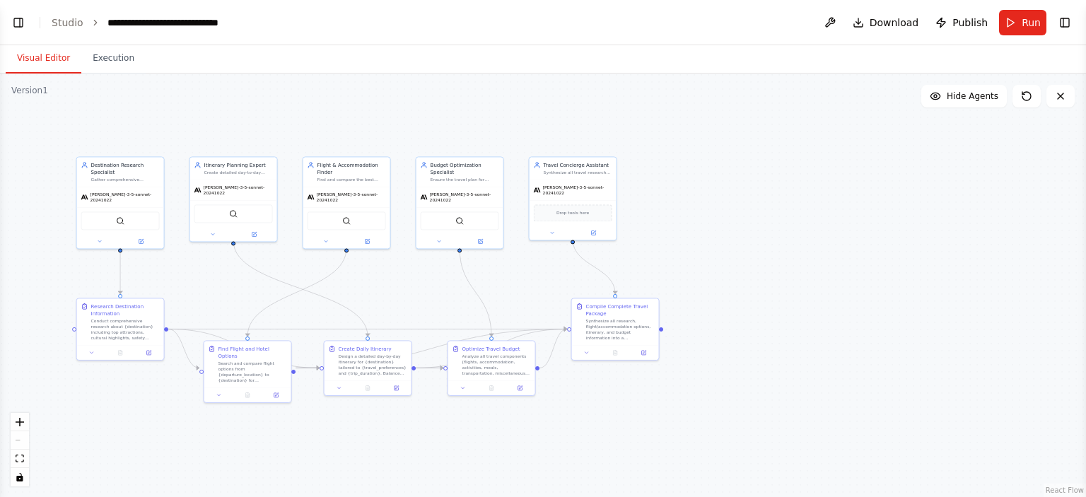
click at [43, 57] on button "Visual Editor" at bounding box center [44, 59] width 76 height 30
click at [762, 268] on div ".deletable-edge-delete-btn { width: 20px; height: 20px; border: 0px solid #ffff…" at bounding box center [543, 286] width 1086 height 424
click at [115, 194] on span "claude-3-5-sonnet-20241022" at bounding box center [125, 195] width 69 height 11
click at [115, 200] on div "claude-3-5-sonnet-20241022" at bounding box center [120, 196] width 87 height 20
click at [141, 240] on div at bounding box center [120, 240] width 87 height 14
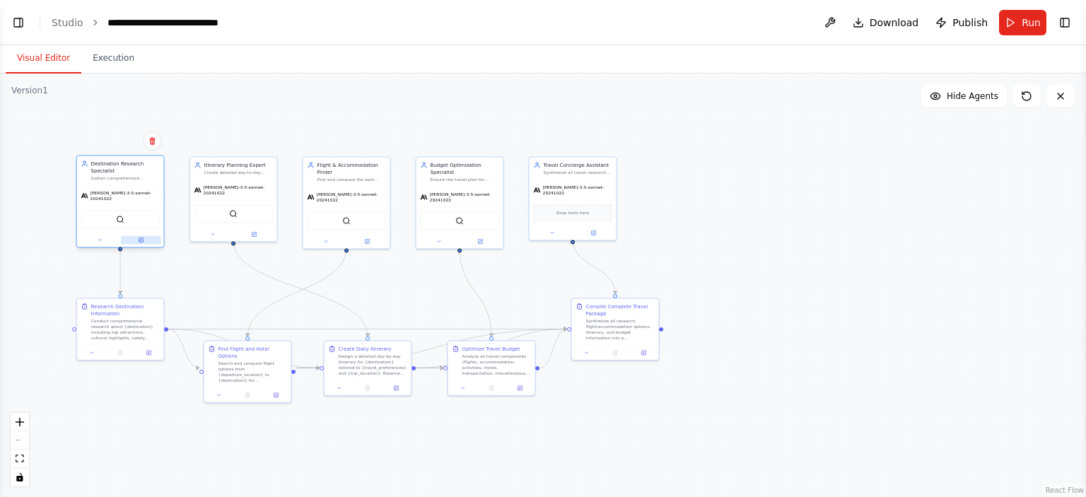
click at [144, 237] on icon at bounding box center [141, 240] width 6 height 6
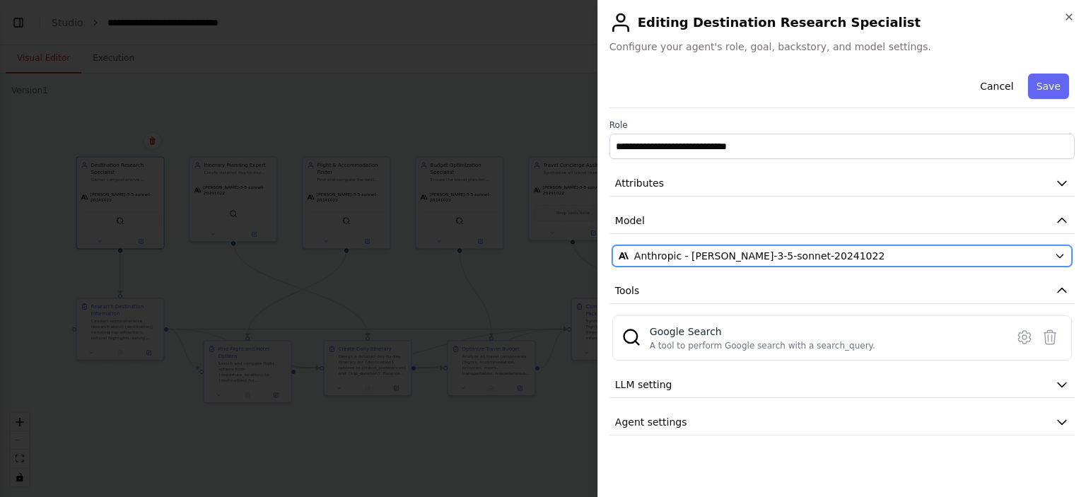
click at [665, 257] on span "Anthropic - claude-3-5-sonnet-20241022" at bounding box center [759, 256] width 251 height 14
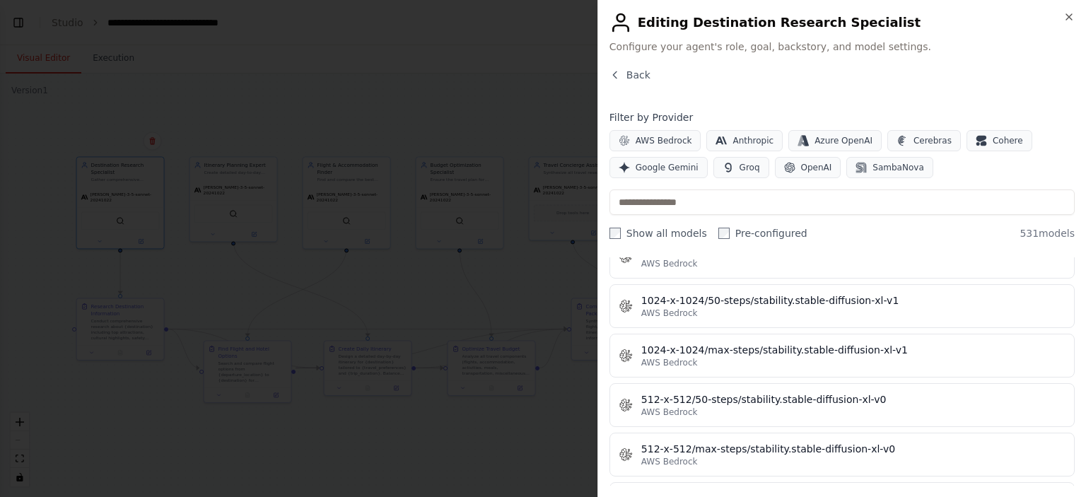
scroll to position [566, 0]
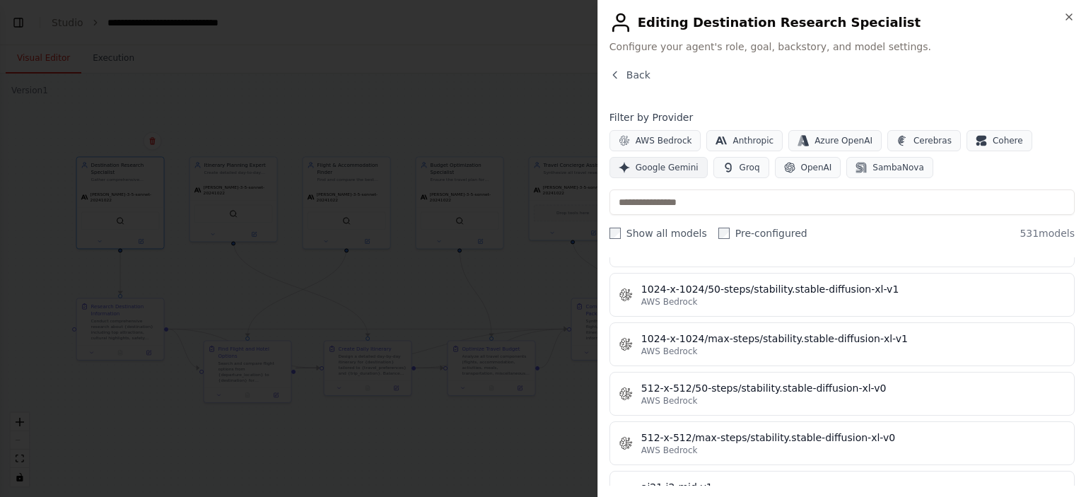
click at [653, 172] on span "Google Gemini" at bounding box center [667, 167] width 63 height 11
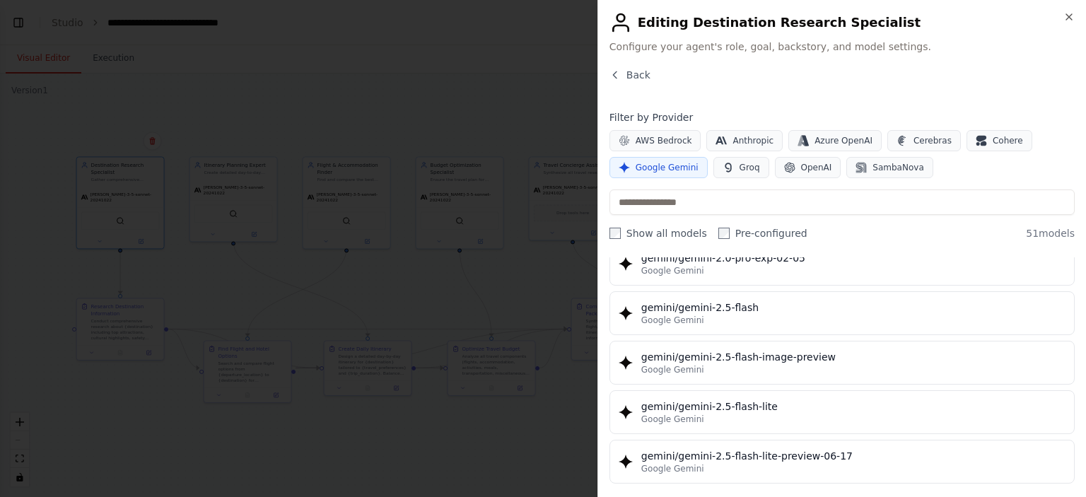
scroll to position [1202, 0]
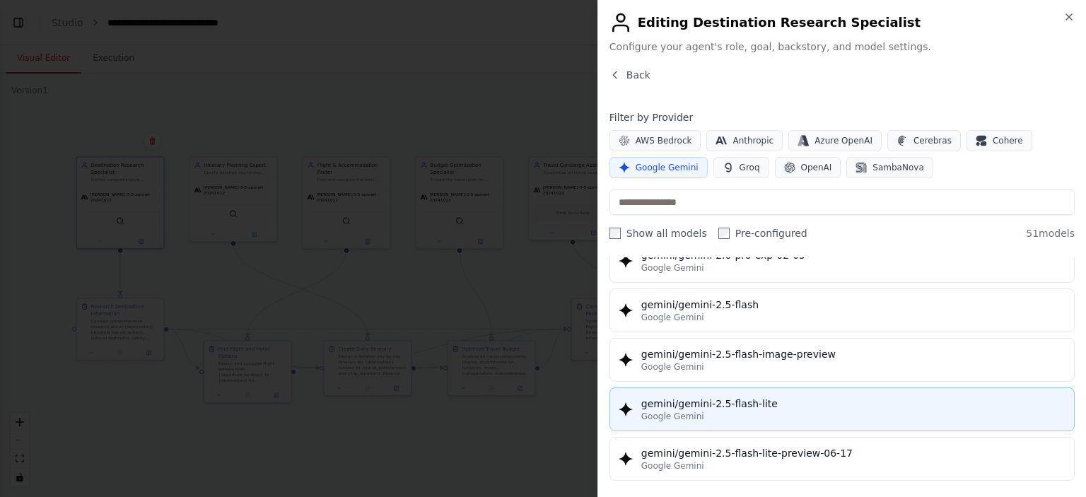
click at [726, 397] on div "gemini/gemini-2.5-flash-lite" at bounding box center [853, 404] width 424 height 14
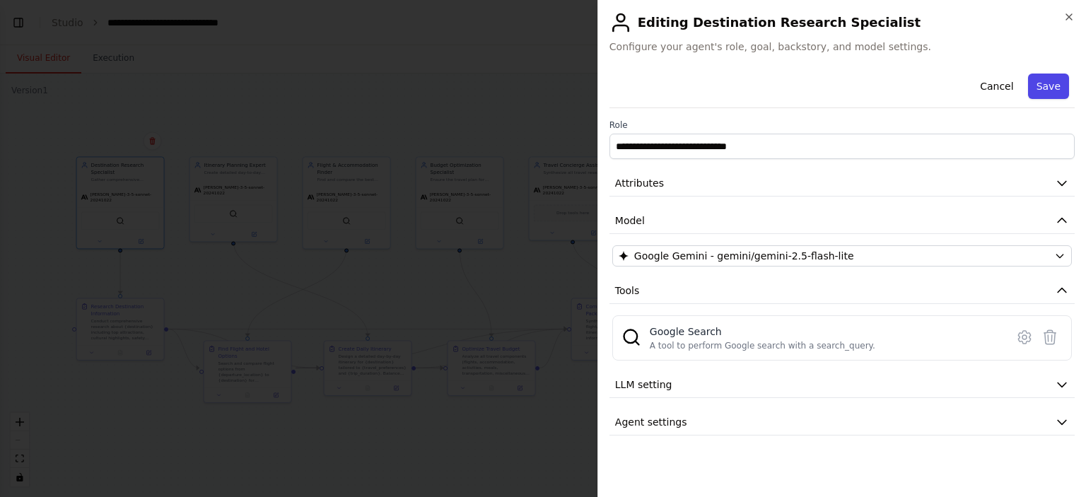
click at [1058, 87] on button "Save" at bounding box center [1048, 86] width 41 height 25
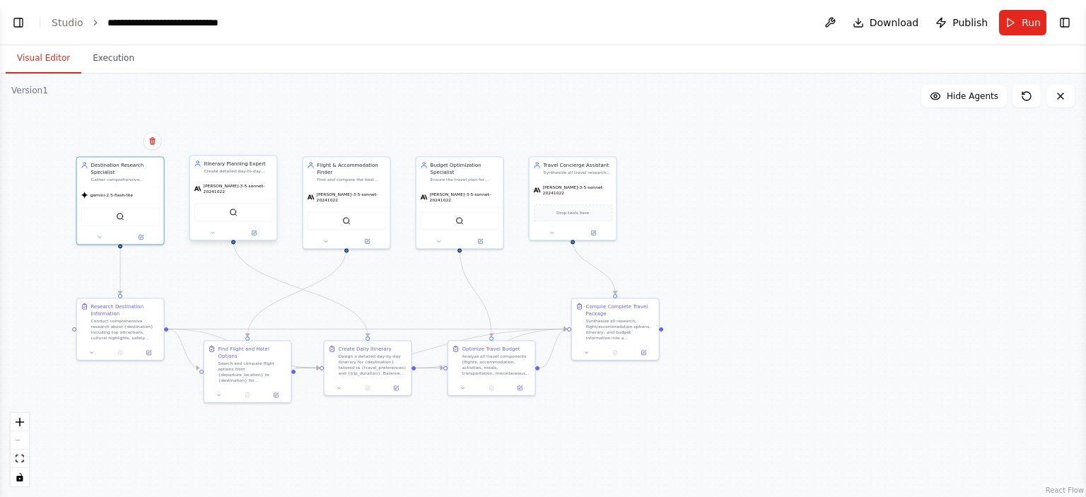
click at [228, 190] on div "claude-3-5-sonnet-20241022" at bounding box center [233, 189] width 87 height 20
click at [259, 230] on button at bounding box center [254, 232] width 40 height 8
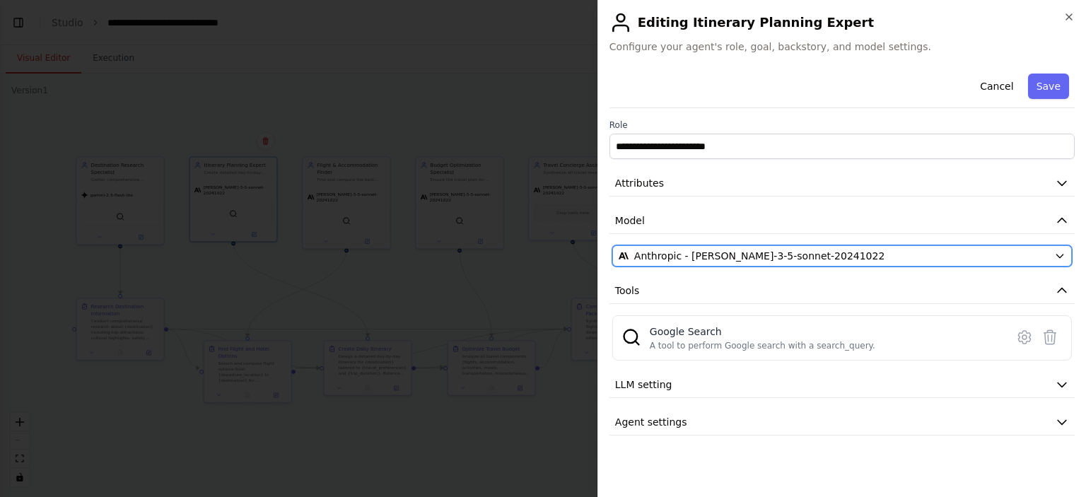
click at [785, 254] on span "Anthropic - claude-3-5-sonnet-20241022" at bounding box center [759, 256] width 251 height 14
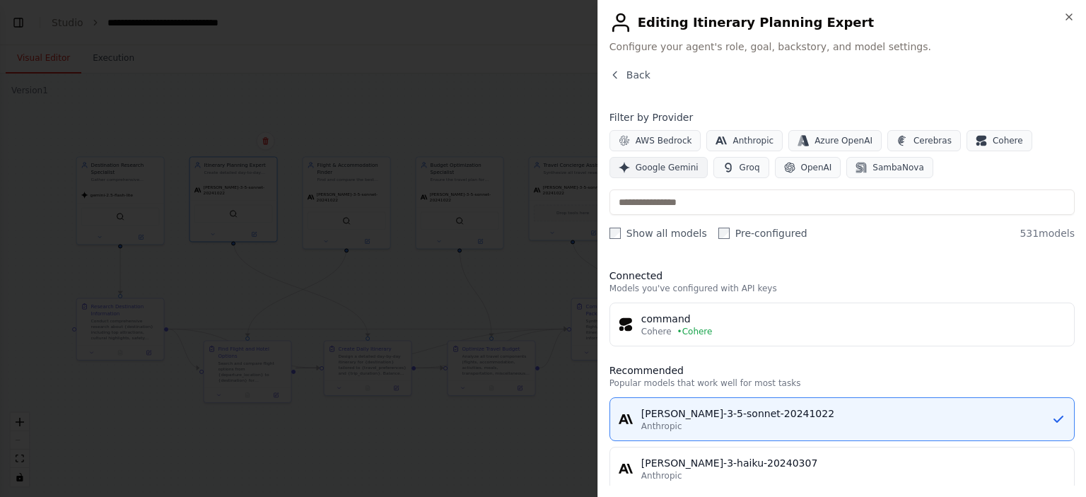
click at [648, 172] on span "Google Gemini" at bounding box center [667, 167] width 63 height 11
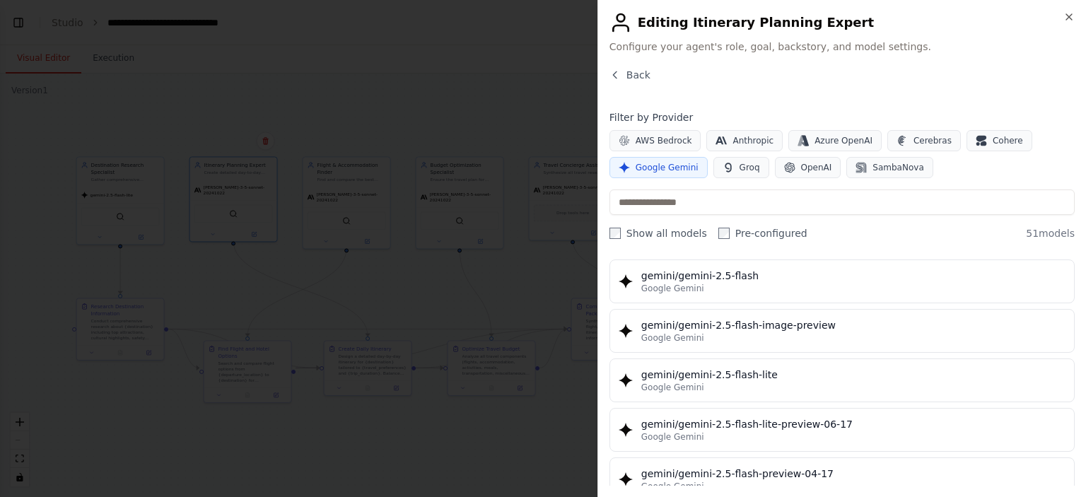
scroll to position [1273, 0]
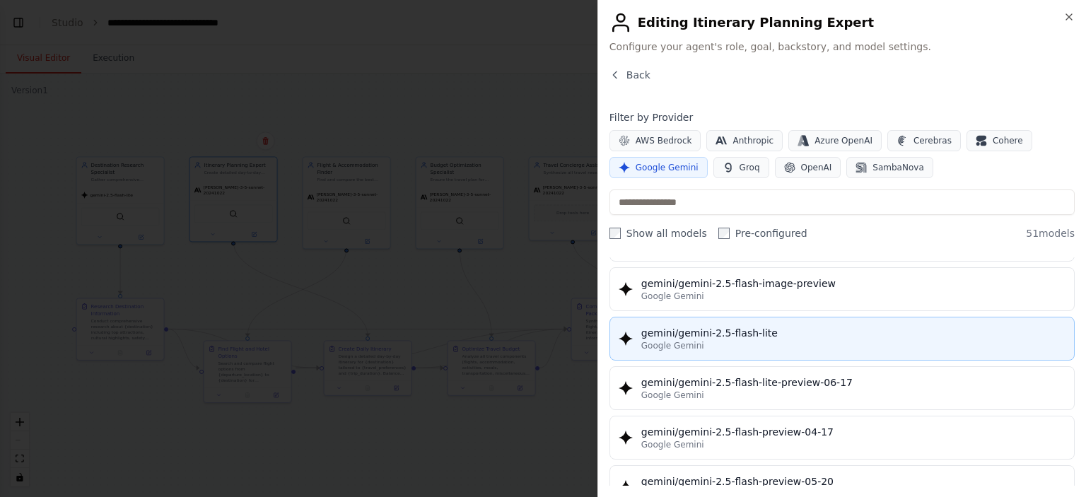
click at [755, 340] on div "Google Gemini" at bounding box center [853, 345] width 424 height 11
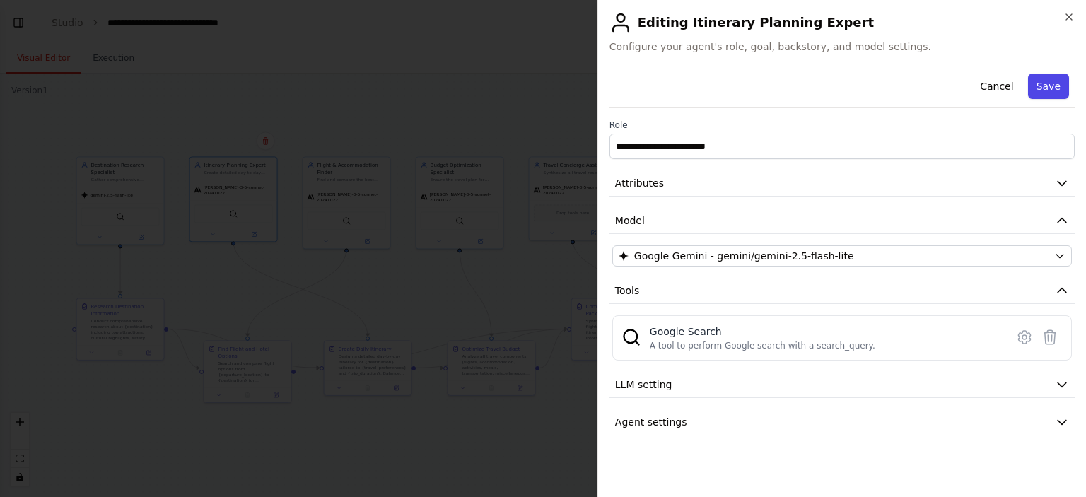
click at [1064, 90] on button "Save" at bounding box center [1048, 86] width 41 height 25
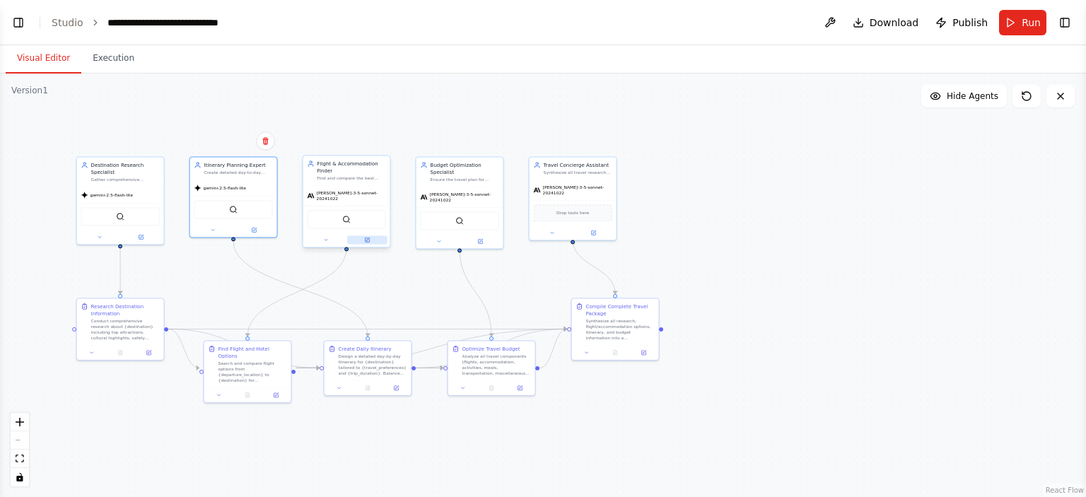
click at [365, 237] on icon at bounding box center [367, 240] width 6 height 6
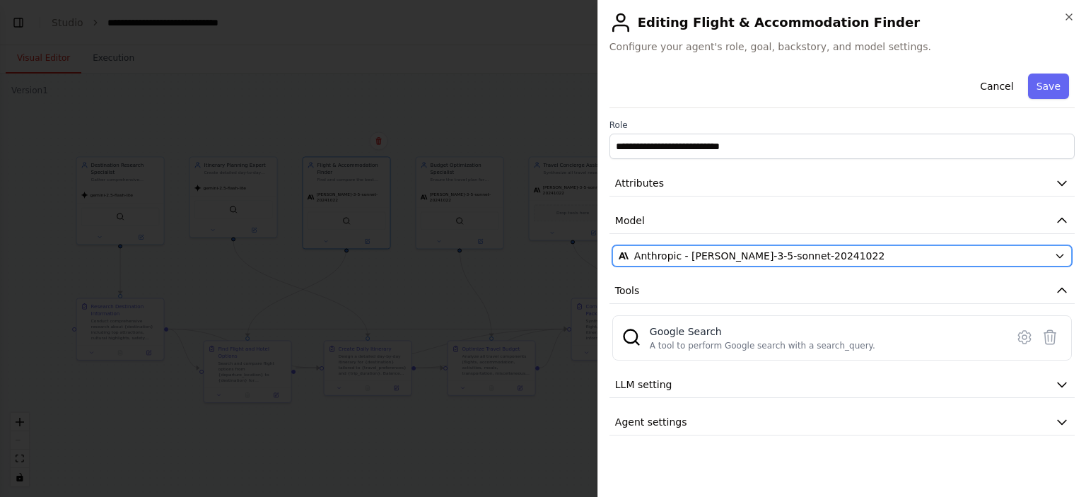
click at [791, 257] on span "Anthropic - claude-3-5-sonnet-20241022" at bounding box center [759, 256] width 251 height 14
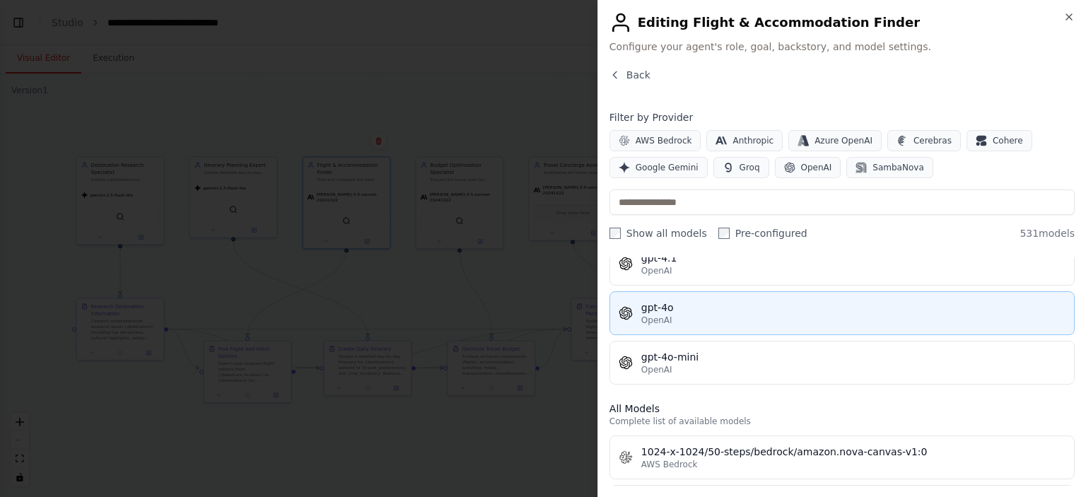
scroll to position [0, 0]
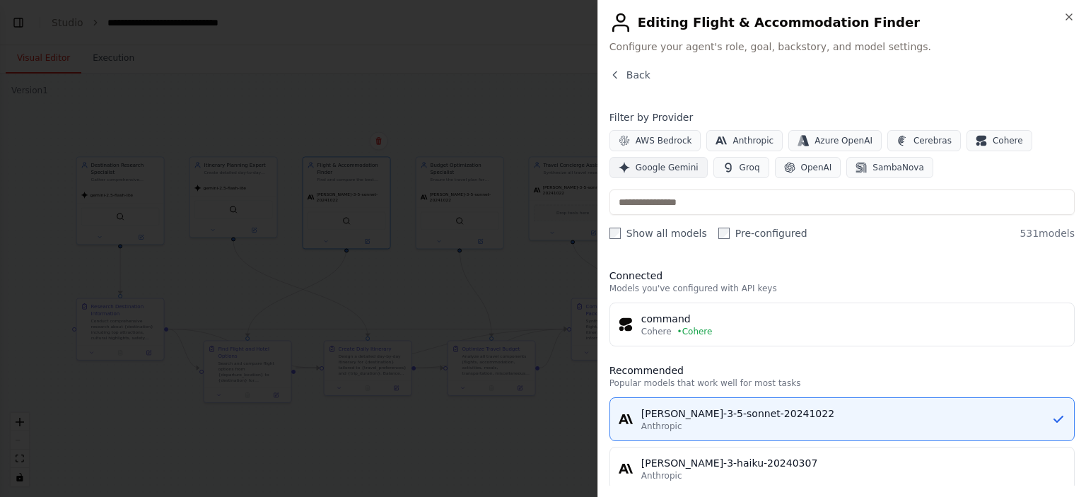
click at [655, 171] on span "Google Gemini" at bounding box center [667, 167] width 63 height 11
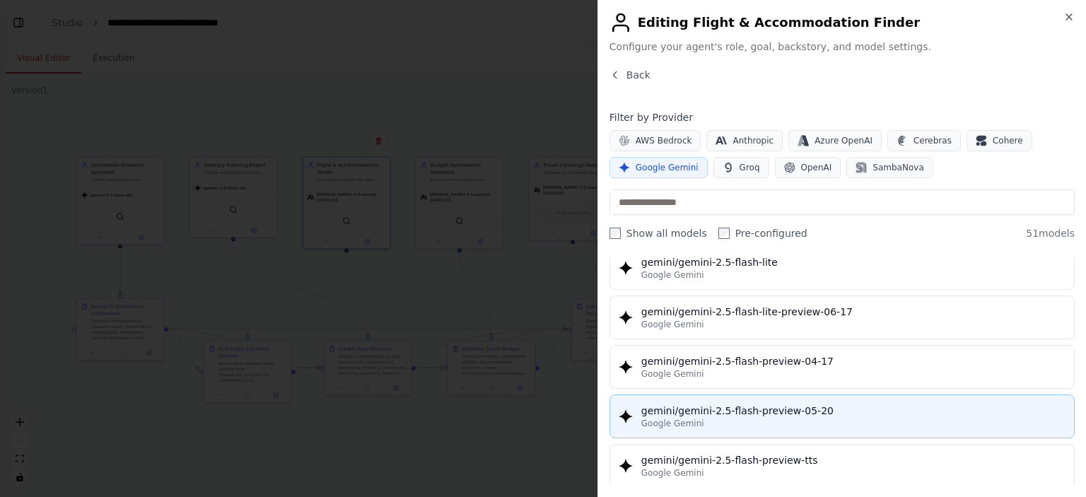
scroll to position [1202, 0]
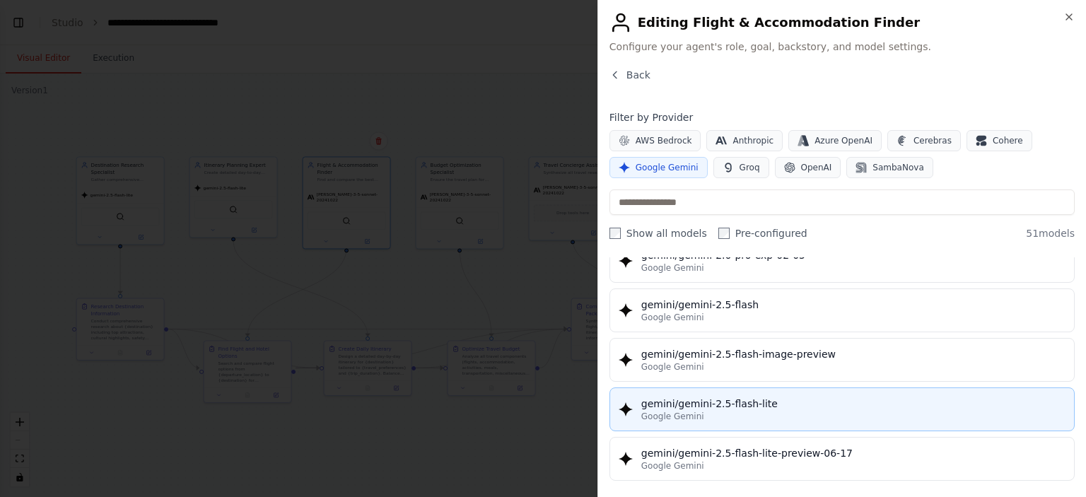
click at [775, 397] on div "gemini/gemini-2.5-flash-lite" at bounding box center [853, 404] width 424 height 14
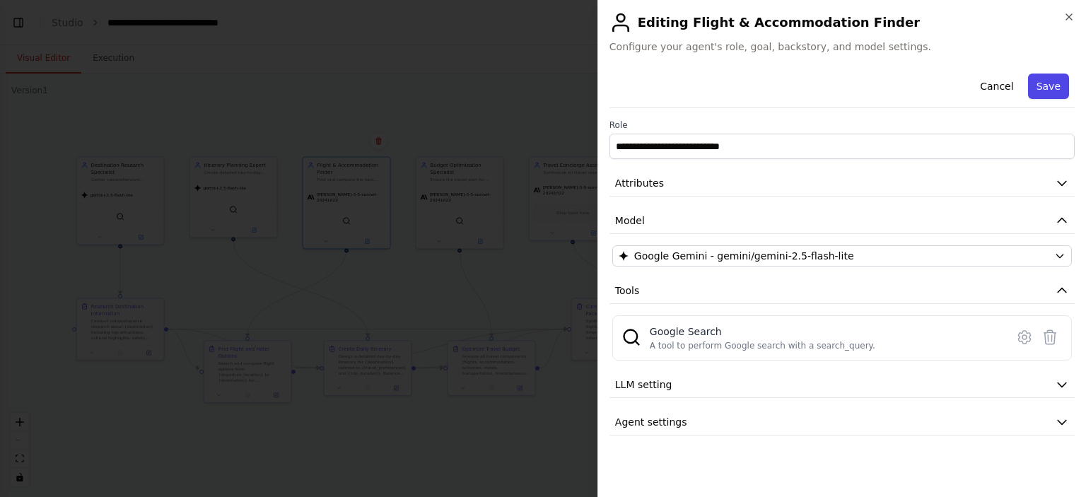
click at [1044, 91] on button "Save" at bounding box center [1048, 86] width 41 height 25
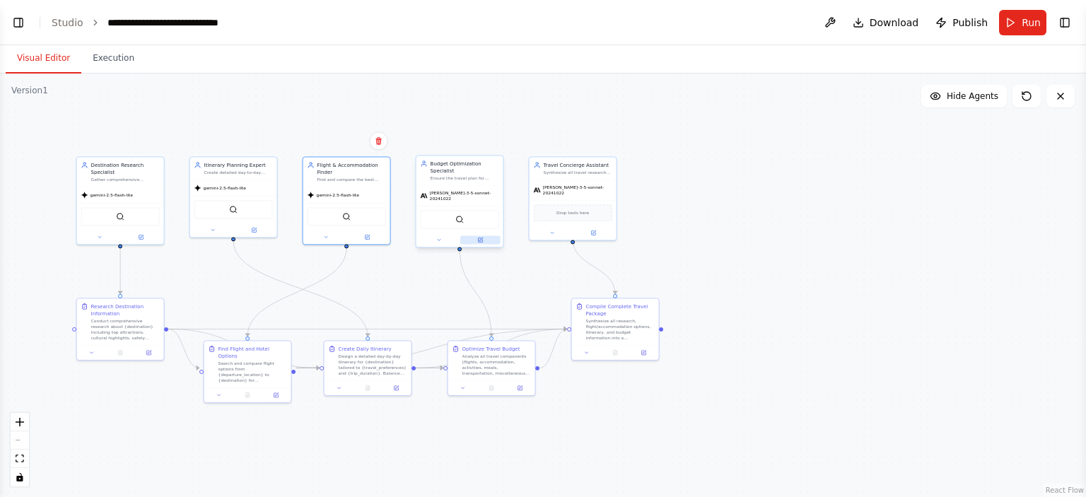
click at [478, 238] on icon at bounding box center [480, 240] width 4 height 4
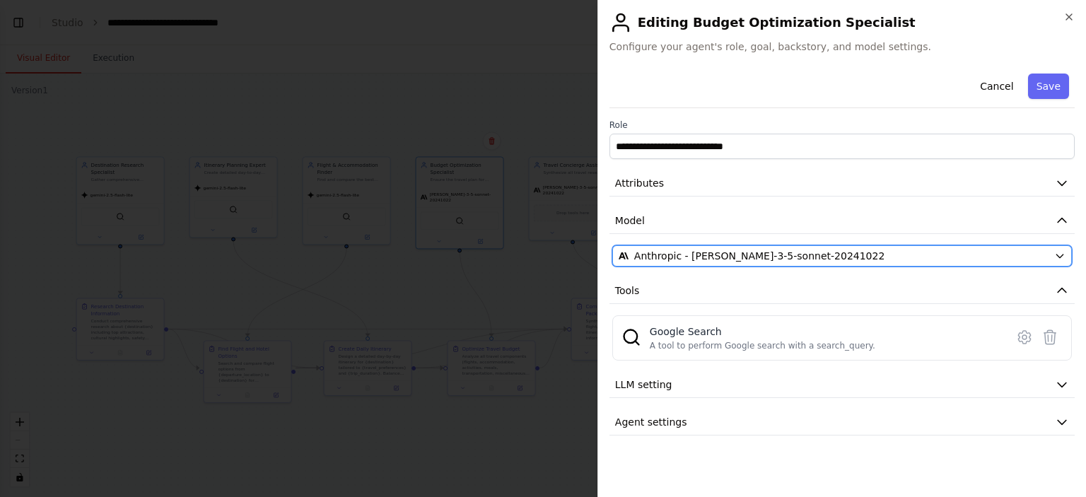
click at [861, 257] on div "Anthropic - claude-3-5-sonnet-20241022" at bounding box center [834, 256] width 430 height 14
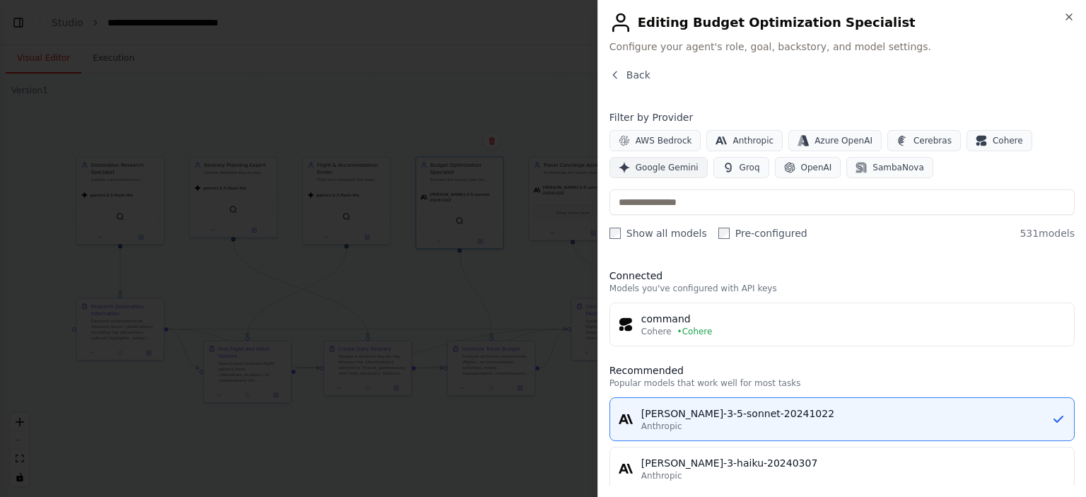
click at [659, 169] on span "Google Gemini" at bounding box center [667, 167] width 63 height 11
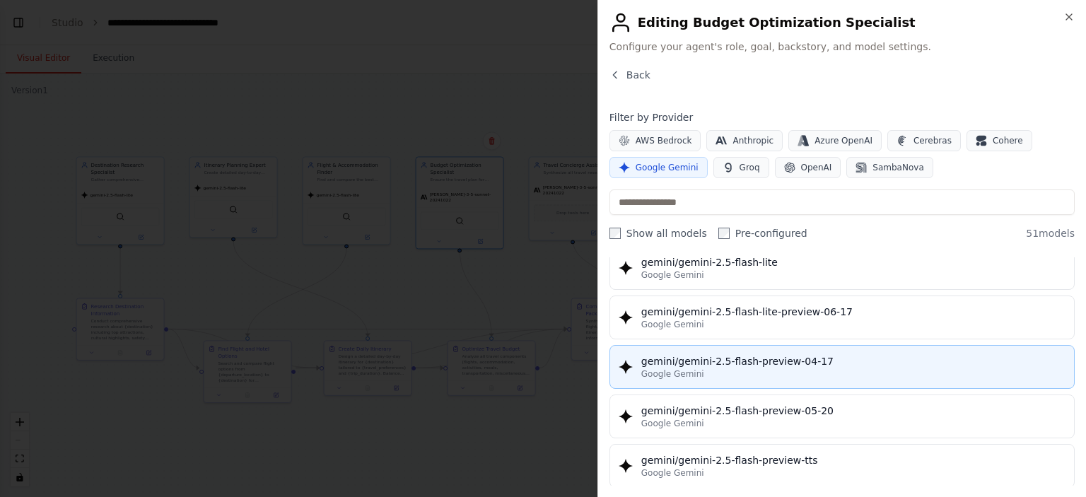
scroll to position [1273, 0]
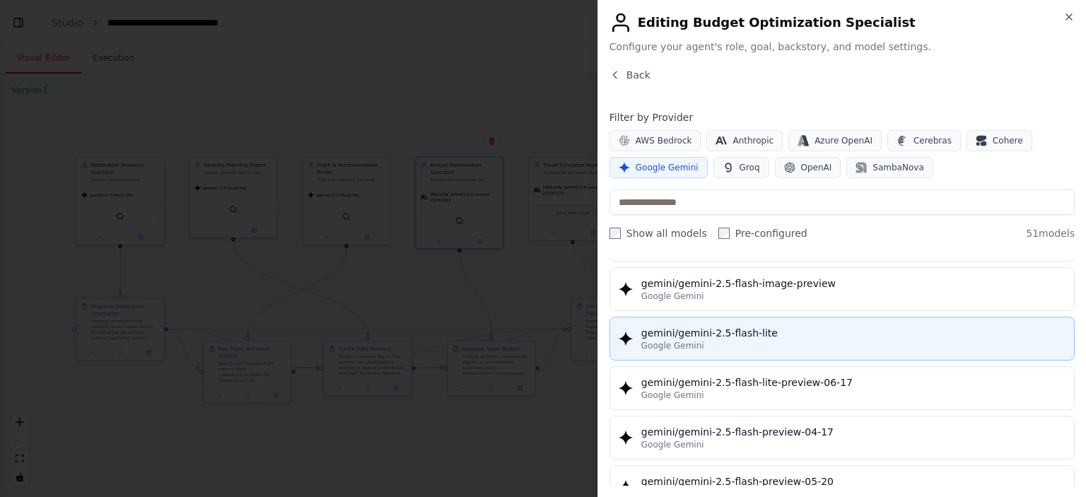
click at [786, 340] on div "Google Gemini" at bounding box center [853, 345] width 424 height 11
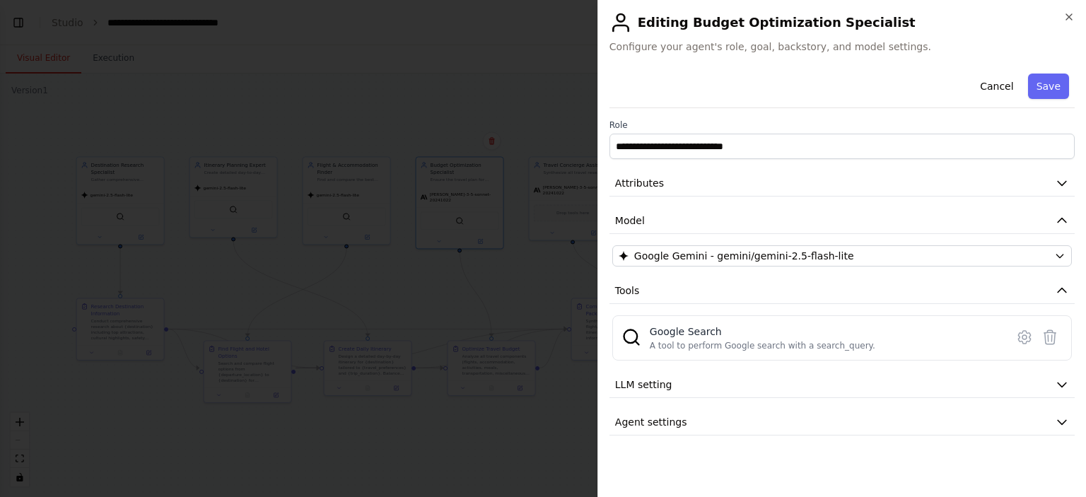
click at [1052, 81] on button "Save" at bounding box center [1048, 86] width 41 height 25
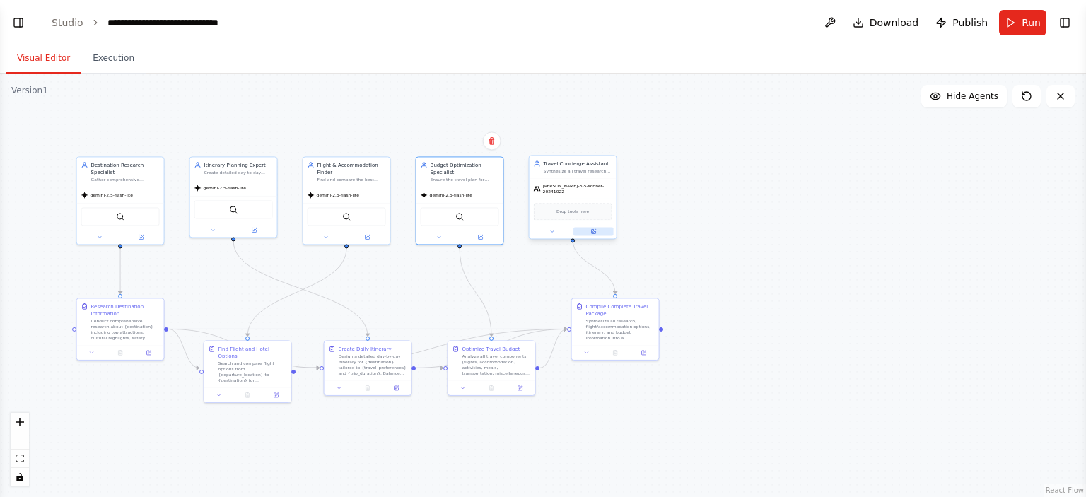
click at [590, 227] on button at bounding box center [594, 231] width 40 height 8
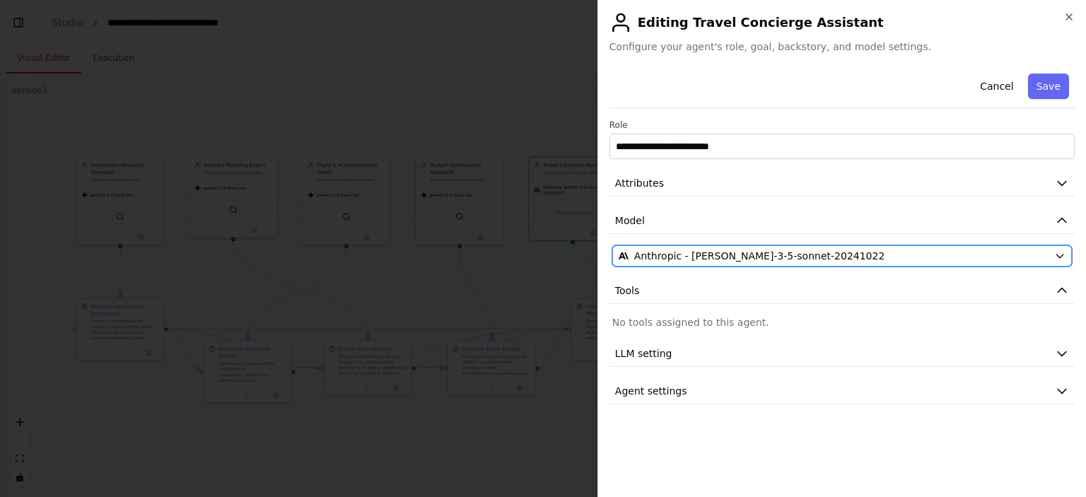
click at [730, 251] on span "Anthropic - claude-3-5-sonnet-20241022" at bounding box center [759, 256] width 251 height 14
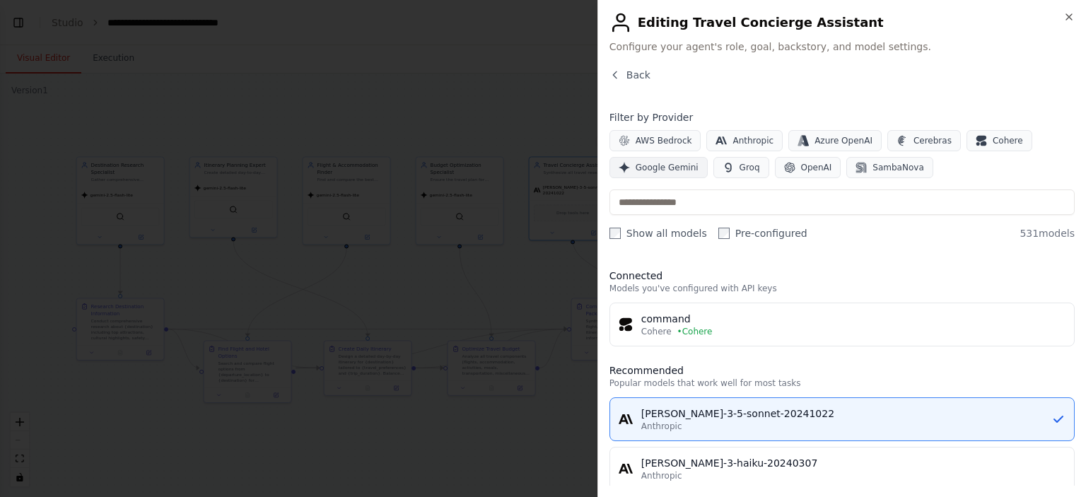
click at [668, 163] on span "Google Gemini" at bounding box center [667, 167] width 63 height 11
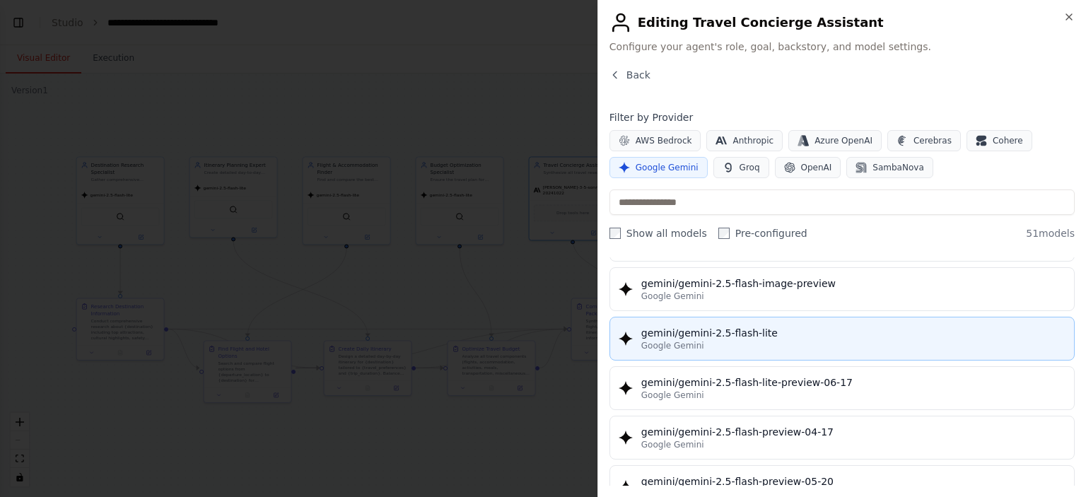
click at [792, 326] on div "gemini/gemini-2.5-flash-lite" at bounding box center [853, 333] width 424 height 14
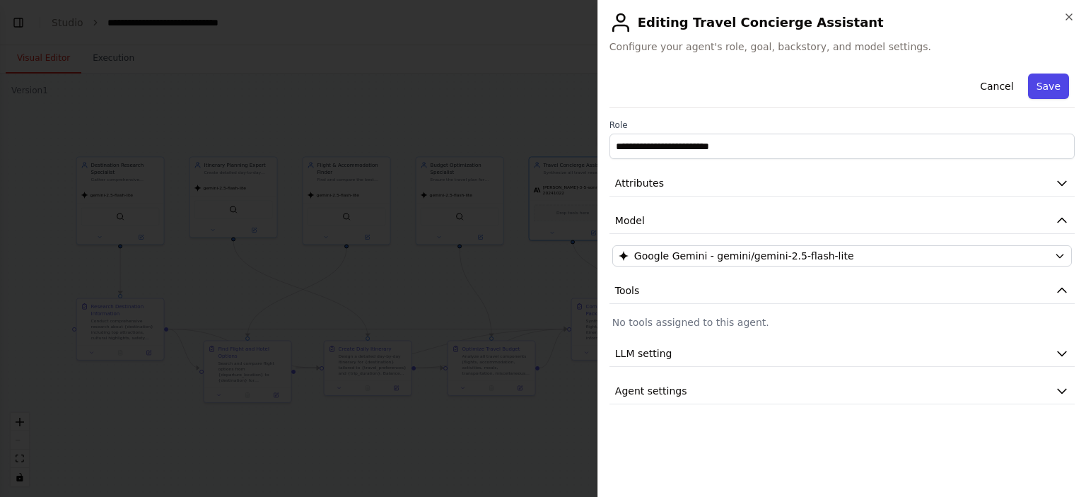
click at [1048, 88] on button "Save" at bounding box center [1048, 86] width 41 height 25
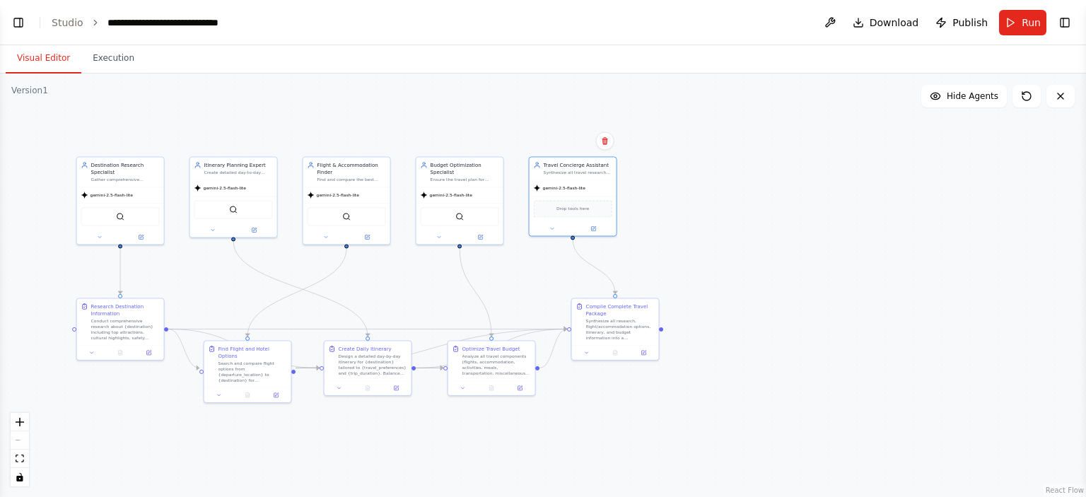
click at [1012, 28] on button "Run" at bounding box center [1022, 22] width 47 height 25
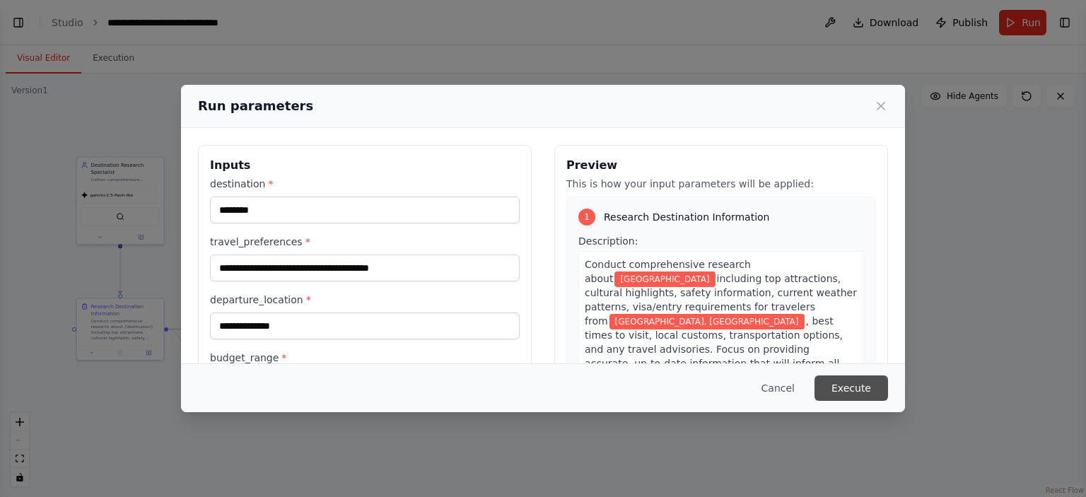
click at [832, 385] on button "Execute" at bounding box center [852, 388] width 74 height 25
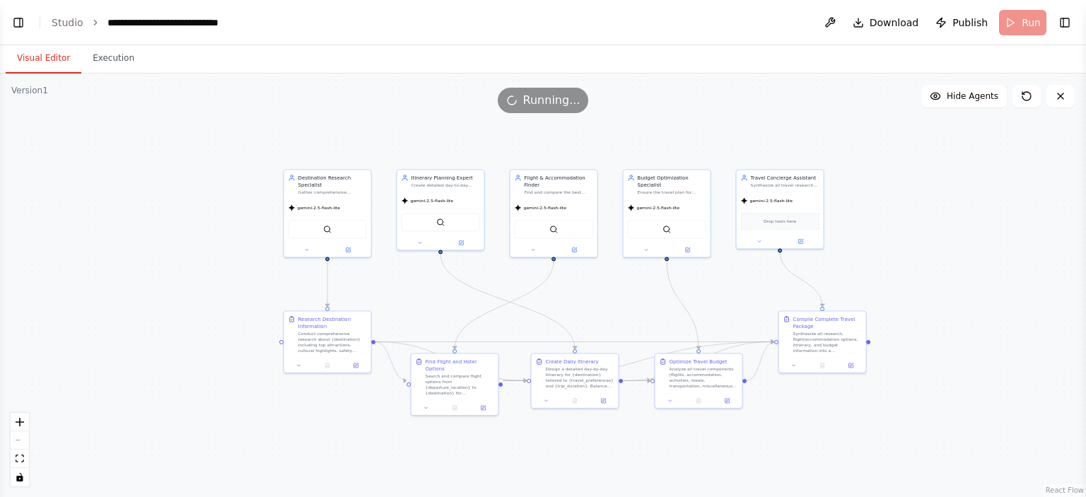
drag, startPoint x: 283, startPoint y: 144, endPoint x: 339, endPoint y: 143, distance: 56.6
click at [421, 152] on div ".deletable-edge-delete-btn { width: 20px; height: 20px; border: 0px solid #ffff…" at bounding box center [543, 286] width 1086 height 424
click at [108, 64] on button "Execution" at bounding box center [113, 59] width 64 height 30
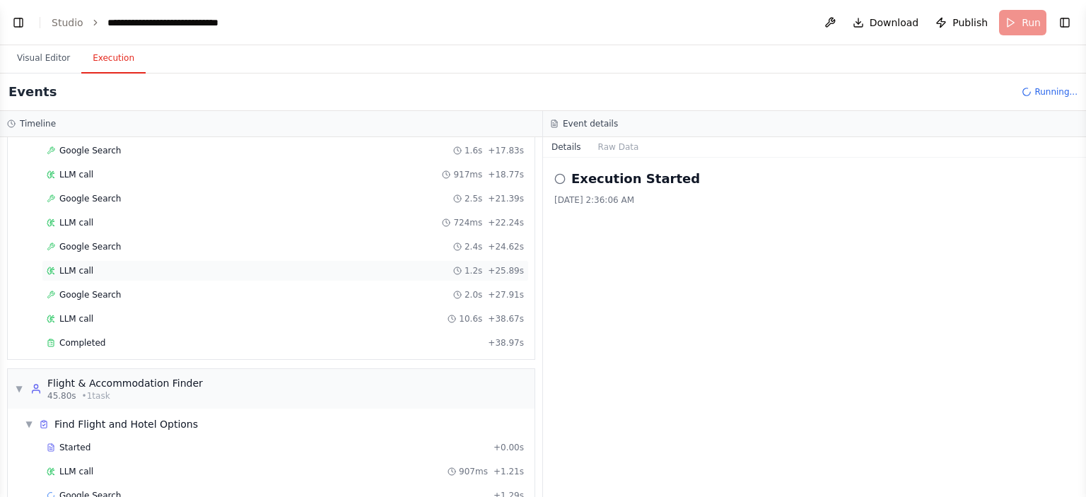
scroll to position [337, 0]
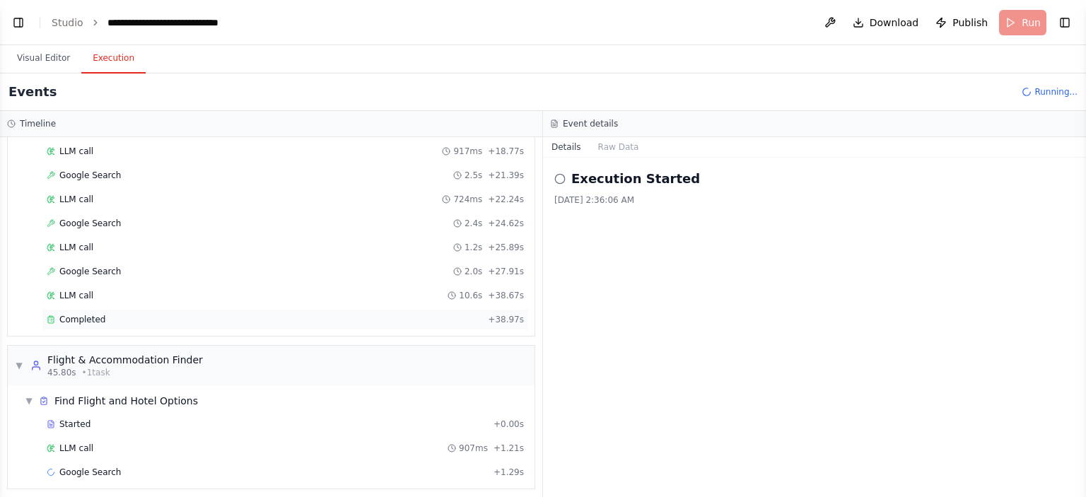
click at [65, 314] on span "Completed" at bounding box center [82, 319] width 46 height 11
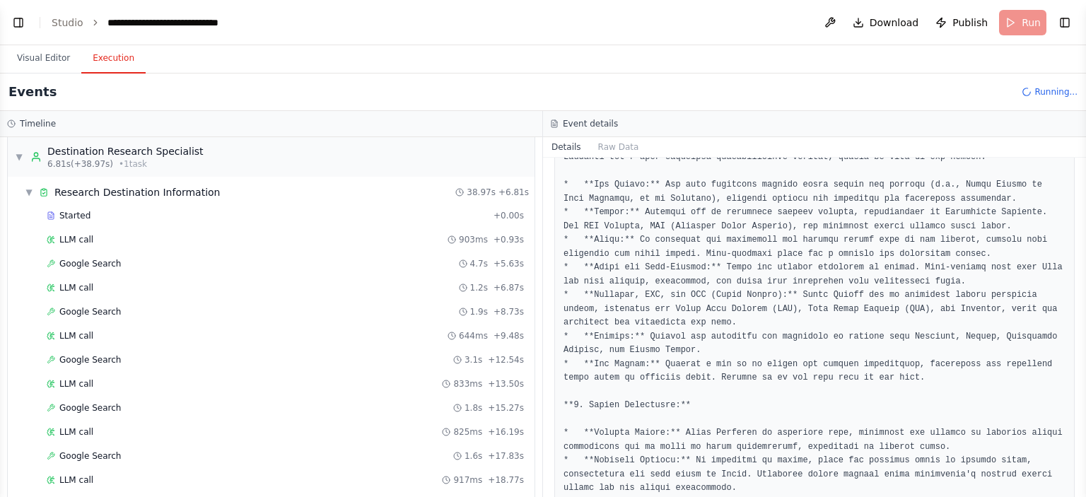
scroll to position [0, 0]
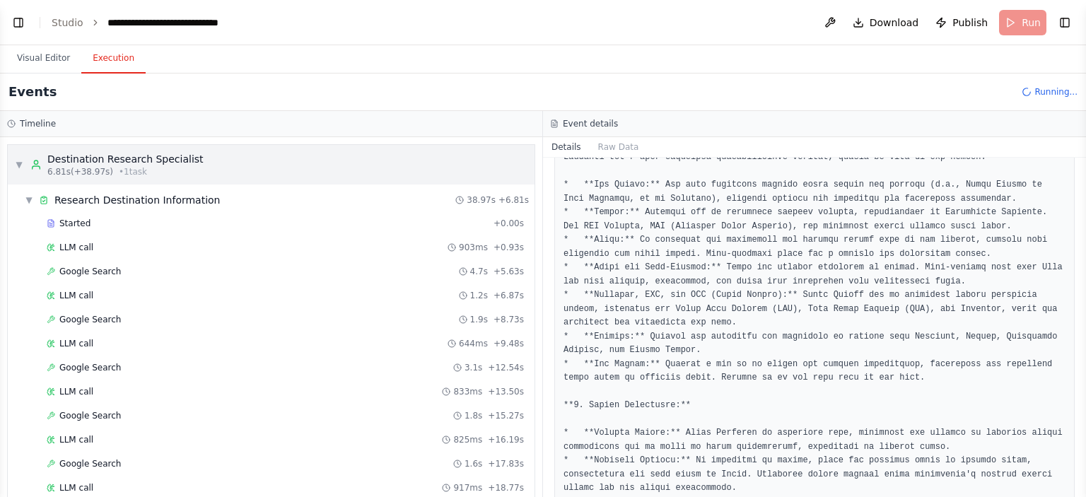
click at [19, 162] on span "▼" at bounding box center [19, 164] width 8 height 11
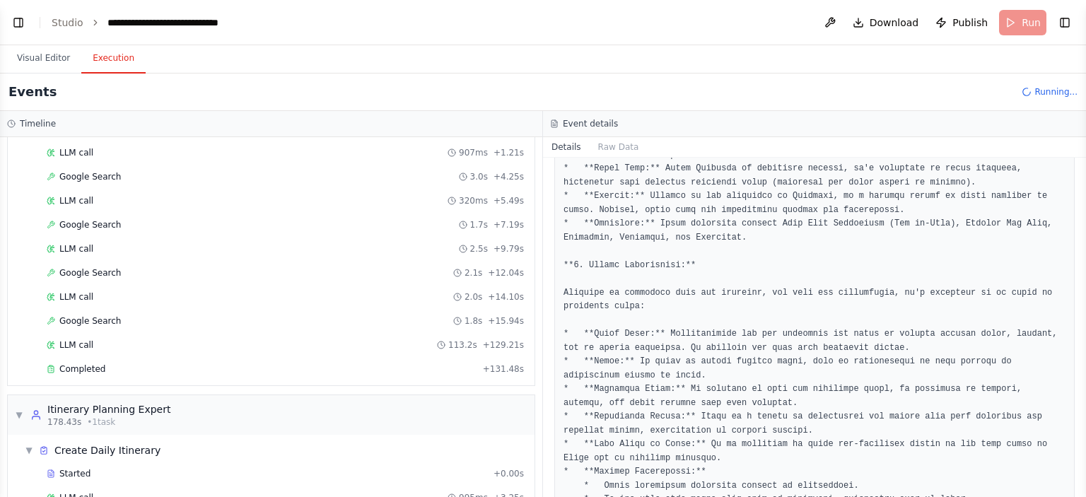
scroll to position [679, 0]
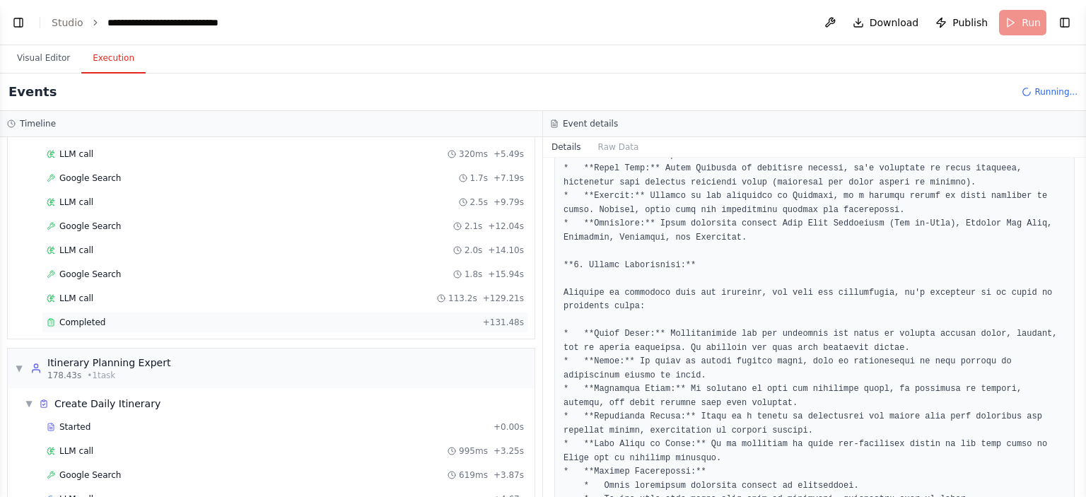
click at [75, 317] on span "Completed" at bounding box center [82, 322] width 46 height 11
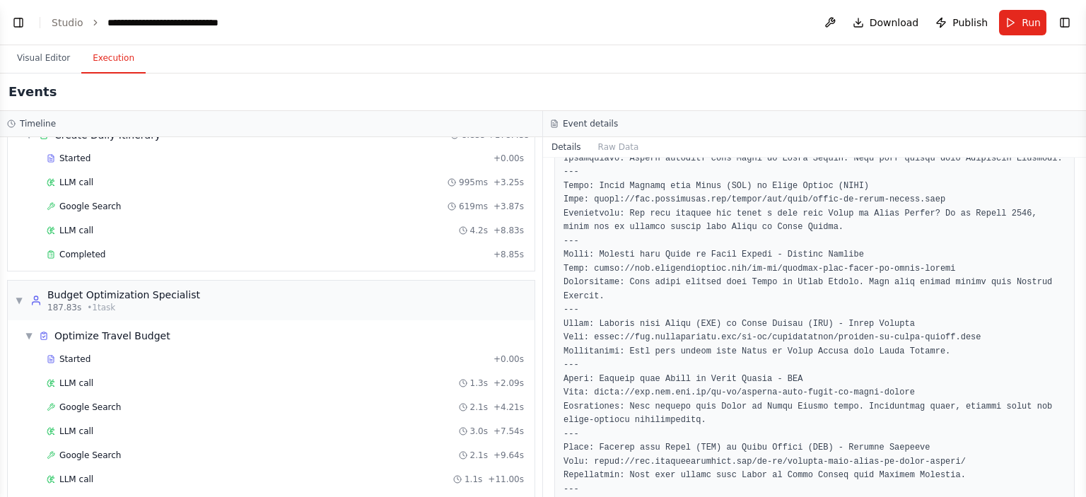
scroll to position [957, 0]
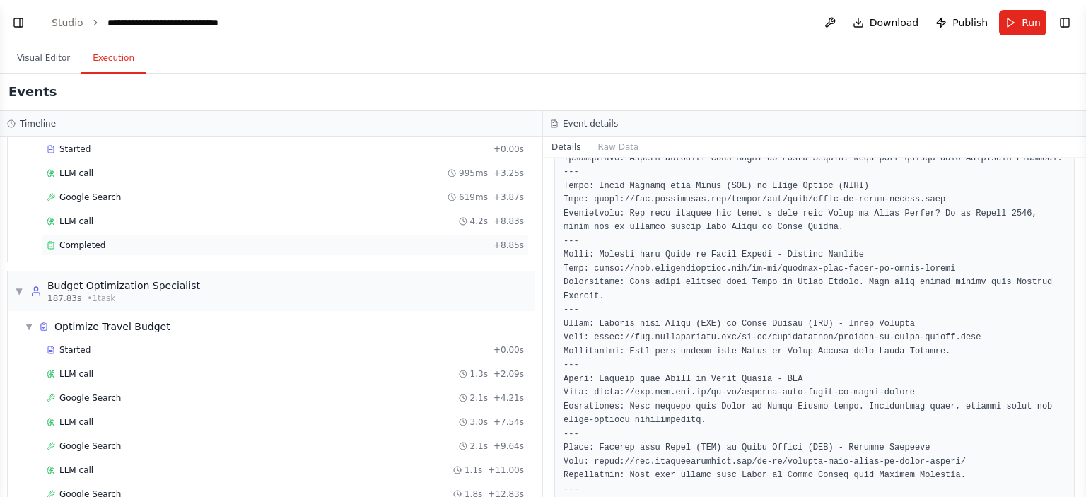
click at [66, 240] on span "Completed" at bounding box center [82, 245] width 46 height 11
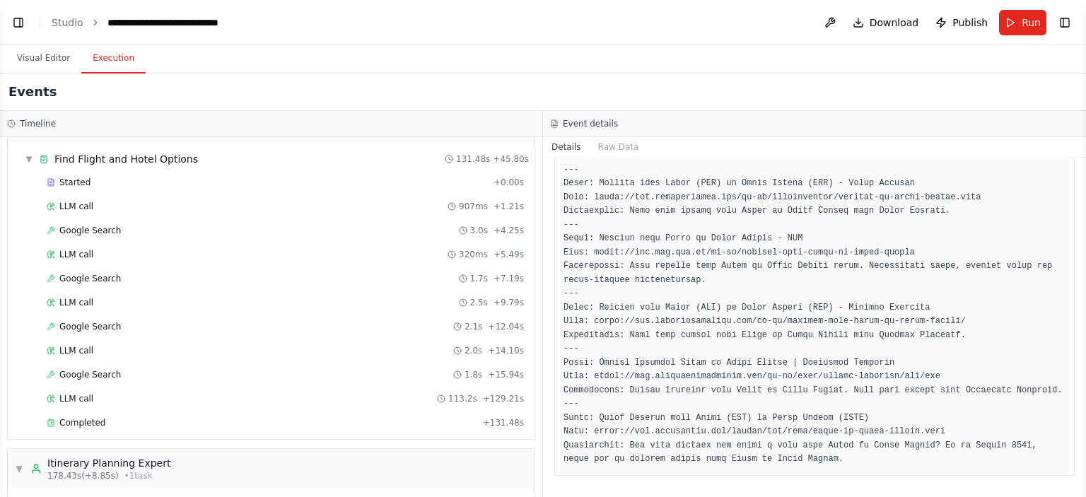
scroll to position [677, 0]
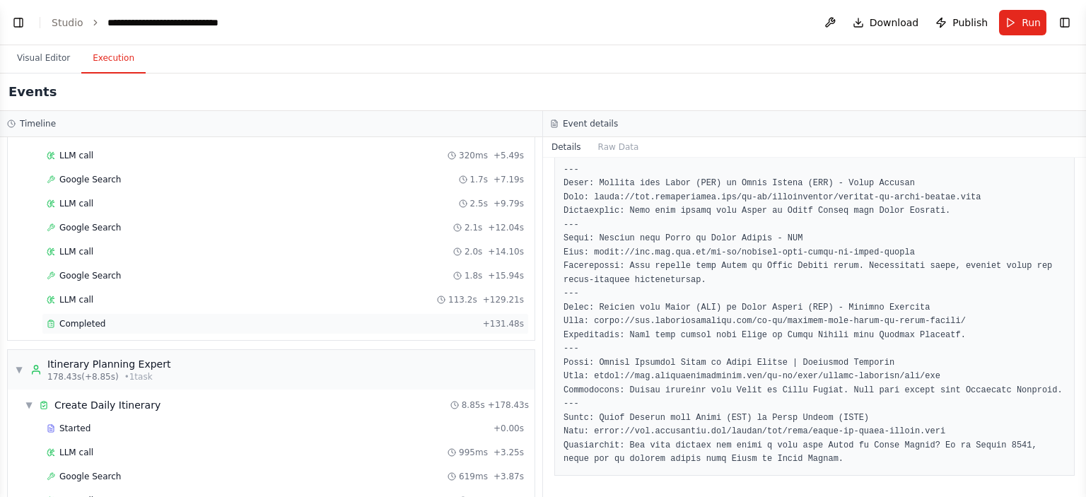
click at [110, 320] on div "Completed + 131.48s" at bounding box center [285, 323] width 487 height 21
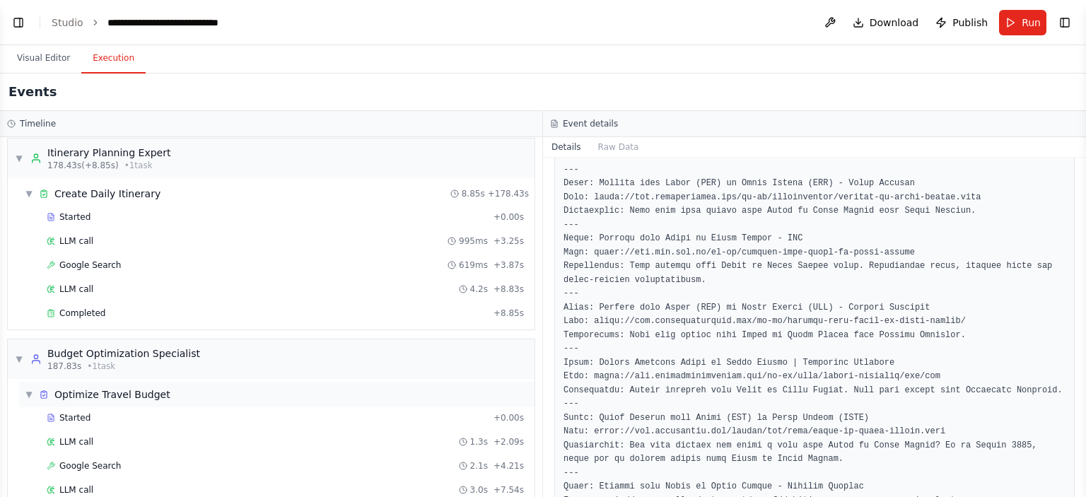
scroll to position [890, 0]
click at [99, 307] on span "Completed" at bounding box center [82, 312] width 46 height 11
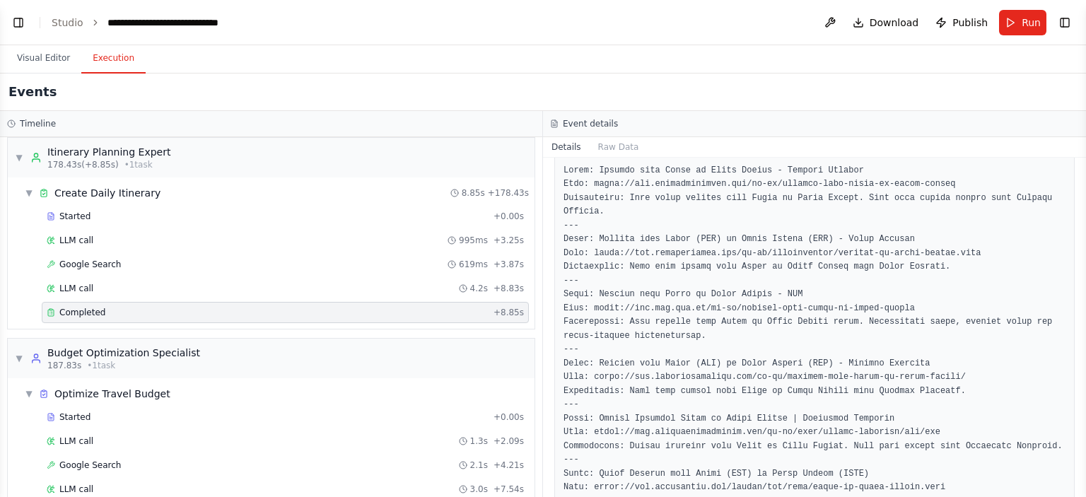
scroll to position [260, 0]
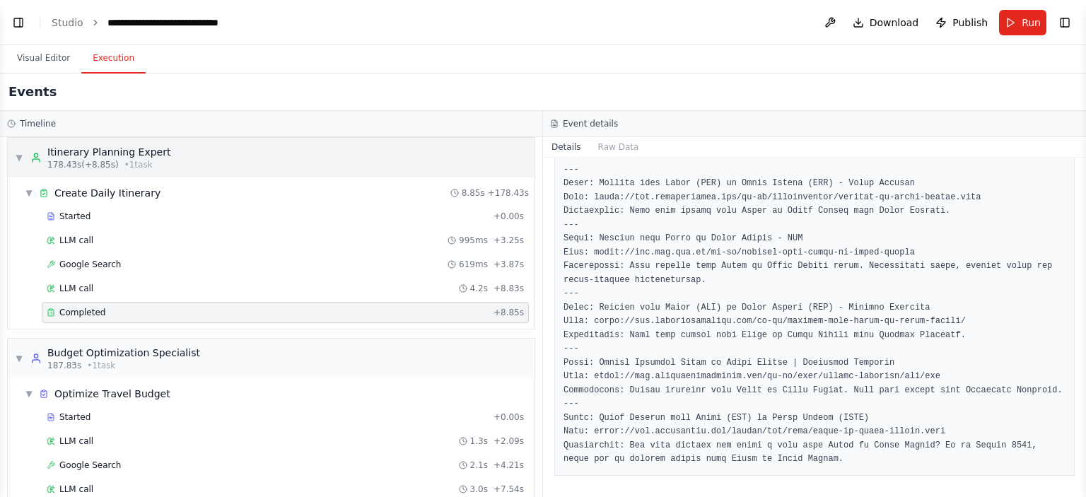
click at [16, 152] on span "▼" at bounding box center [19, 157] width 8 height 11
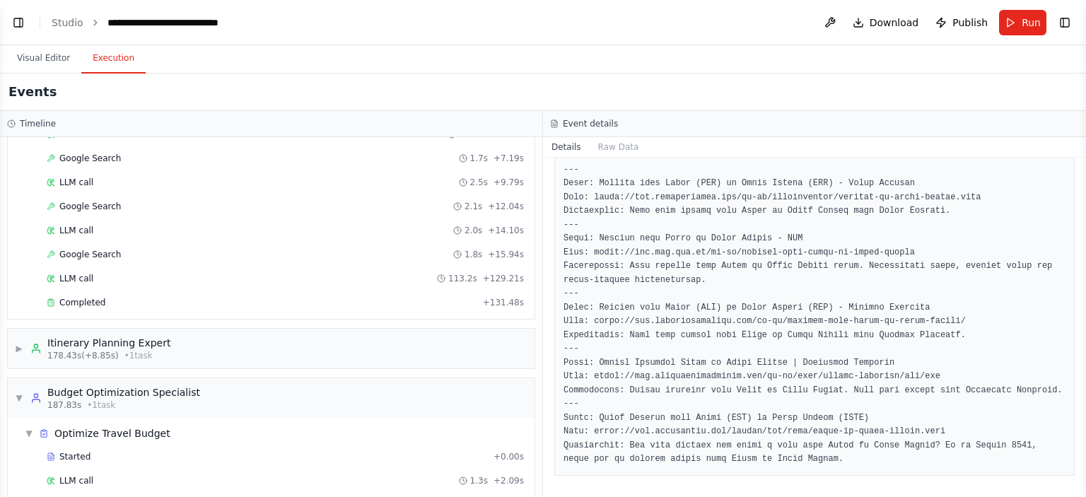
scroll to position [846, 0]
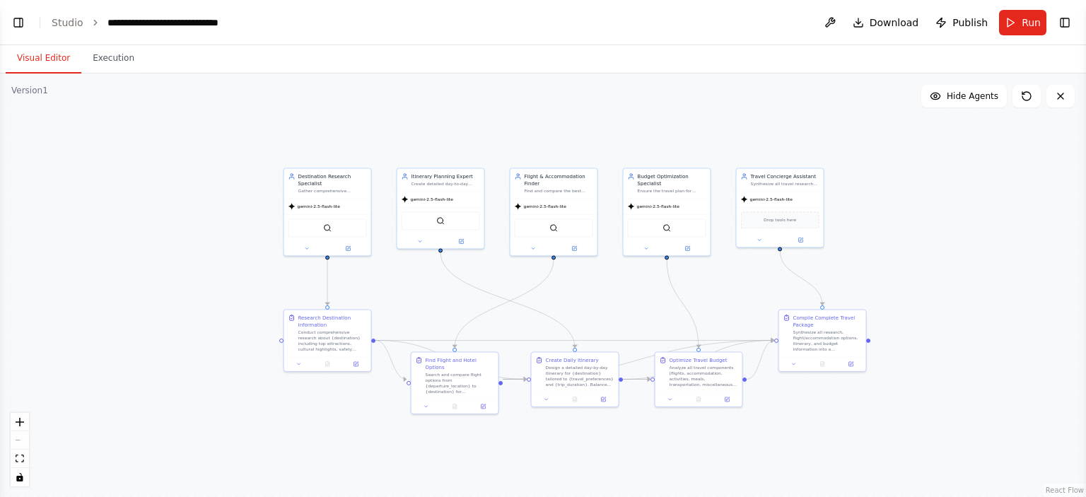
click at [43, 59] on button "Visual Editor" at bounding box center [44, 59] width 76 height 30
click at [58, 24] on link "Studio" at bounding box center [68, 22] width 32 height 11
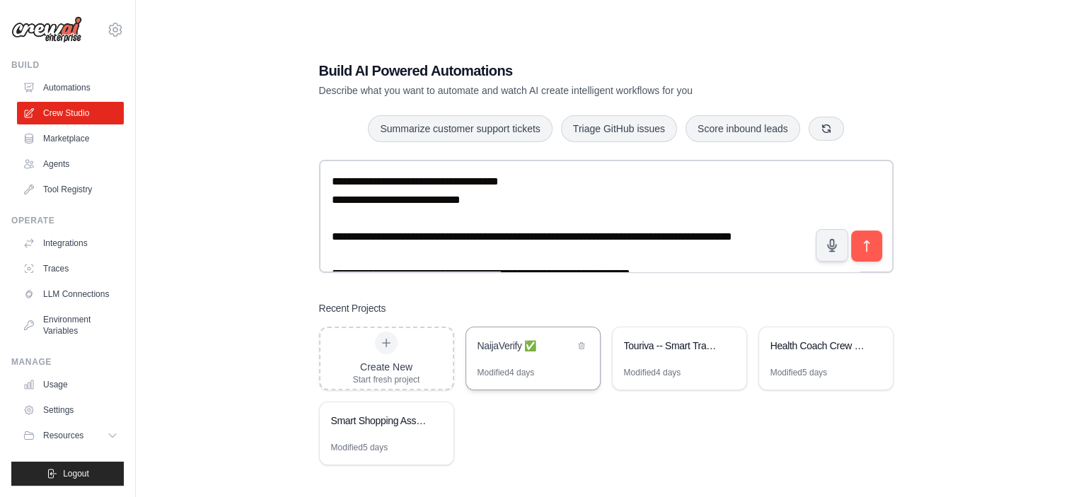
scroll to position [1018, 0]
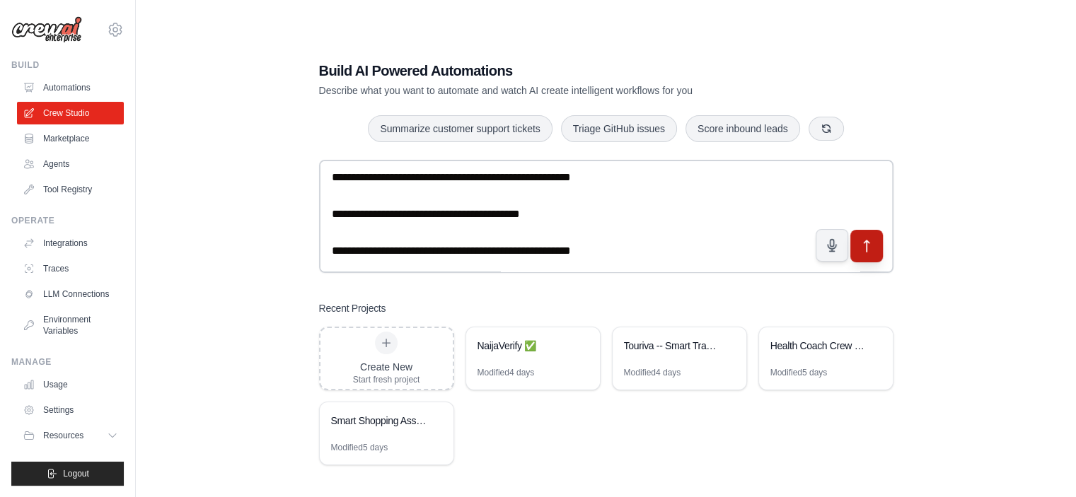
type textarea "**********"
click at [874, 243] on button "submit" at bounding box center [865, 245] width 33 height 33
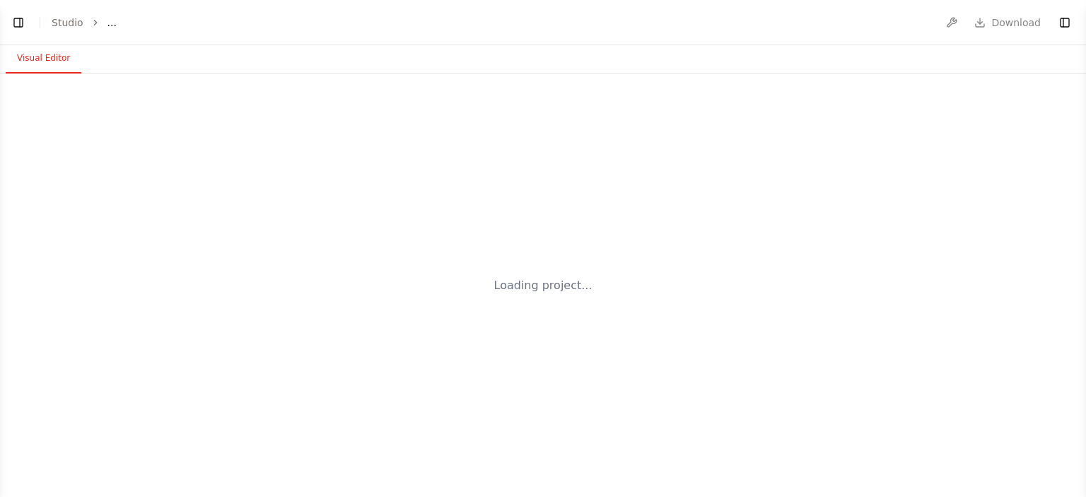
select select "****"
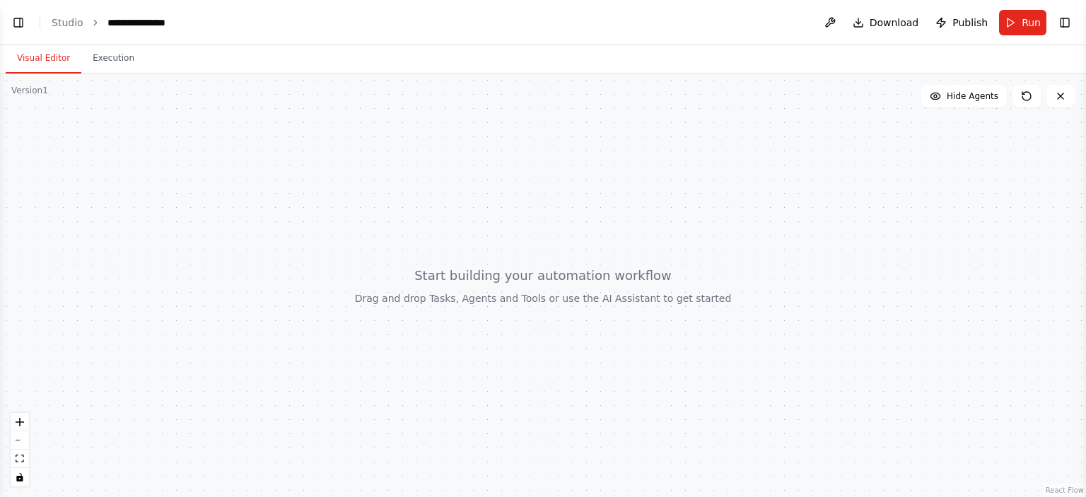
scroll to position [235, 0]
click at [21, 22] on button "Toggle Left Sidebar" at bounding box center [18, 23] width 20 height 20
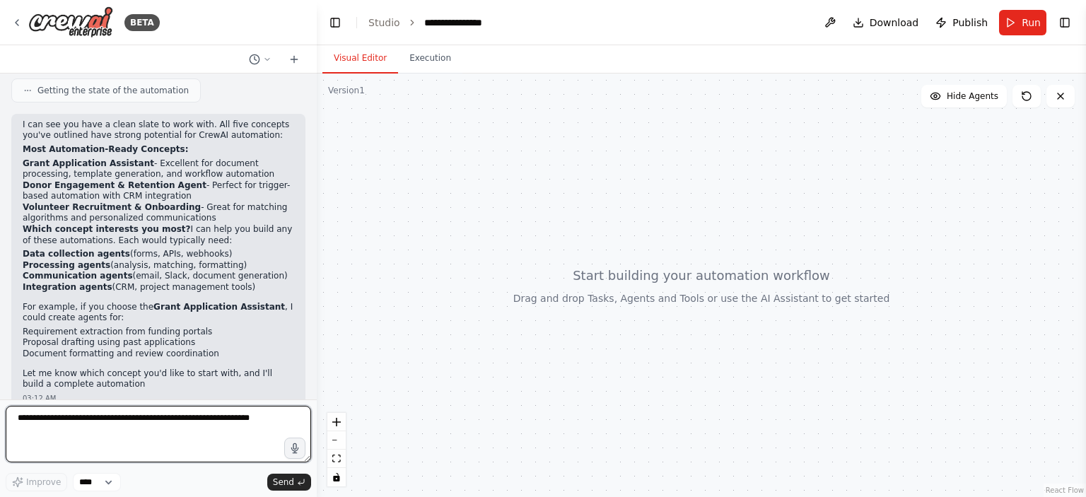
scroll to position [682, 0]
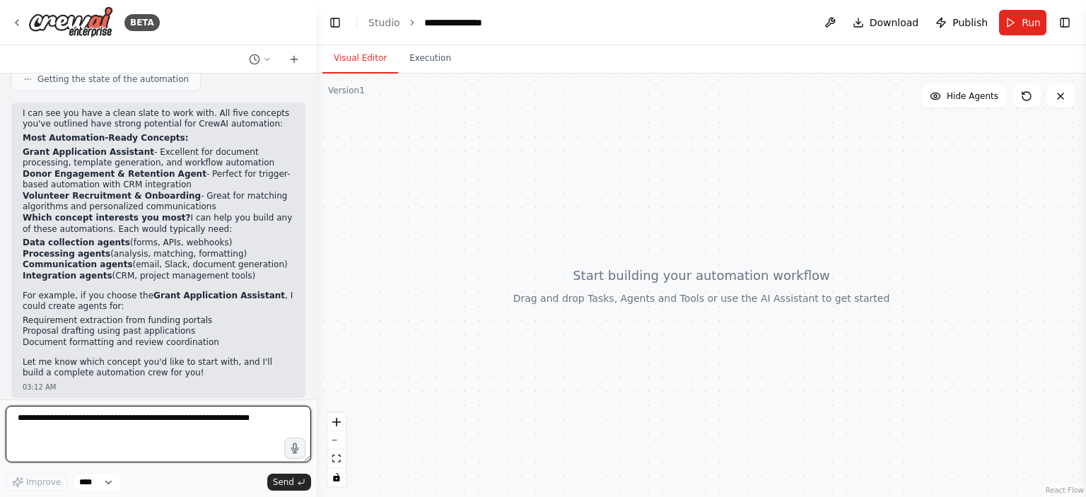
click at [315, 361] on div at bounding box center [314, 248] width 6 height 497
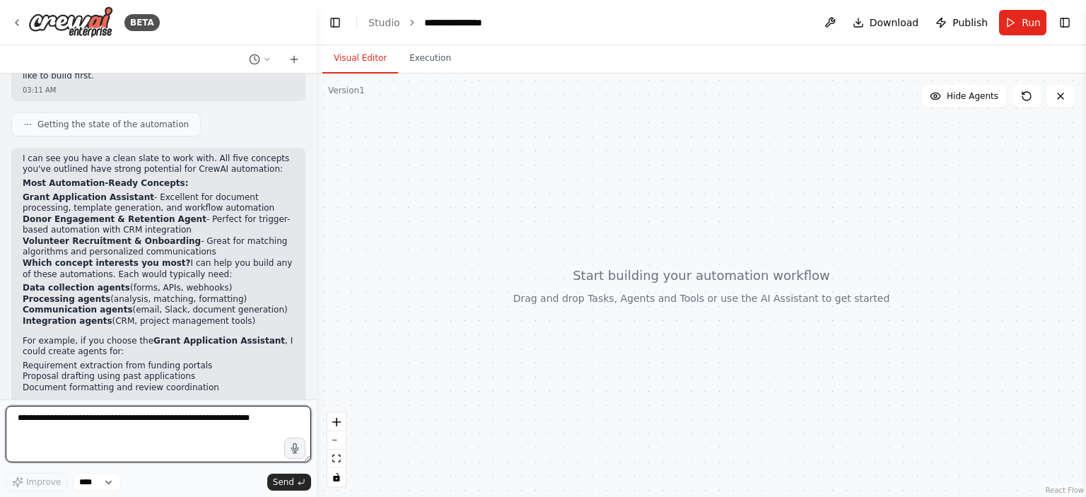
scroll to position [675, 0]
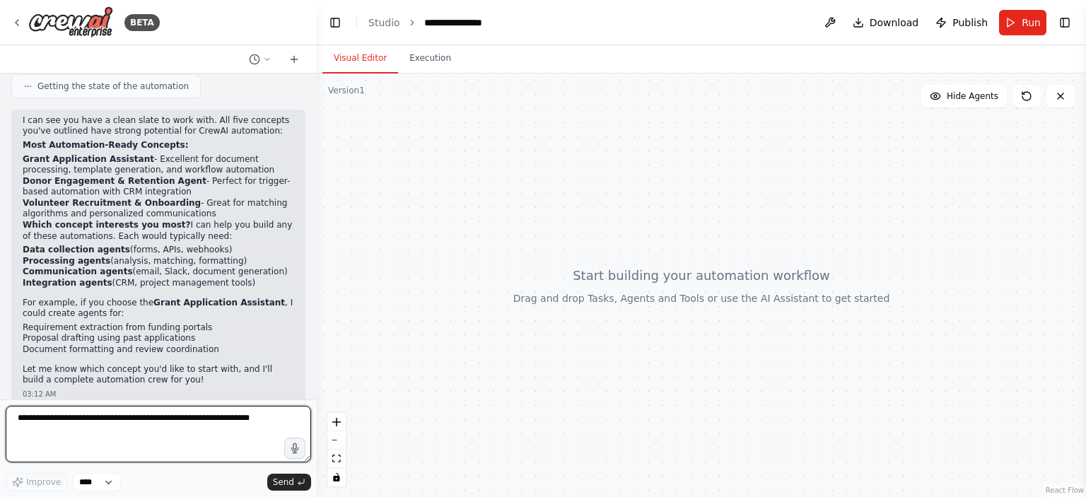
click at [136, 418] on textarea at bounding box center [158, 434] width 305 height 57
type textarea "**********"
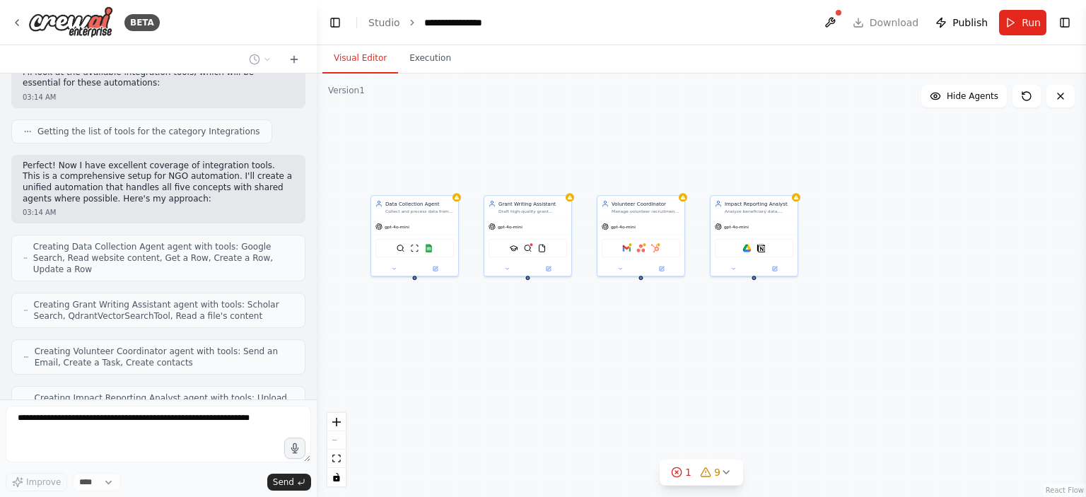
scroll to position [1406, 0]
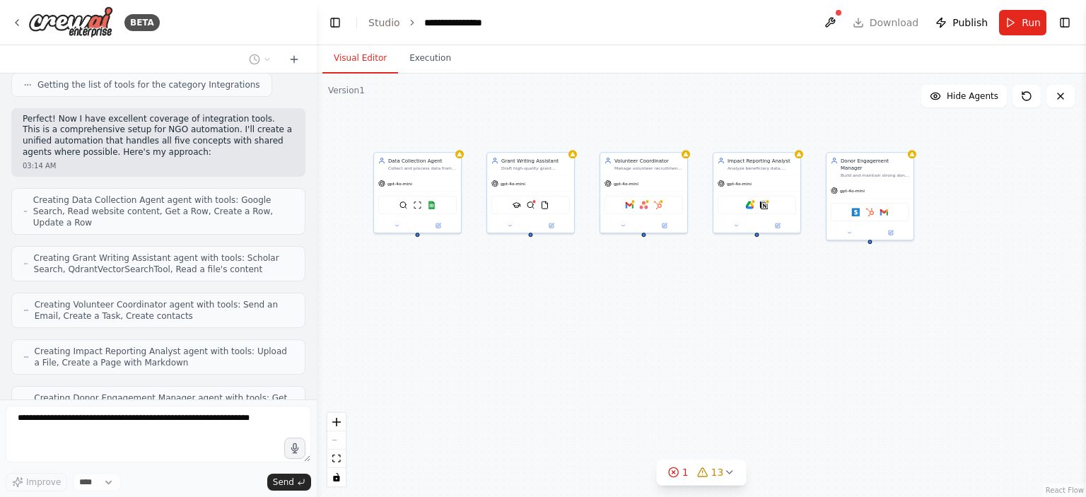
drag, startPoint x: 358, startPoint y: 184, endPoint x: 361, endPoint y: 141, distance: 43.2
click at [361, 141] on div "Data Collection Agent Collect and process data from various sources including f…" at bounding box center [701, 286] width 769 height 424
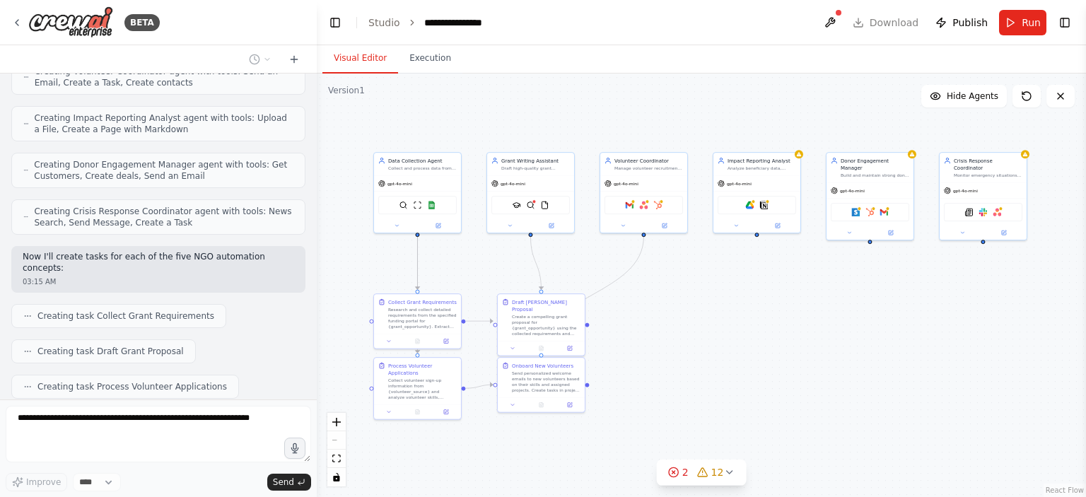
scroll to position [1675, 0]
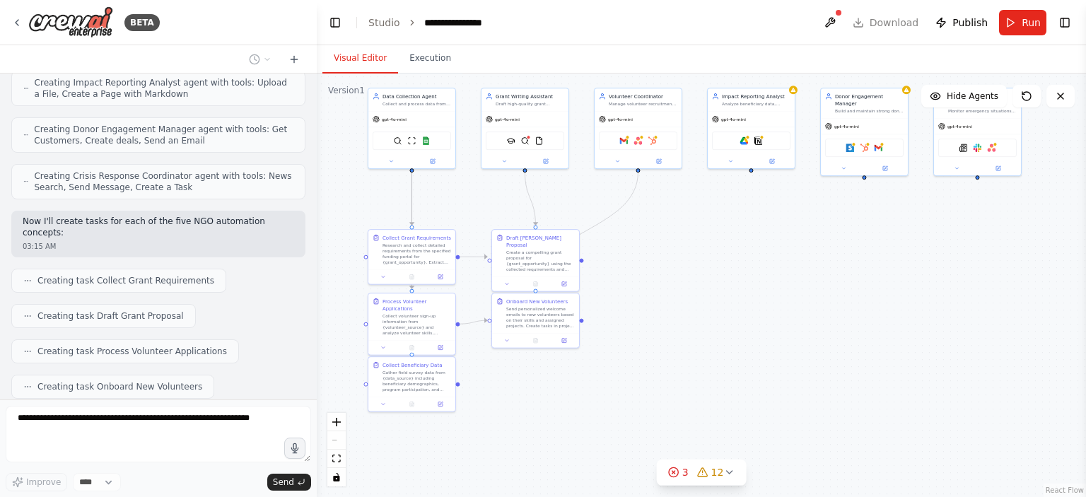
drag, startPoint x: 373, startPoint y: 257, endPoint x: 368, endPoint y: 192, distance: 64.6
click at [368, 192] on div ".deletable-edge-delete-btn { width: 20px; height: 20px; border: 0px solid #ffff…" at bounding box center [701, 286] width 769 height 424
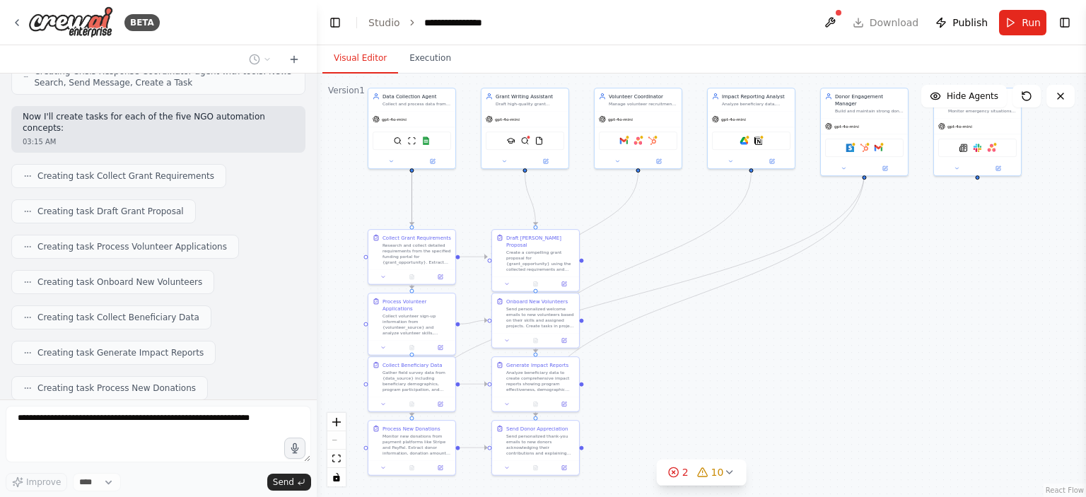
scroll to position [1815, 0]
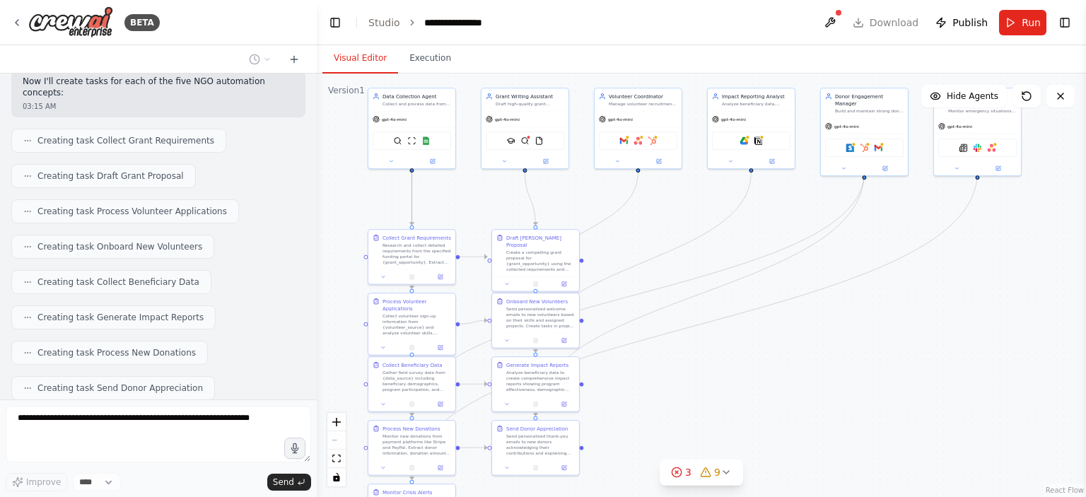
click at [328, 28] on button "Toggle Left Sidebar" at bounding box center [335, 23] width 20 height 20
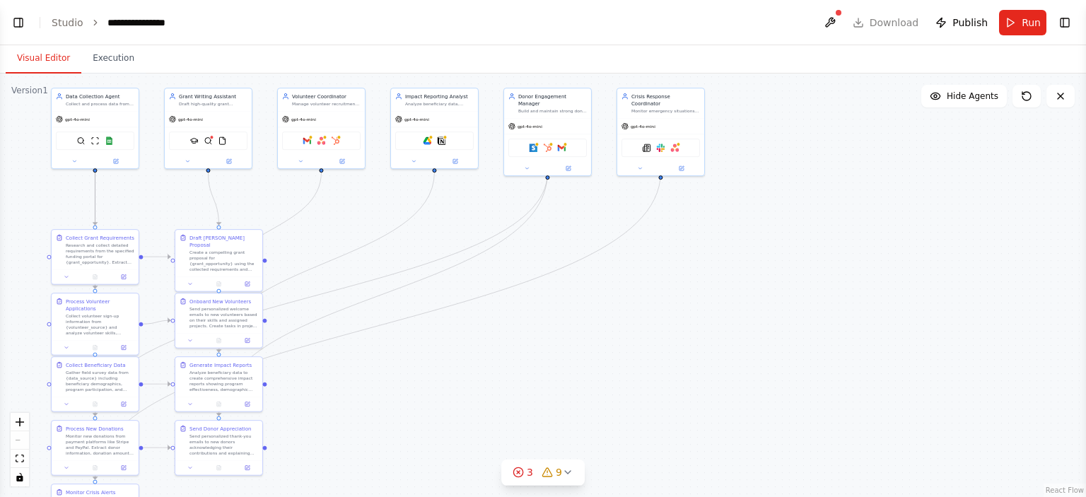
scroll to position [1850, 0]
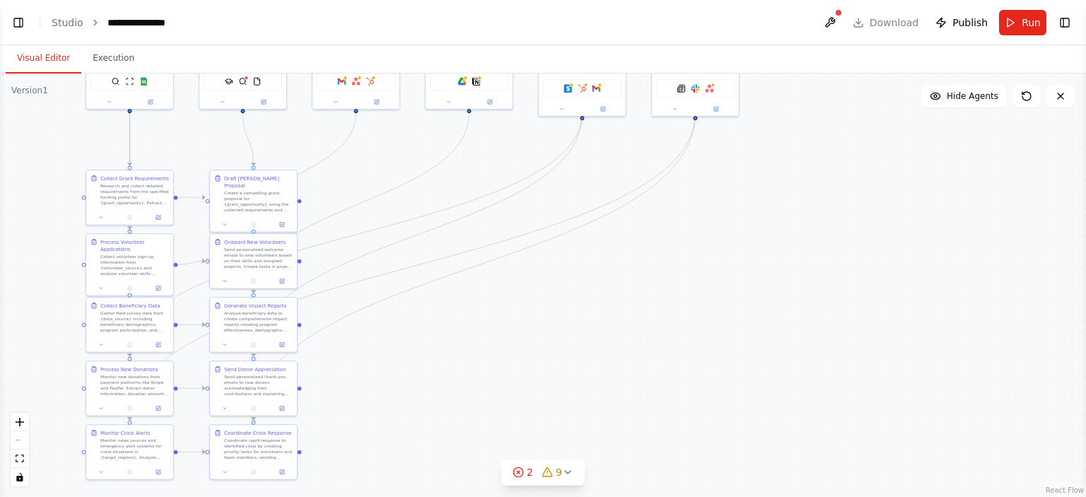
drag, startPoint x: 635, startPoint y: 332, endPoint x: 670, endPoint y: 272, distance: 68.8
click at [670, 272] on div ".deletable-edge-delete-btn { width: 20px; height: 20px; border: 0px solid #ffff…" at bounding box center [543, 286] width 1086 height 424
click at [20, 21] on button "Toggle Left Sidebar" at bounding box center [18, 23] width 20 height 20
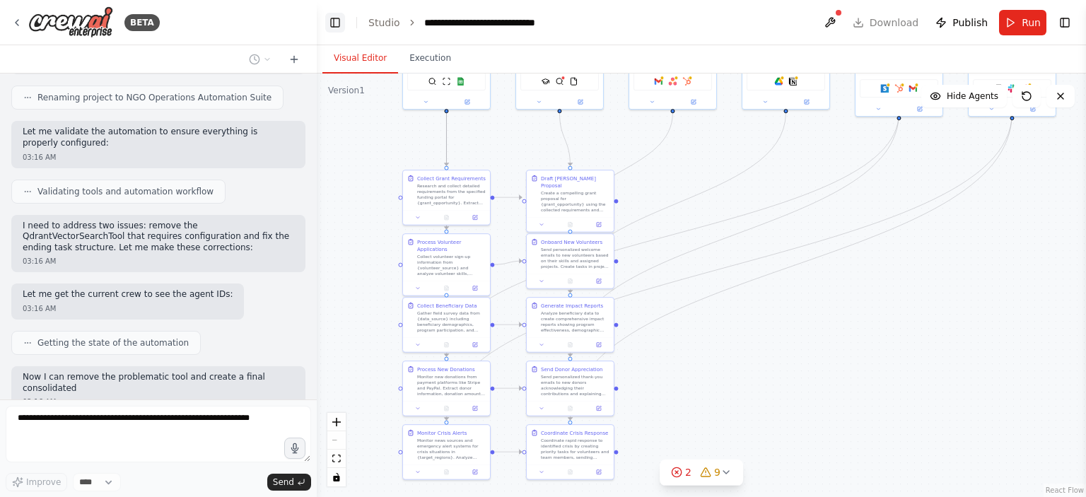
click at [337, 25] on button "Toggle Left Sidebar" at bounding box center [335, 23] width 20 height 20
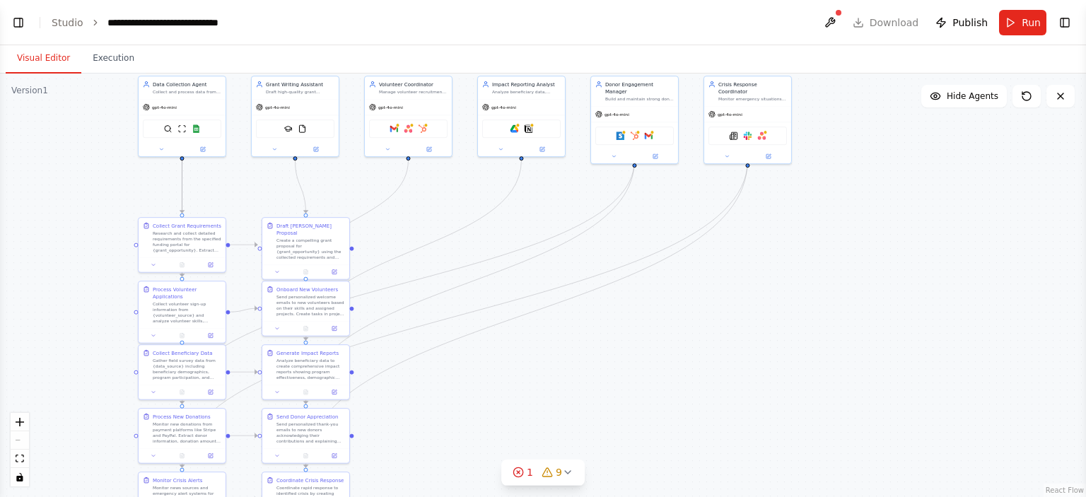
drag, startPoint x: 549, startPoint y: 353, endPoint x: 601, endPoint y: 400, distance: 70.6
click at [601, 400] on div ".deletable-edge-delete-btn { width: 20px; height: 20px; border: 0px solid #ffff…" at bounding box center [543, 286] width 1086 height 424
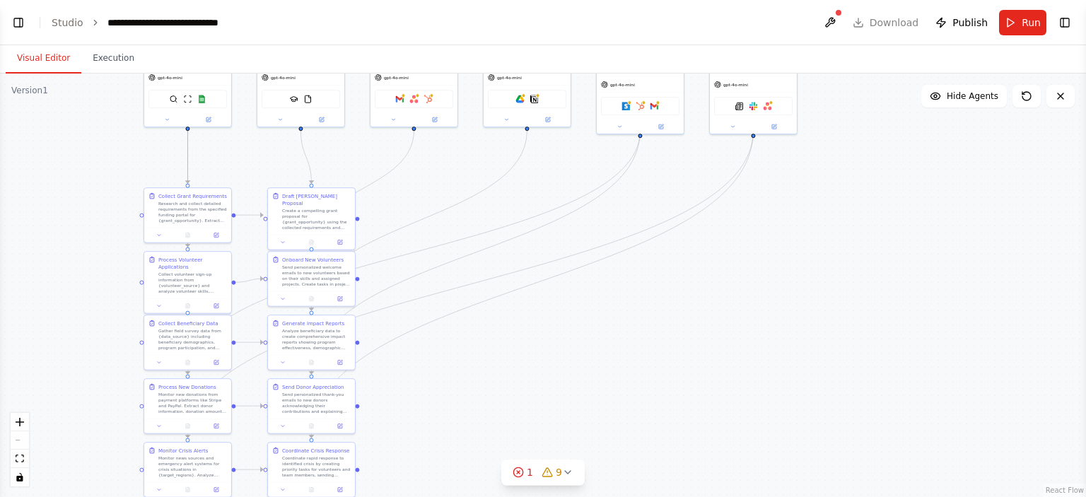
scroll to position [2363, 0]
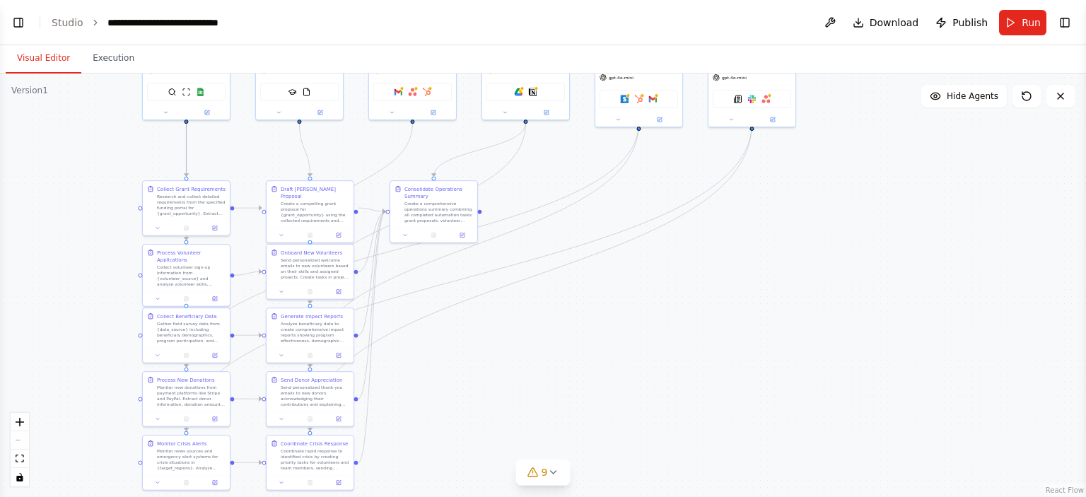
drag, startPoint x: 591, startPoint y: 349, endPoint x: 598, endPoint y: 305, distance: 43.7
click at [597, 308] on div ".deletable-edge-delete-btn { width: 20px; height: 20px; border: 0px solid #ffff…" at bounding box center [543, 286] width 1086 height 424
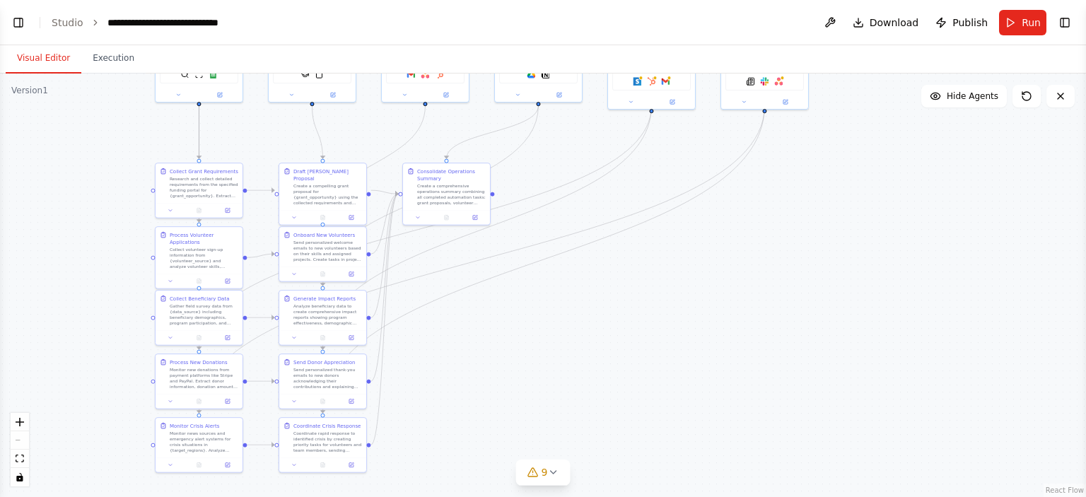
drag, startPoint x: 589, startPoint y: 344, endPoint x: 603, endPoint y: 330, distance: 19.0
click at [603, 330] on div ".deletable-edge-delete-btn { width: 20px; height: 20px; border: 0px solid #ffff…" at bounding box center [543, 286] width 1086 height 424
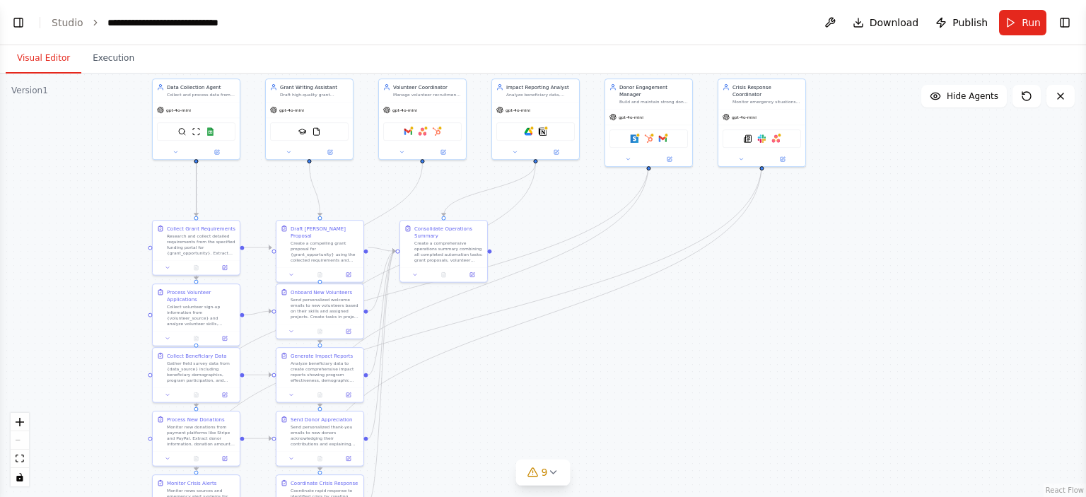
drag, startPoint x: 632, startPoint y: 289, endPoint x: 634, endPoint y: 334, distance: 45.3
click at [629, 337] on div ".deletable-edge-delete-btn { width: 20px; height: 20px; border: 0px solid #ffff…" at bounding box center [543, 286] width 1086 height 424
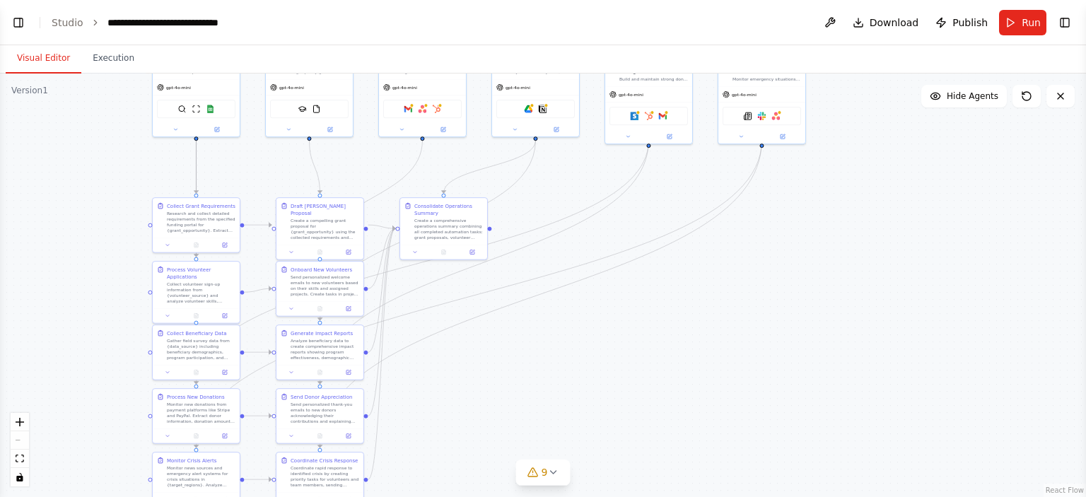
drag, startPoint x: 656, startPoint y: 318, endPoint x: 656, endPoint y: 297, distance: 20.5
click at [656, 297] on div ".deletable-edge-delete-btn { width: 20px; height: 20px; border: 0px solid #ffff…" at bounding box center [543, 286] width 1086 height 424
click at [13, 19] on button "Toggle Left Sidebar" at bounding box center [18, 23] width 20 height 20
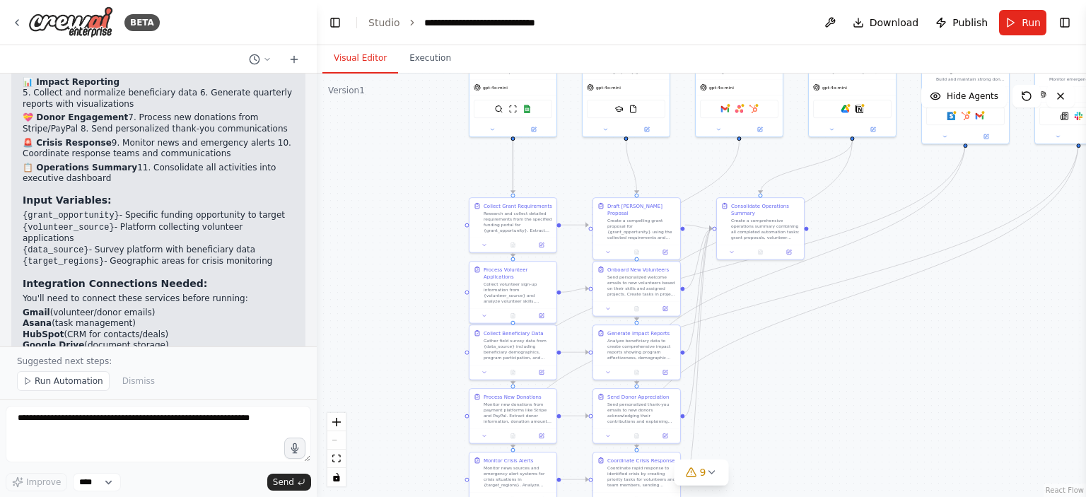
click at [376, 248] on div ".deletable-edge-delete-btn { width: 20px; height: 20px; border: 0px solid #ffff…" at bounding box center [701, 286] width 769 height 424
drag, startPoint x: 760, startPoint y: 231, endPoint x: 986, endPoint y: 330, distance: 246.4
click at [996, 322] on div "Create a comprehensive operations summary combining all completed automation ta…" at bounding box center [999, 319] width 69 height 23
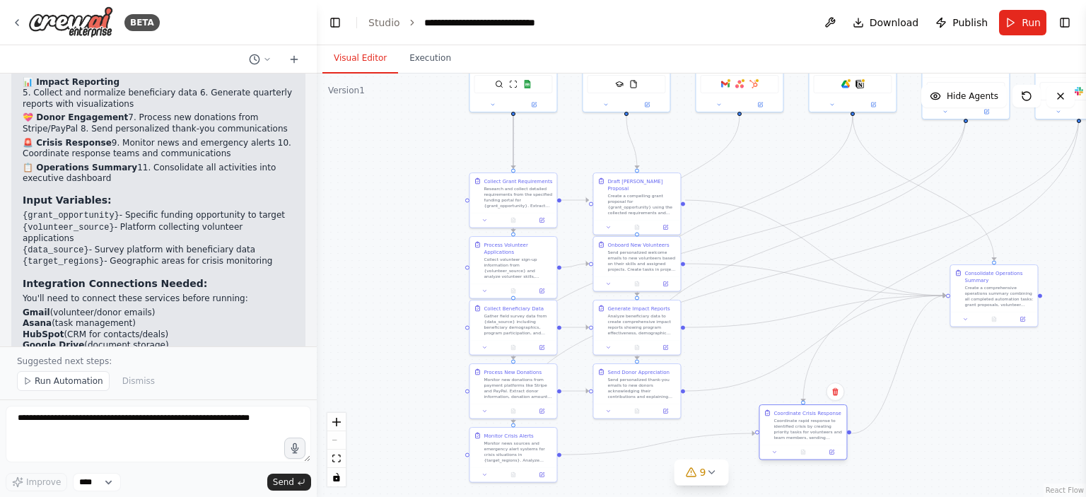
drag, startPoint x: 641, startPoint y: 475, endPoint x: 801, endPoint y: 431, distance: 165.5
click at [801, 431] on div "Coordinate rapid response to identified crisis by creating priority tasks for v…" at bounding box center [808, 429] width 69 height 23
click at [334, 23] on button "Toggle Left Sidebar" at bounding box center [335, 23] width 20 height 20
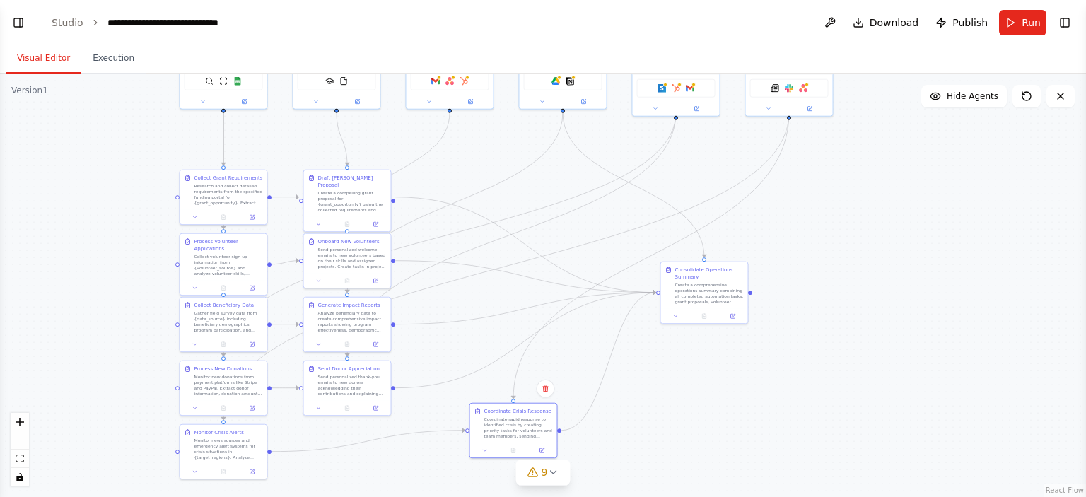
drag, startPoint x: 689, startPoint y: 155, endPoint x: 722, endPoint y: 154, distance: 33.2
click at [722, 154] on div ".deletable-edge-delete-btn { width: 20px; height: 20px; border: 0px solid #ffff…" at bounding box center [543, 286] width 1086 height 424
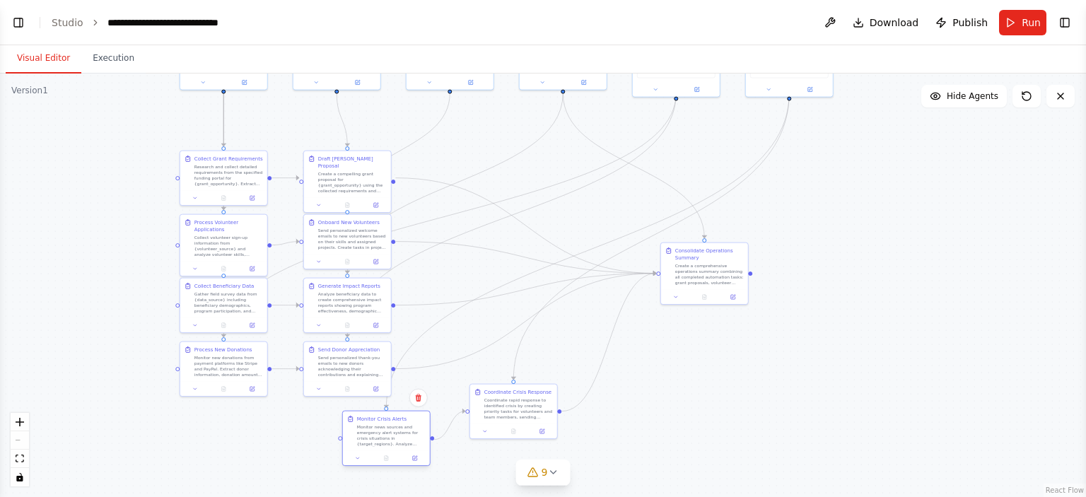
drag, startPoint x: 226, startPoint y: 458, endPoint x: 390, endPoint y: 443, distance: 164.7
click at [390, 443] on div "Monitor news sources and emergency alert systems for crisis situations in {targ…" at bounding box center [391, 435] width 69 height 23
drag, startPoint x: 503, startPoint y: 418, endPoint x: 597, endPoint y: 421, distance: 94.1
click at [597, 421] on div "Coordinate rapid response to identified crisis by creating priority tasks for v…" at bounding box center [610, 414] width 69 height 23
drag, startPoint x: 393, startPoint y: 433, endPoint x: 472, endPoint y: 412, distance: 81.1
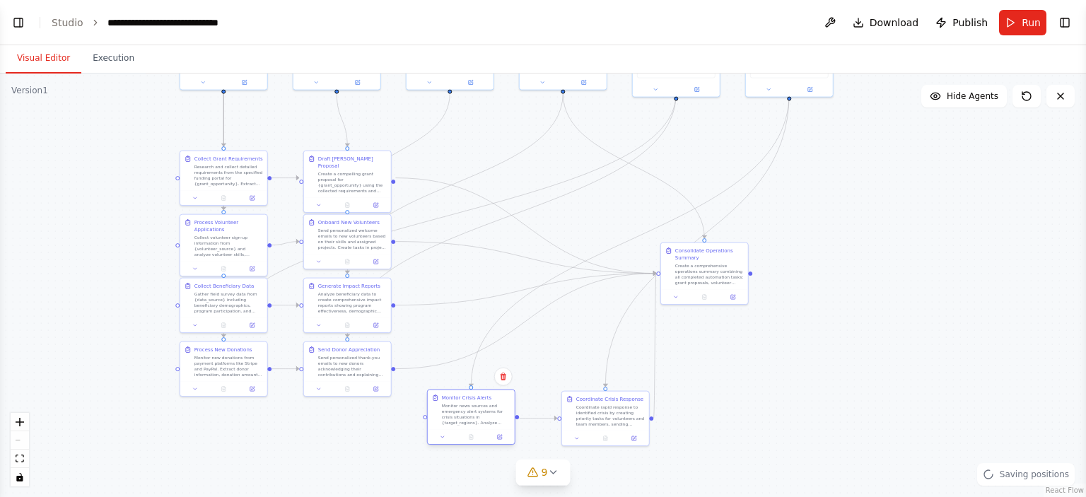
click at [472, 412] on div "Monitor news sources and emergency alert systems for crisis situations in {targ…" at bounding box center [476, 414] width 69 height 23
drag, startPoint x: 598, startPoint y: 429, endPoint x: 625, endPoint y: 412, distance: 32.4
click at [625, 412] on div "Coordinate Crisis Response Coordinate rapid response to identified crisis by cr…" at bounding box center [634, 404] width 88 height 56
drag, startPoint x: 703, startPoint y: 276, endPoint x: 571, endPoint y: 274, distance: 131.5
click at [557, 230] on div "Create a comprehensive operations summary combining all completed automation ta…" at bounding box center [561, 225] width 69 height 23
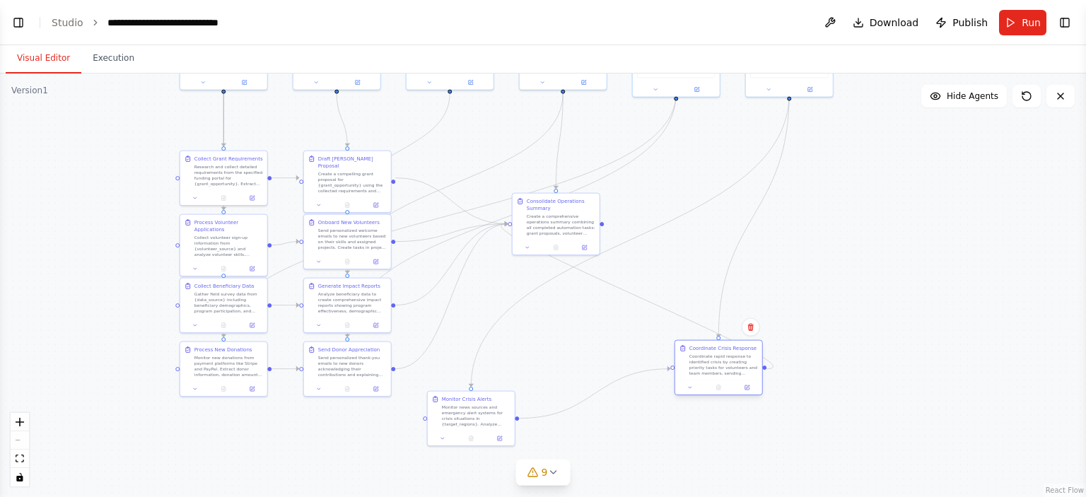
drag, startPoint x: 631, startPoint y: 407, endPoint x: 693, endPoint y: 366, distance: 74.5
click at [716, 369] on div "Coordinate rapid response to identified crisis by creating priority tasks for v…" at bounding box center [723, 365] width 69 height 23
drag, startPoint x: 480, startPoint y: 414, endPoint x: 571, endPoint y: 356, distance: 107.5
click at [571, 356] on div "Monitor news sources and emergency alert systems for crisis situations in {targ…" at bounding box center [568, 358] width 69 height 23
drag, startPoint x: 719, startPoint y: 373, endPoint x: 823, endPoint y: 200, distance: 201.4
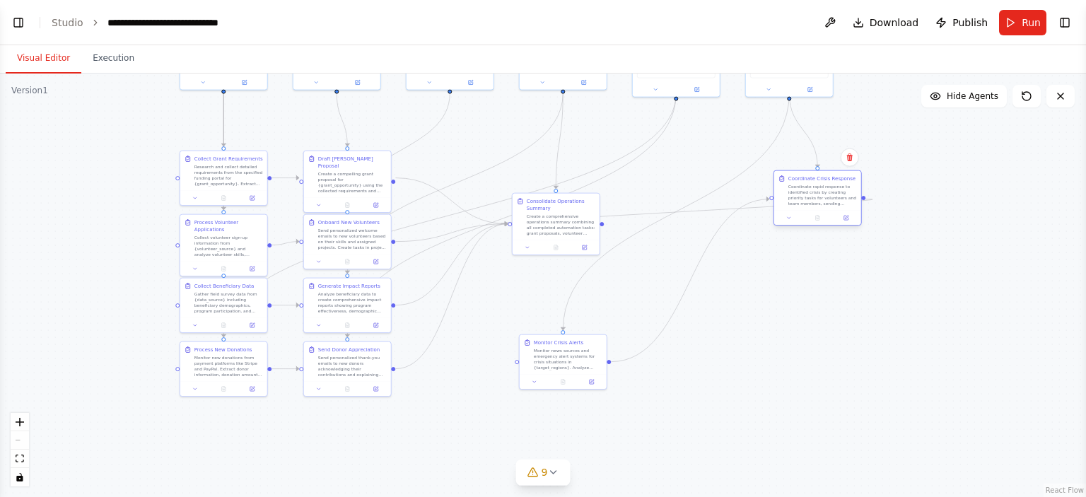
click at [823, 200] on div "Coordinate rapid response to identified crisis by creating priority tasks for v…" at bounding box center [822, 195] width 69 height 23
click at [699, 360] on div ".deletable-edge-delete-btn { width: 20px; height: 20px; border: 0px solid #ffff…" at bounding box center [543, 286] width 1086 height 424
drag, startPoint x: 567, startPoint y: 356, endPoint x: 785, endPoint y: 351, distance: 217.9
click at [785, 351] on div "Monitor news sources and emergency alert systems for crisis situations in {targ…" at bounding box center [787, 350] width 69 height 23
drag, startPoint x: 553, startPoint y: 219, endPoint x: 604, endPoint y: 330, distance: 121.5
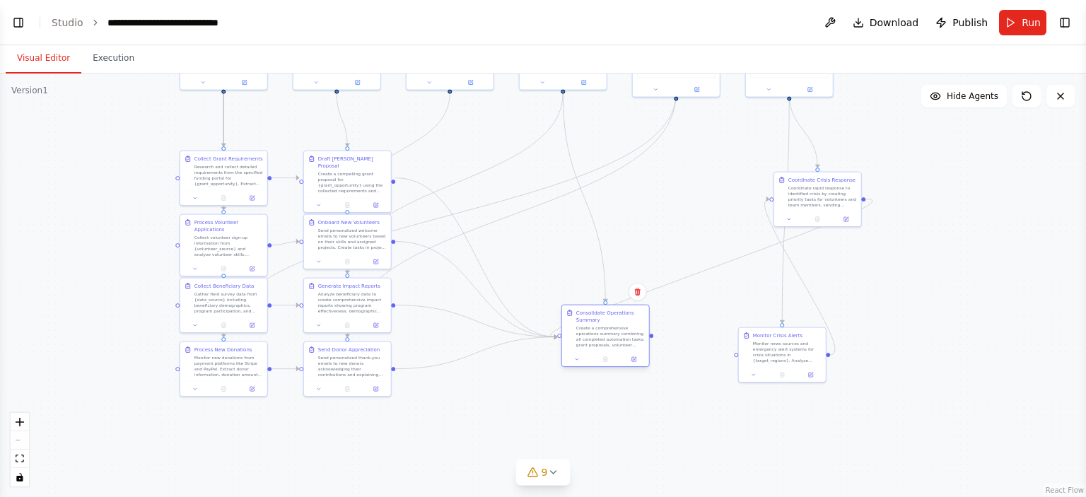
click at [604, 330] on div "Create a comprehensive operations summary combining all completed automation ta…" at bounding box center [610, 336] width 69 height 23
drag, startPoint x: 819, startPoint y: 197, endPoint x: 778, endPoint y: 214, distance: 44.4
click at [778, 214] on div "Coordinate rapid response to identified crisis by creating priority tasks for v…" at bounding box center [773, 209] width 69 height 23
drag, startPoint x: 593, startPoint y: 330, endPoint x: 475, endPoint y: 250, distance: 142.0
click at [557, 180] on div "Create a comprehensive operations summary combining all completed automation ta…" at bounding box center [575, 189] width 69 height 23
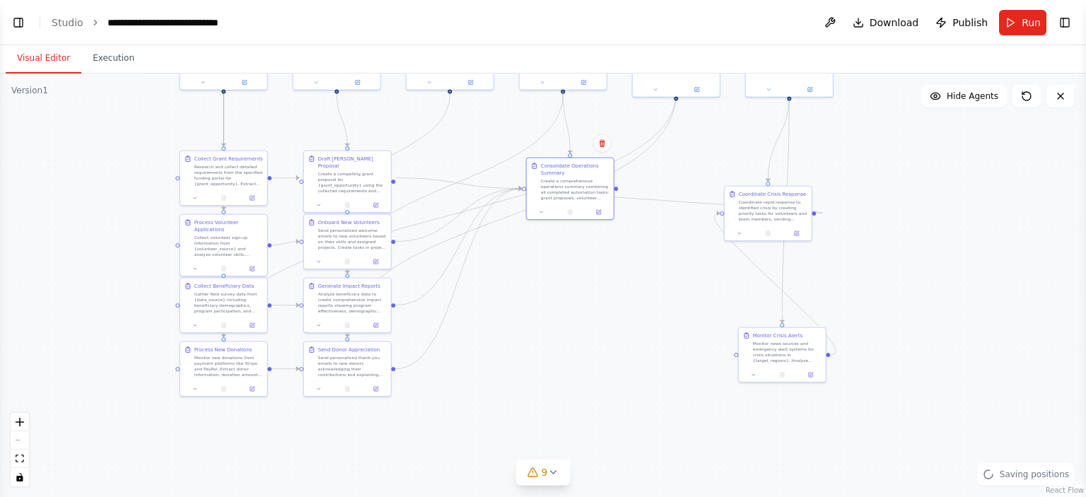
click at [414, 390] on div ".deletable-edge-delete-btn { width: 20px; height: 20px; border: 0px solid #ffff…" at bounding box center [543, 286] width 1086 height 424
drag, startPoint x: 342, startPoint y: 372, endPoint x: 508, endPoint y: 313, distance: 176.9
click at [508, 313] on div "Send personalized thank-you emails to new donors acknowledging their contributi…" at bounding box center [518, 308] width 69 height 23
drag, startPoint x: 547, startPoint y: 181, endPoint x: 948, endPoint y: 275, distance: 412.5
click at [948, 275] on div "Create a comprehensive operations summary combining all completed automation ta…" at bounding box center [978, 280] width 69 height 23
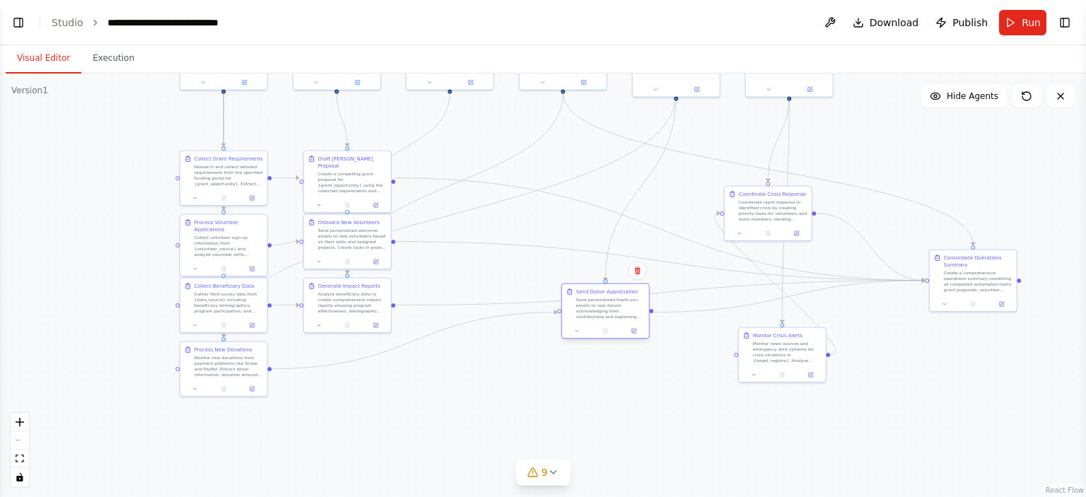
drag, startPoint x: 506, startPoint y: 318, endPoint x: 595, endPoint y: 318, distance: 89.8
click at [595, 318] on div "Send personalized thank-you emails to new donors acknowledging their contributi…" at bounding box center [610, 308] width 69 height 23
drag, startPoint x: 791, startPoint y: 354, endPoint x: 682, endPoint y: 176, distance: 209.2
click at [682, 176] on div "Monitor news sources and emergency alert systems for crisis situations in {targ…" at bounding box center [674, 174] width 69 height 23
drag, startPoint x: 767, startPoint y: 257, endPoint x: 793, endPoint y: 401, distance: 146.0
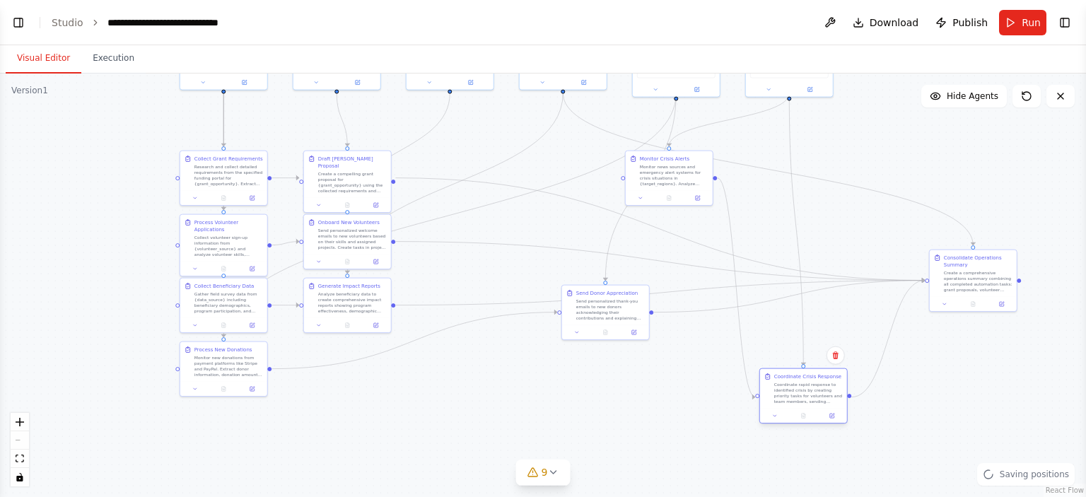
click at [793, 401] on div "Coordinate rapid response to identified crisis by creating priority tasks for v…" at bounding box center [808, 393] width 69 height 23
drag, startPoint x: 677, startPoint y: 187, endPoint x: 730, endPoint y: 219, distance: 62.5
click at [730, 219] on div "Monitor Crisis Alerts Monitor news sources and emergency alert systems for cris…" at bounding box center [725, 205] width 87 height 40
drag, startPoint x: 607, startPoint y: 308, endPoint x: 633, endPoint y: 373, distance: 70.1
click at [633, 373] on div "Send personalized thank-you emails to new donors acknowledging their contributi…" at bounding box center [632, 372] width 69 height 23
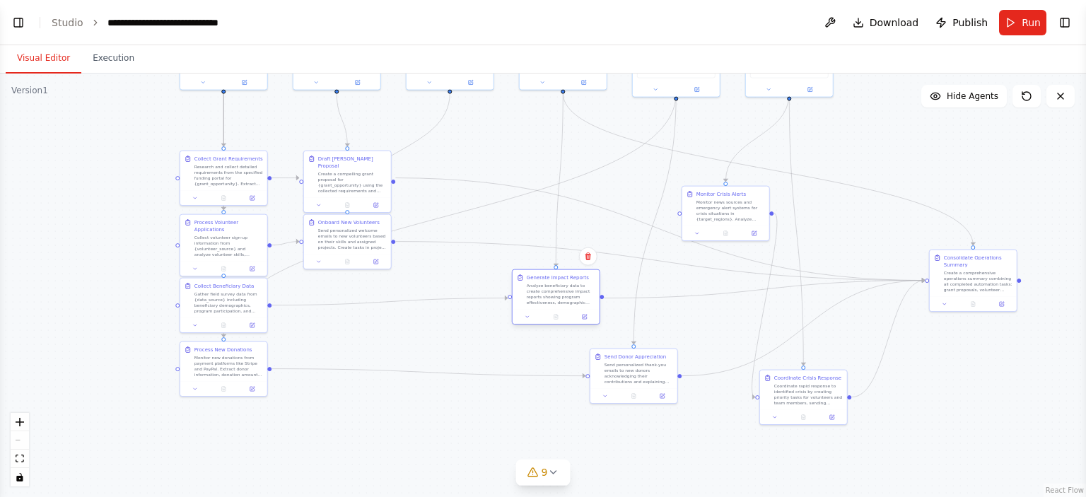
drag, startPoint x: 337, startPoint y: 307, endPoint x: 547, endPoint y: 298, distance: 210.2
click at [547, 298] on div "Analyze beneficiary data to create comprehensive impact reports showing program…" at bounding box center [561, 294] width 69 height 23
drag, startPoint x: 345, startPoint y: 245, endPoint x: 474, endPoint y: 238, distance: 128.9
click at [474, 238] on div "Send personalized welcome emails to new volunteers based on their skills and as…" at bounding box center [490, 230] width 69 height 23
drag, startPoint x: 351, startPoint y: 177, endPoint x: 415, endPoint y: 169, distance: 64.2
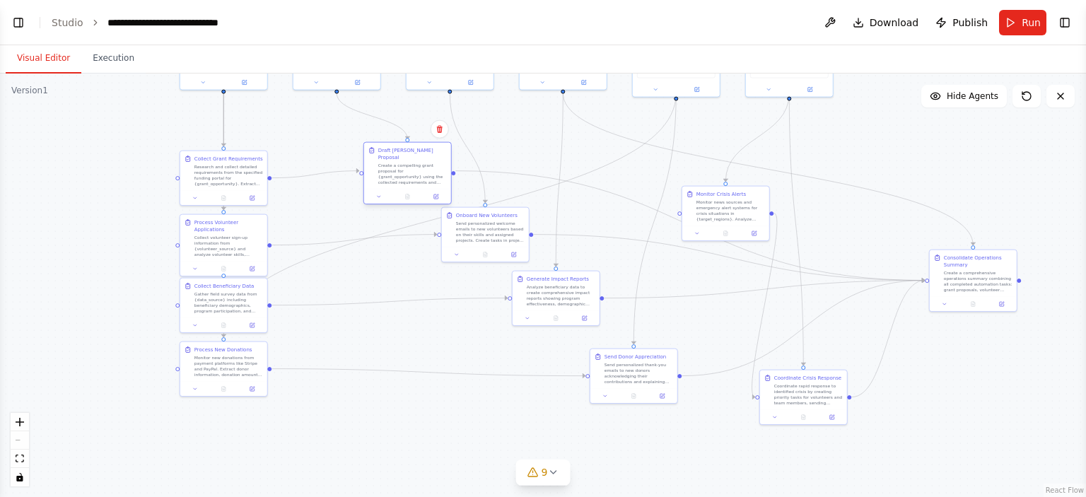
click at [415, 169] on div "Create a compelling grant proposal for {grant_opportunity} using the collected …" at bounding box center [412, 174] width 69 height 23
drag, startPoint x: 217, startPoint y: 370, endPoint x: 461, endPoint y: 376, distance: 244.0
click at [461, 376] on div "Monitor new donations from payment platforms like Stripe and PayPal. Extract do…" at bounding box center [476, 372] width 69 height 23
drag, startPoint x: 227, startPoint y: 310, endPoint x: 363, endPoint y: 304, distance: 136.6
click at [363, 304] on div "Gather field survey data from {data_source} including beneficiary demographics,…" at bounding box center [363, 294] width 69 height 23
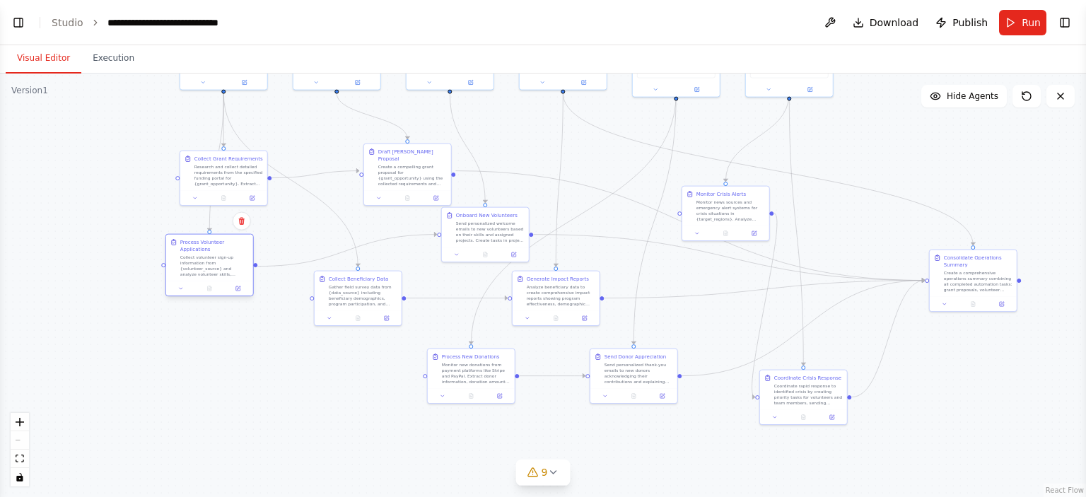
drag, startPoint x: 226, startPoint y: 254, endPoint x: 209, endPoint y: 274, distance: 26.1
click at [209, 274] on div "Collect volunteer sign-up information from {volunteer_source} and analyze volun…" at bounding box center [214, 266] width 69 height 23
drag, startPoint x: 642, startPoint y: 381, endPoint x: 706, endPoint y: 325, distance: 85.7
click at [706, 325] on div "Send personalized thank-you emails to new donors acknowledging their contributi…" at bounding box center [702, 315] width 69 height 23
drag, startPoint x: 467, startPoint y: 378, endPoint x: 557, endPoint y: 368, distance: 89.7
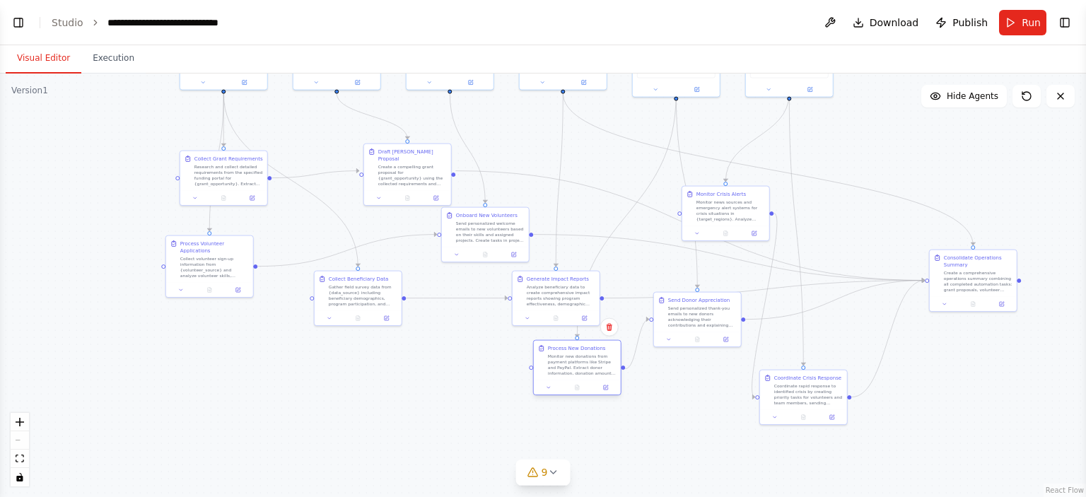
click at [557, 368] on div "Monitor new donations from payment platforms like Stripe and PayPal. Extract do…" at bounding box center [582, 365] width 69 height 23
drag, startPoint x: 547, startPoint y: 308, endPoint x: 508, endPoint y: 310, distance: 39.0
click at [508, 310] on div at bounding box center [513, 317] width 87 height 15
drag, startPoint x: 578, startPoint y: 371, endPoint x: 586, endPoint y: 354, distance: 18.4
click at [586, 354] on div "Process New Donations Monitor new donations from payment platforms like Stripe …" at bounding box center [591, 340] width 87 height 40
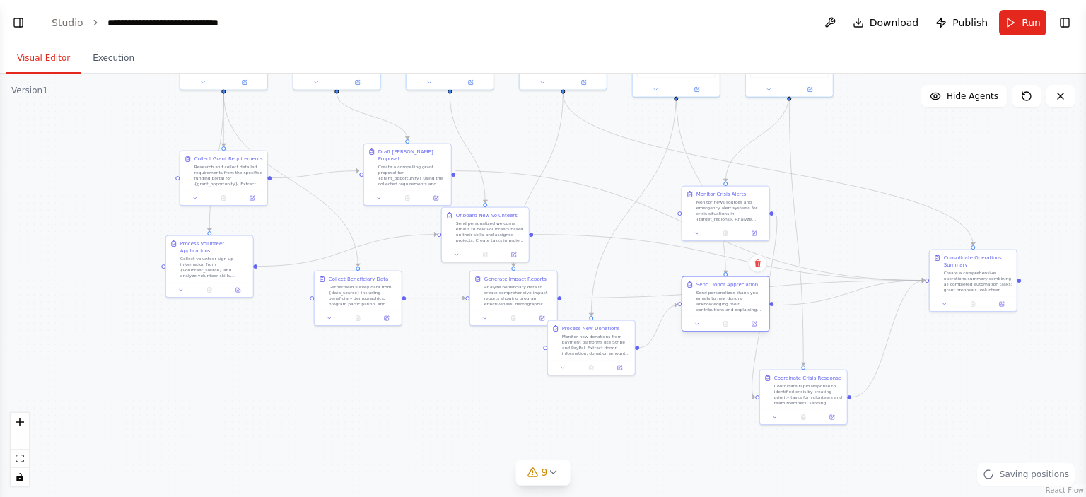
drag, startPoint x: 673, startPoint y: 327, endPoint x: 699, endPoint y: 316, distance: 27.9
click at [699, 316] on div "Send Donor Appreciation Send personalized thank-you emails to new donors acknow…" at bounding box center [726, 305] width 88 height 56
drag, startPoint x: 795, startPoint y: 400, endPoint x: 842, endPoint y: 236, distance: 170.1
click at [842, 236] on div "Coordinate rapid response to identified crisis by creating priority tasks for v…" at bounding box center [858, 230] width 69 height 23
drag, startPoint x: 726, startPoint y: 221, endPoint x: 735, endPoint y: 211, distance: 13.5
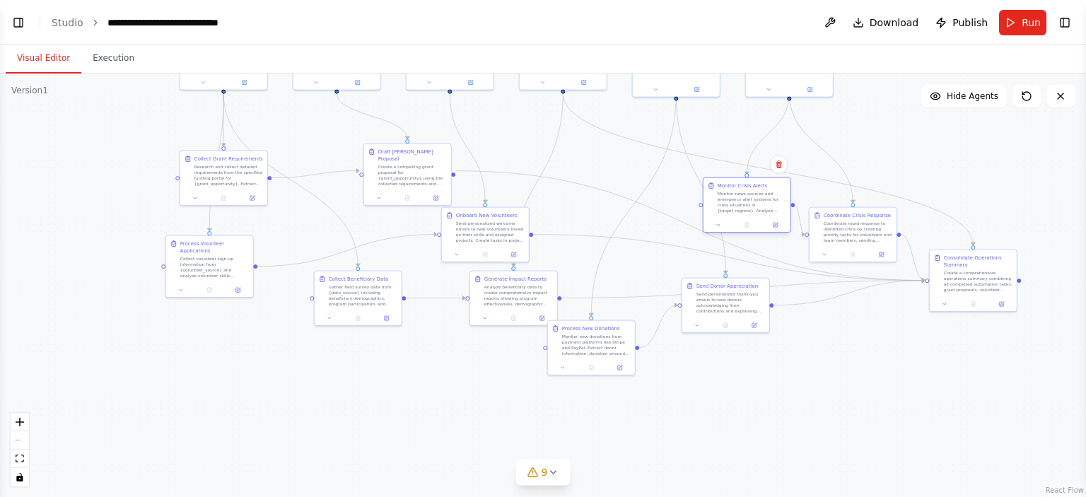
click at [735, 211] on div "Monitor Crisis Alerts Monitor news sources and emergency alert systems for cris…" at bounding box center [747, 198] width 87 height 40
drag, startPoint x: 593, startPoint y: 351, endPoint x: 629, endPoint y: 333, distance: 41.1
click at [629, 333] on div "Monitor new donations from payment platforms like Stripe and PayPal. Extract do…" at bounding box center [632, 329] width 69 height 23
drag, startPoint x: 699, startPoint y: 316, endPoint x: 719, endPoint y: 316, distance: 19.8
click at [719, 317] on div at bounding box center [747, 324] width 87 height 15
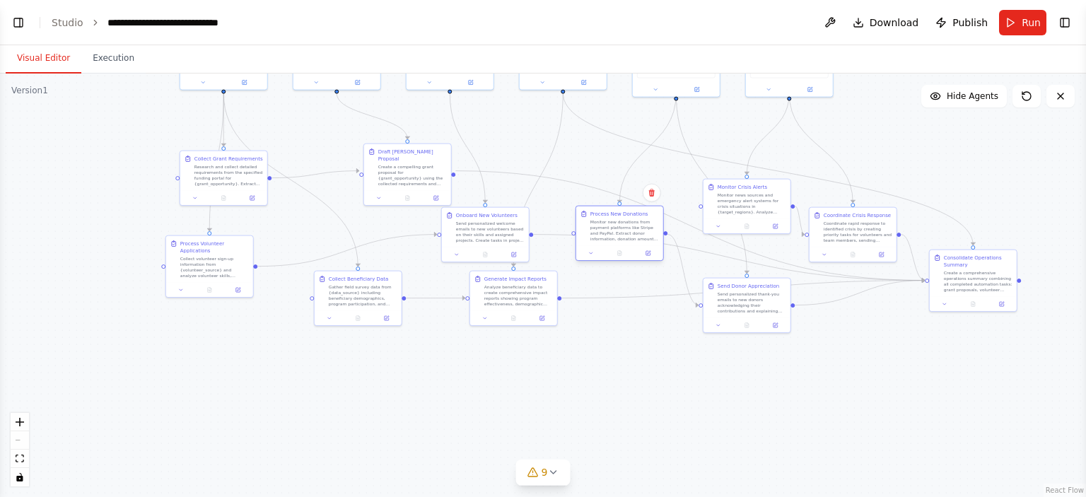
drag, startPoint x: 636, startPoint y: 333, endPoint x: 627, endPoint y: 236, distance: 97.3
click at [627, 236] on div "Monitor new donations from payment platforms like Stripe and PayPal. Extract do…" at bounding box center [624, 230] width 69 height 23
drag, startPoint x: 726, startPoint y: 308, endPoint x: 718, endPoint y: 315, distance: 11.0
click at [718, 315] on div "Send personalized thank-you emails to new donors acknowledging their contributi…" at bounding box center [745, 308] width 69 height 23
drag, startPoint x: 617, startPoint y: 245, endPoint x: 592, endPoint y: 216, distance: 38.1
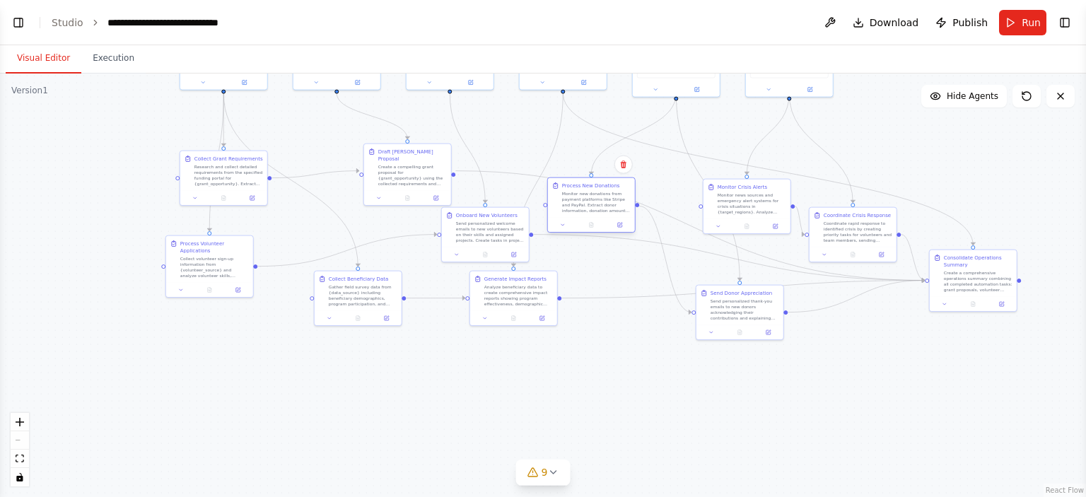
click at [592, 216] on div "Process New Donations Monitor new donations from payment platforms like Stripe …" at bounding box center [591, 204] width 88 height 55
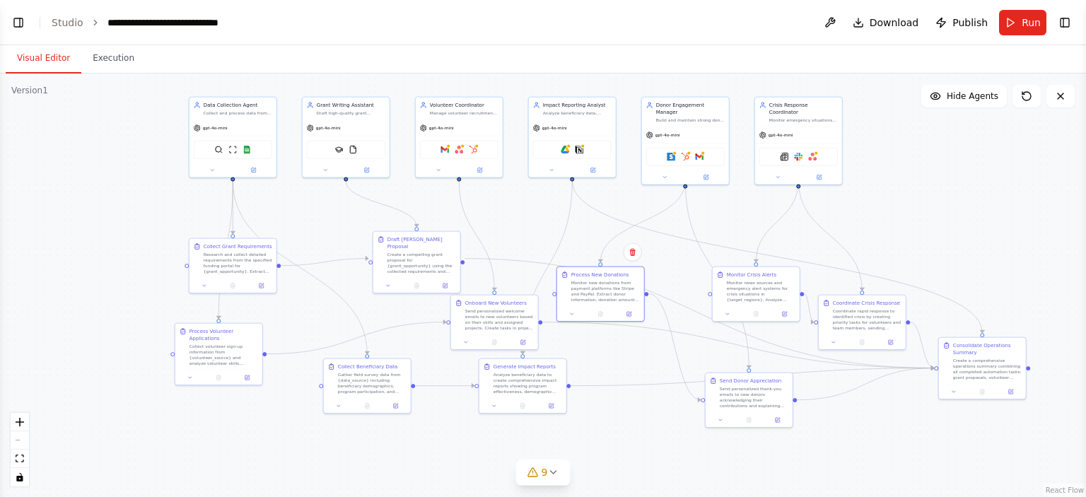
drag, startPoint x: 607, startPoint y: 315, endPoint x: 617, endPoint y: 403, distance: 88.2
click at [617, 403] on div ".deletable-edge-delete-btn { width: 20px; height: 20px; border: 0px solid #ffff…" at bounding box center [543, 286] width 1086 height 424
click at [14, 19] on button "Toggle Left Sidebar" at bounding box center [18, 23] width 20 height 20
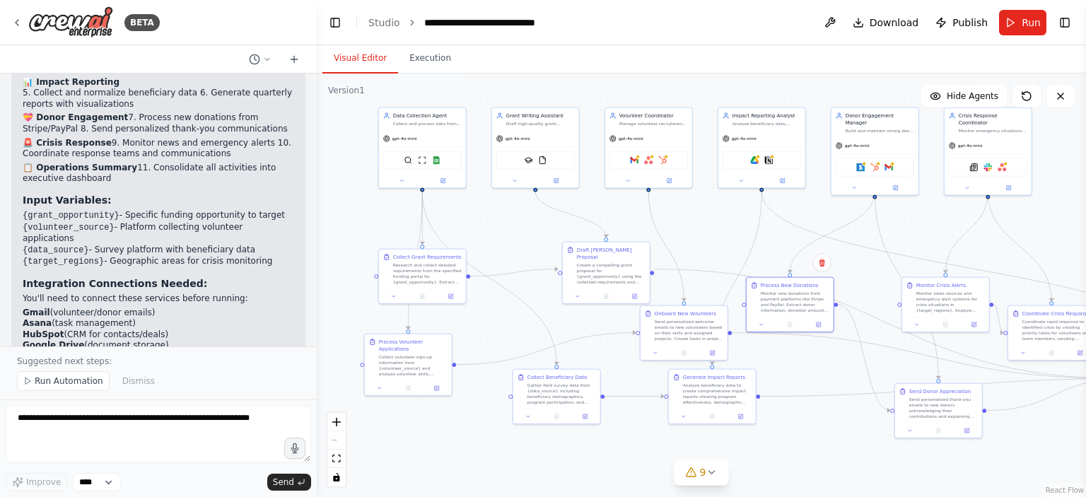
drag, startPoint x: 444, startPoint y: 188, endPoint x: 317, endPoint y: 199, distance: 127.7
click at [317, 199] on div ".deletable-edge-delete-btn { width: 20px; height: 20px; border: 0px solid #ffff…" at bounding box center [701, 286] width 769 height 424
click at [23, 19] on div "BETA" at bounding box center [85, 22] width 149 height 32
